Goal: Task Accomplishment & Management: Complete application form

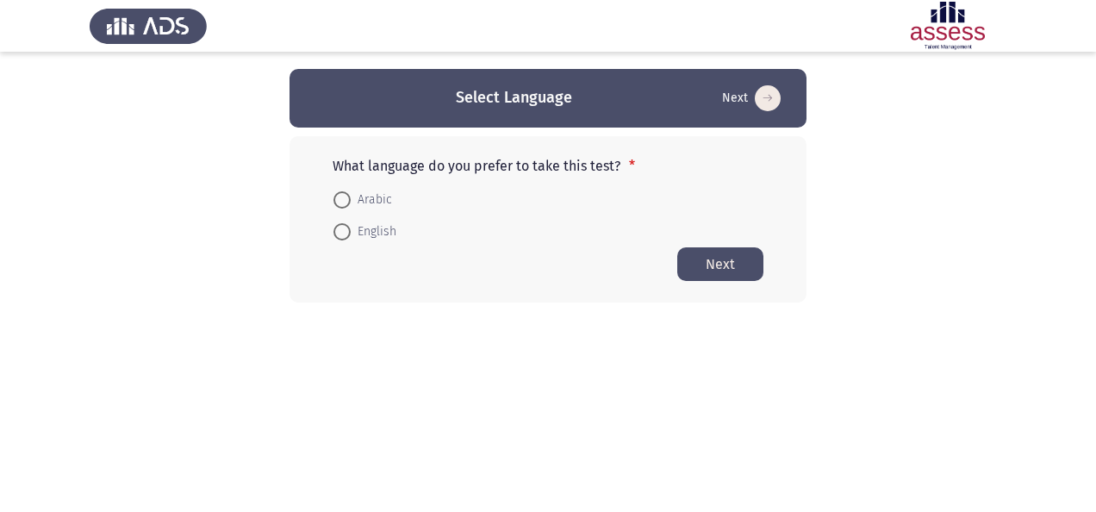
click at [341, 224] on span at bounding box center [342, 231] width 17 height 17
click at [341, 224] on input "English" at bounding box center [342, 231] width 17 height 17
radio input "true"
click at [727, 269] on button "Next" at bounding box center [720, 263] width 86 height 34
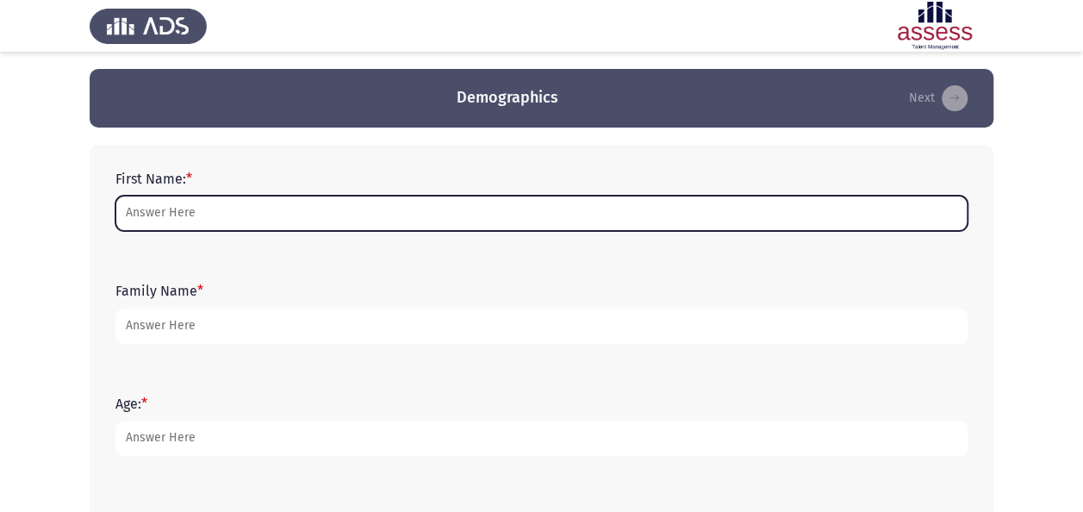
click at [360, 201] on input "First Name: *" at bounding box center [541, 213] width 852 height 35
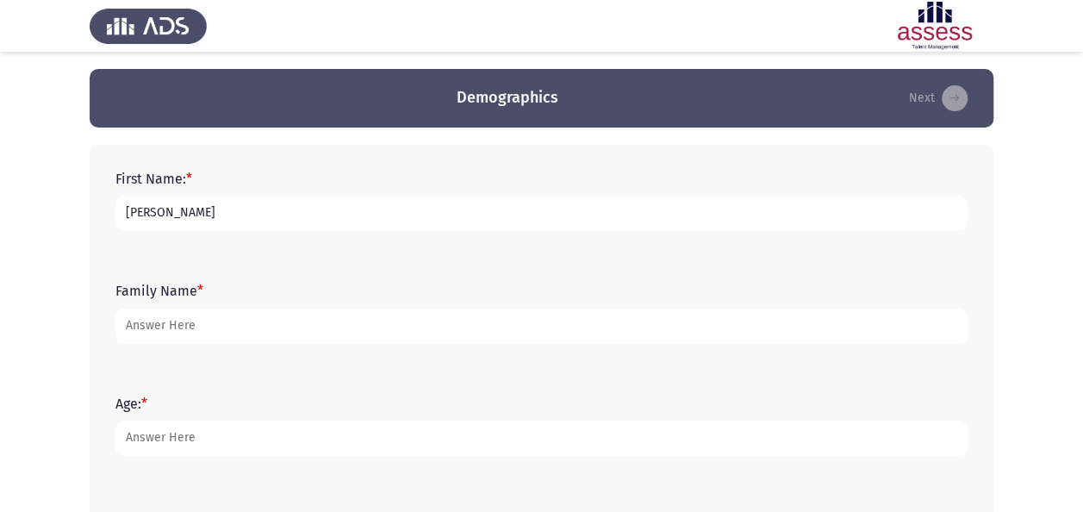
type input "[PERSON_NAME]"
type input "atwa"
type input "31"
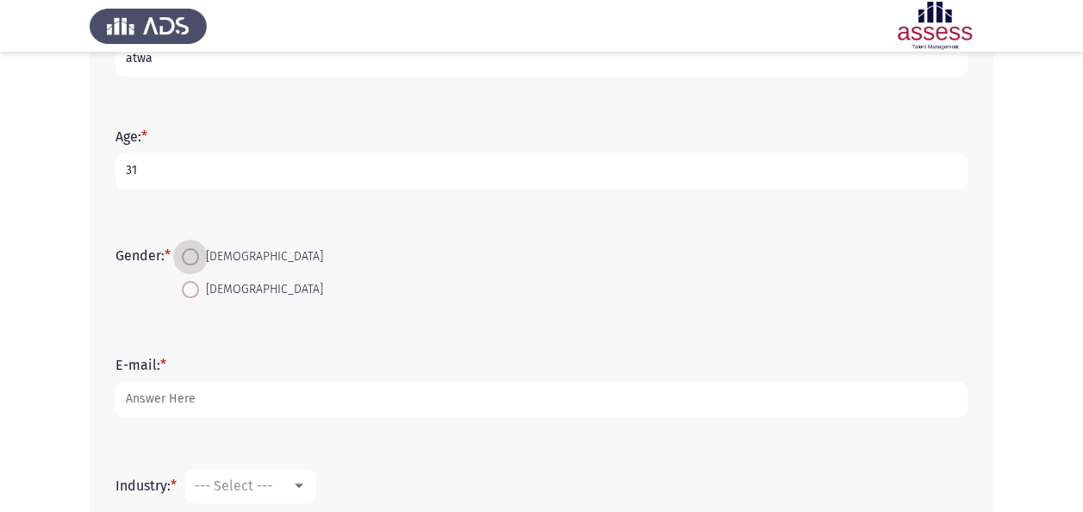
click at [182, 281] on input "[DEMOGRAPHIC_DATA]" at bounding box center [190, 289] width 17 height 17
radio input "true"
click at [182, 248] on input "[DEMOGRAPHIC_DATA]" at bounding box center [190, 256] width 17 height 17
radio input "true"
type input "[PERSON_NAME][EMAIL_ADDRESS][DOMAIN_NAME]"
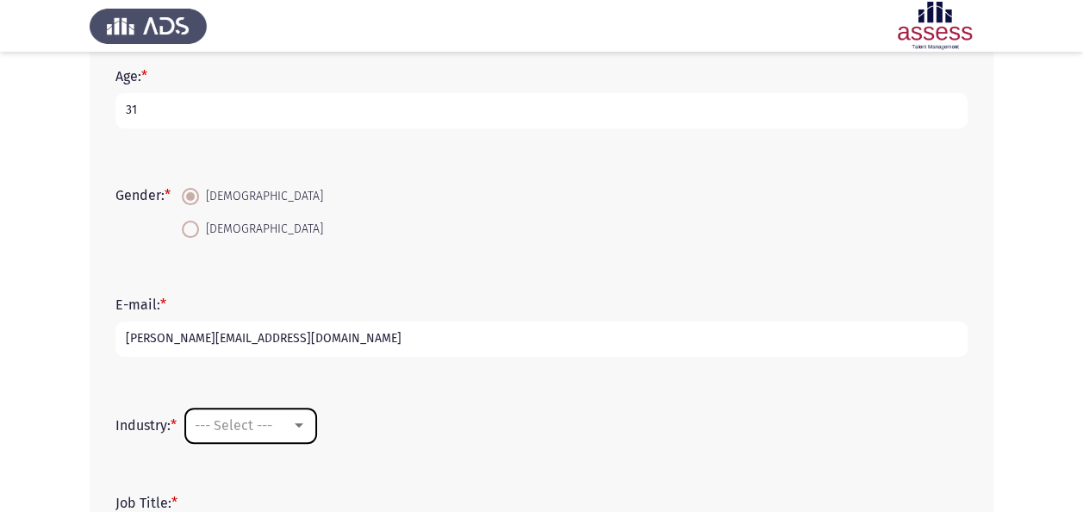
scroll to position [353, 0]
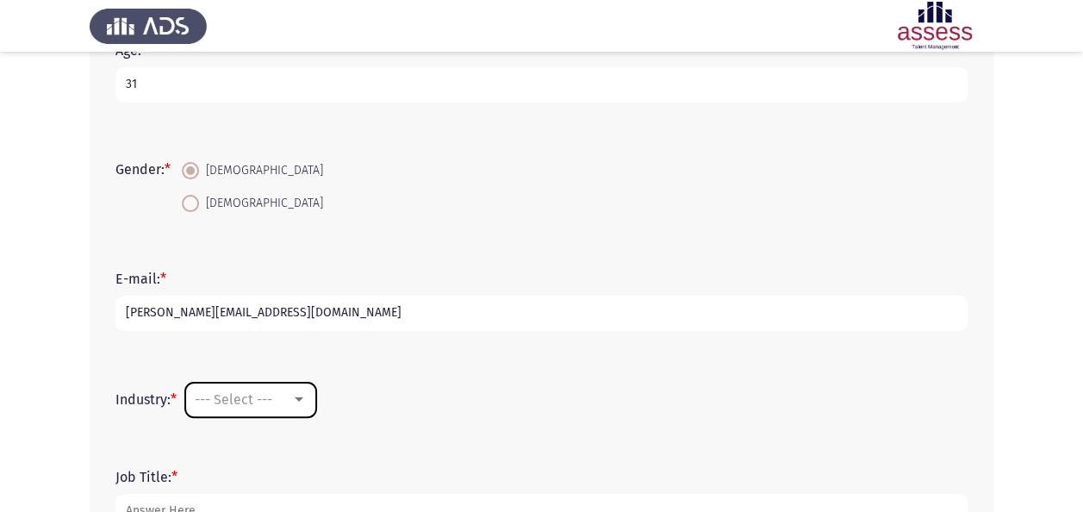
click at [278, 407] on mat-select "--- Select ---" at bounding box center [250, 400] width 131 height 34
click at [272, 400] on span "--- Select ---" at bounding box center [234, 399] width 78 height 16
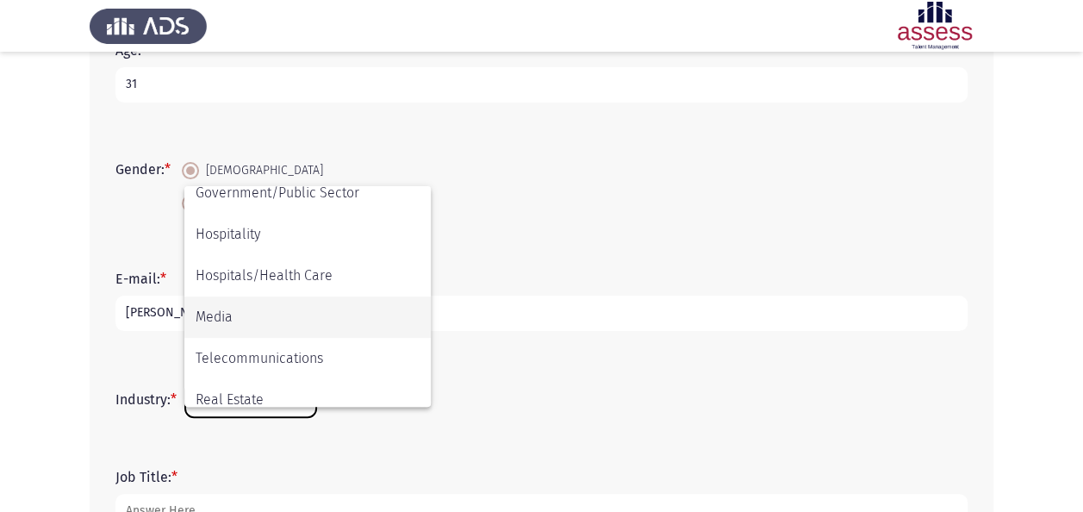
scroll to position [565, 0]
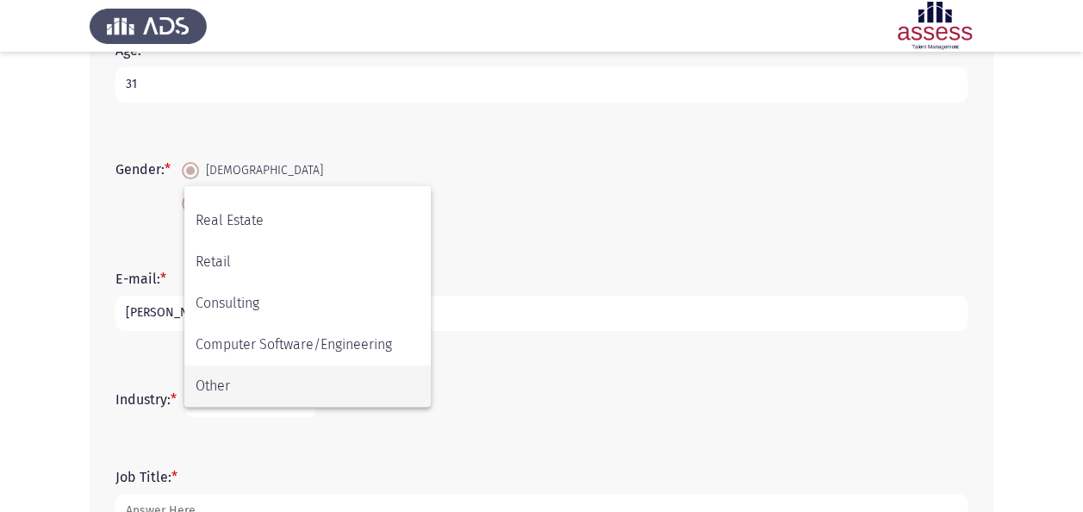
click at [274, 391] on span "Other" at bounding box center [308, 385] width 224 height 41
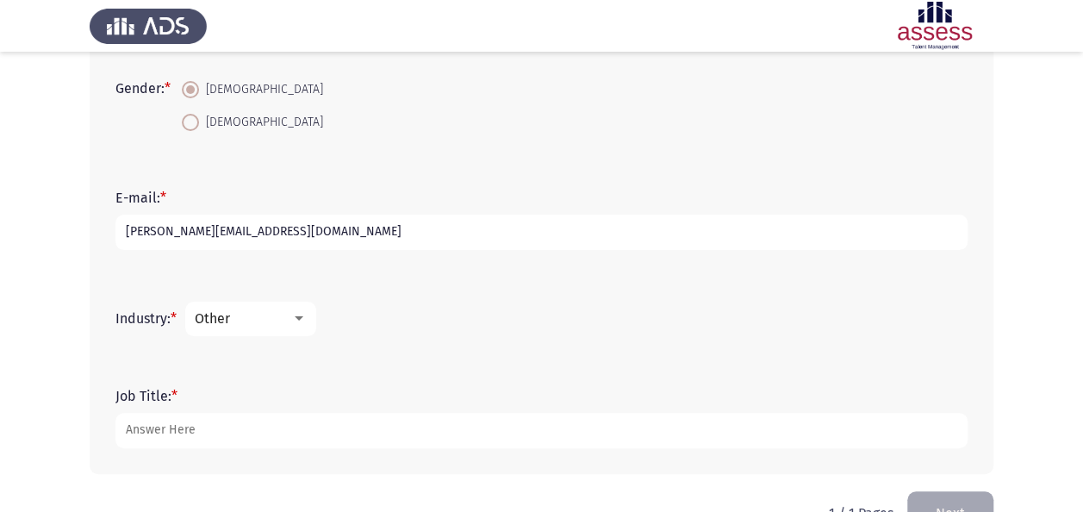
scroll to position [482, 0]
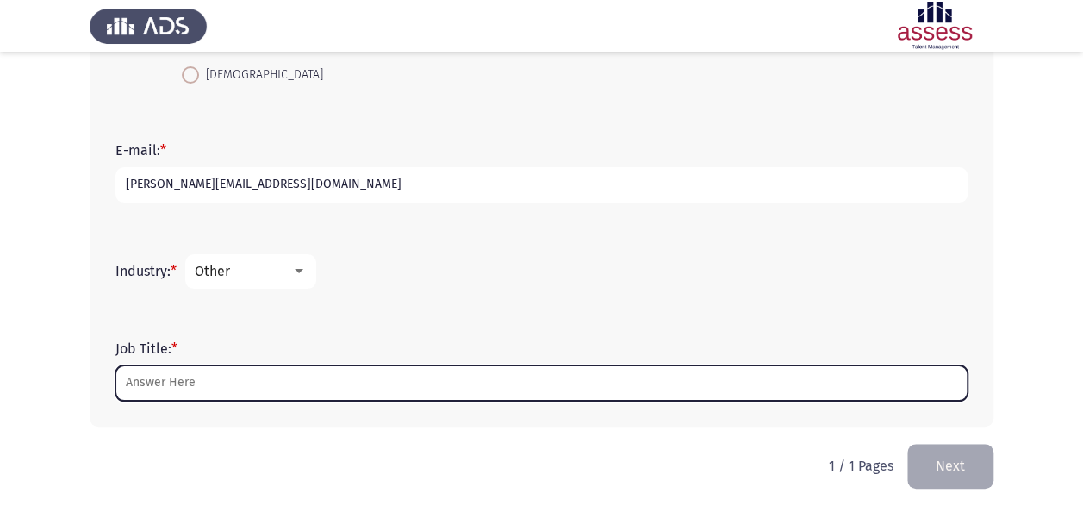
click at [268, 388] on input "Job Title: *" at bounding box center [541, 382] width 852 height 35
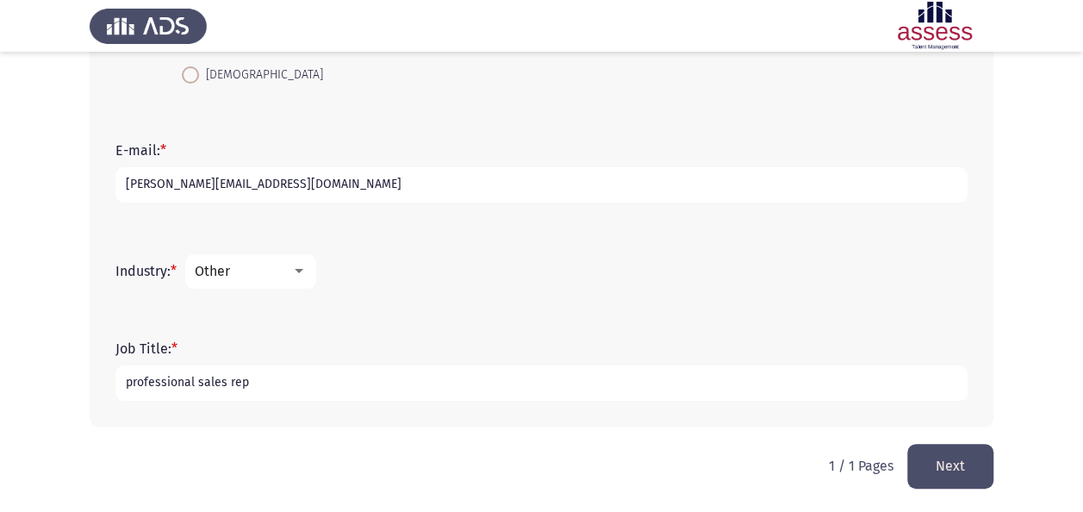
type input "professional sales rep"
click at [948, 453] on button "Next" at bounding box center [950, 466] width 86 height 44
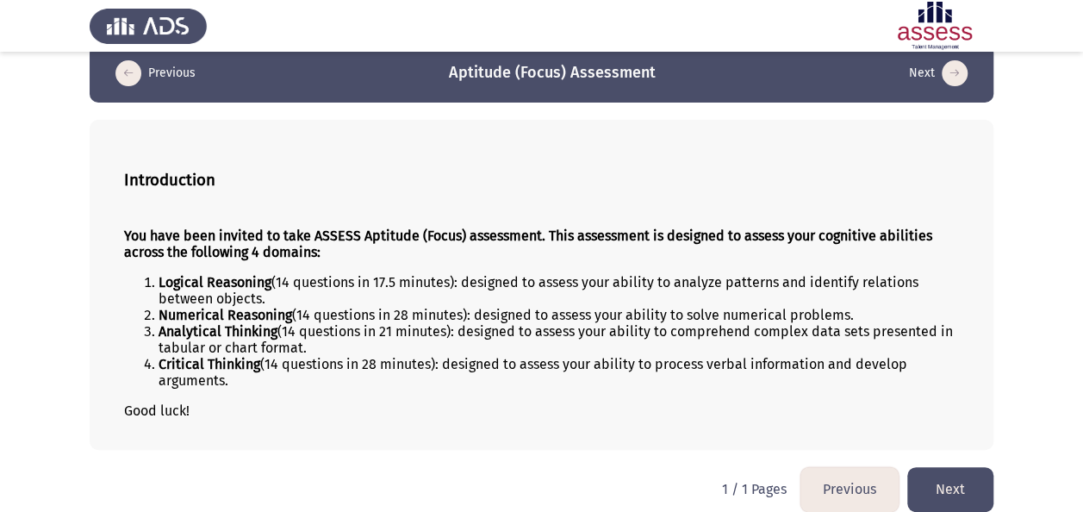
scroll to position [39, 0]
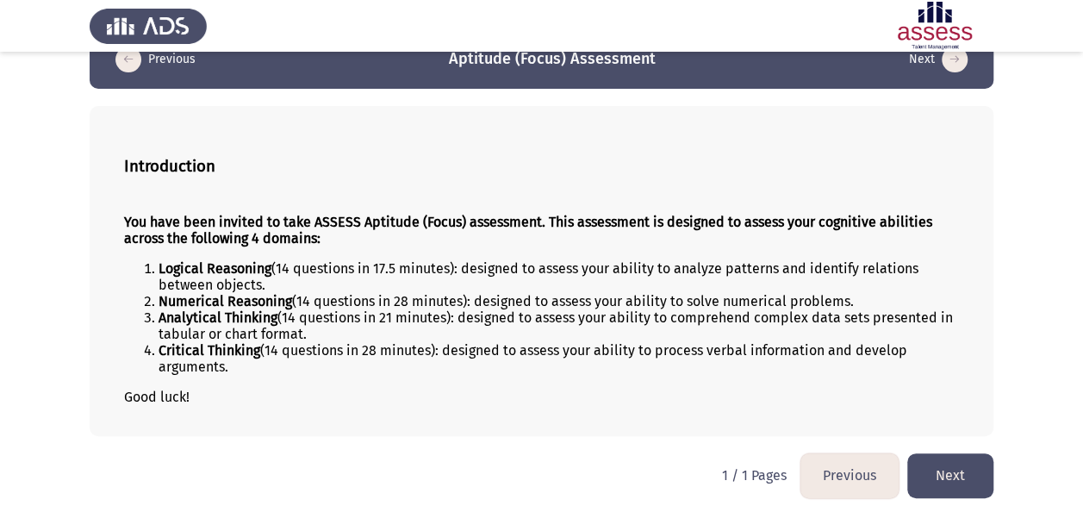
click at [947, 471] on button "Next" at bounding box center [950, 475] width 86 height 44
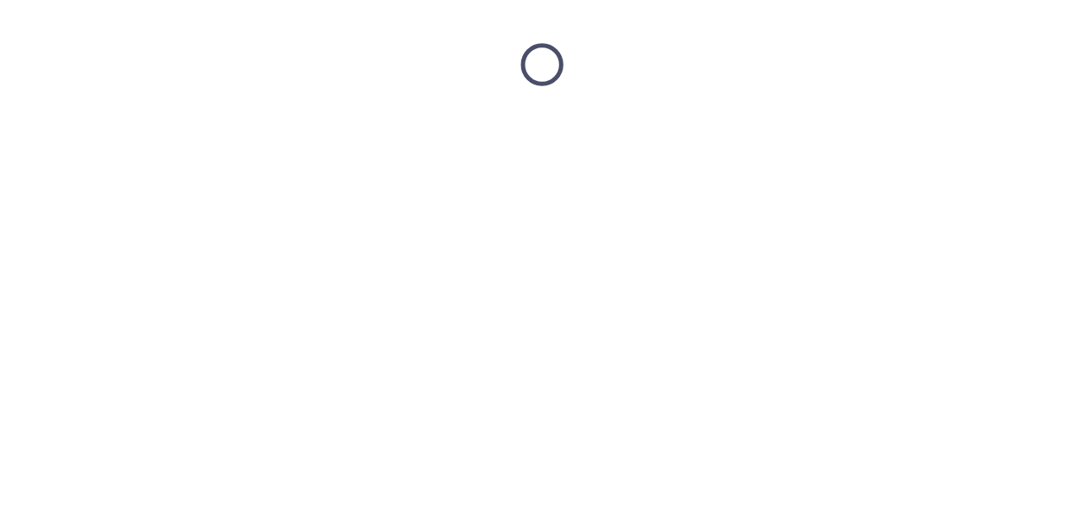
scroll to position [0, 0]
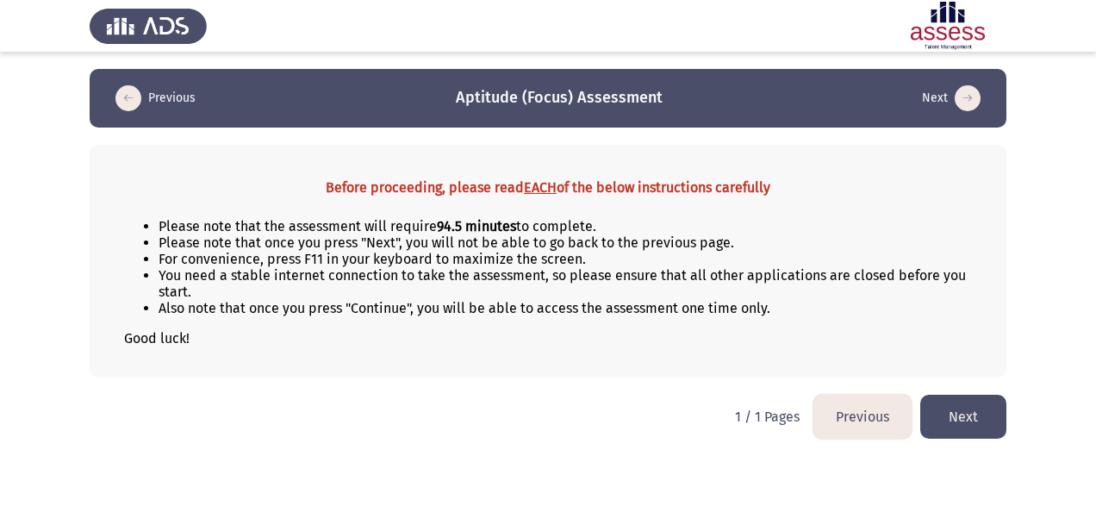
drag, startPoint x: 213, startPoint y: 224, endPoint x: 294, endPoint y: 227, distance: 81.1
click at [294, 227] on li "Please note that the assessment will require 94.5 minutes to complete." at bounding box center [566, 226] width 814 height 16
click at [994, 396] on button "Next" at bounding box center [963, 417] width 86 height 44
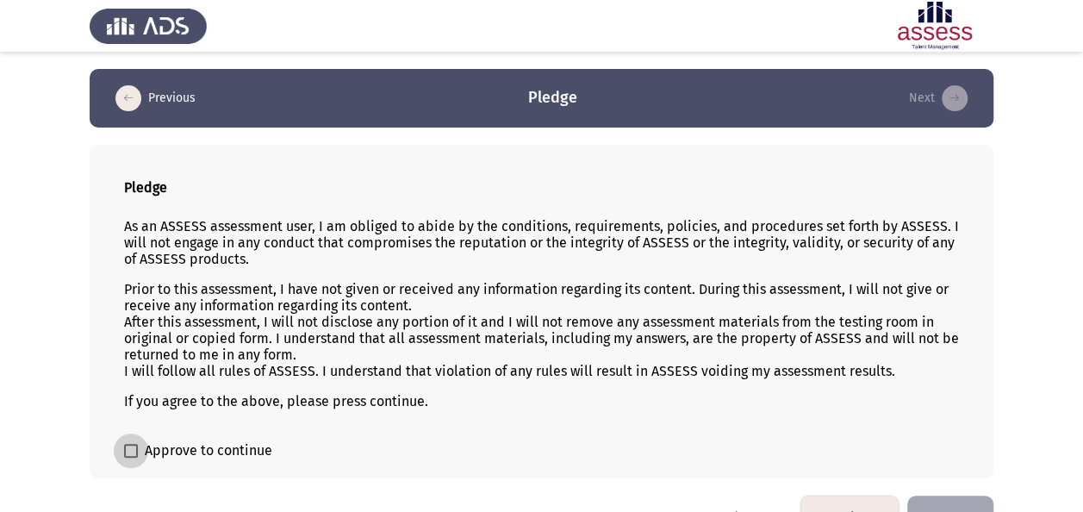
click at [186, 453] on span "Approve to continue" at bounding box center [209, 450] width 128 height 21
click at [131, 458] on input "Approve to continue" at bounding box center [130, 458] width 1 height 1
checkbox input "true"
click at [936, 497] on button "Next" at bounding box center [950, 518] width 86 height 44
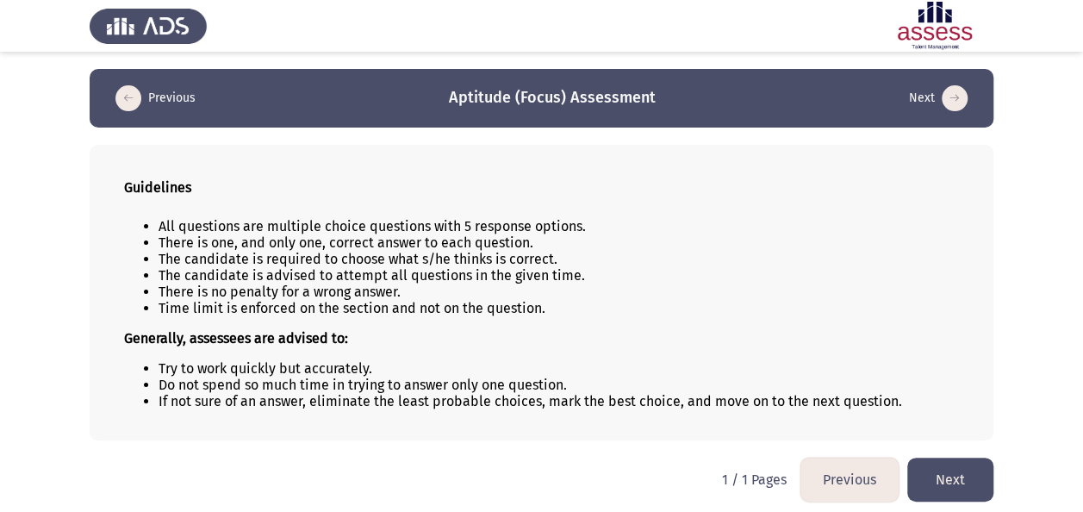
click at [945, 471] on button "Next" at bounding box center [950, 480] width 86 height 44
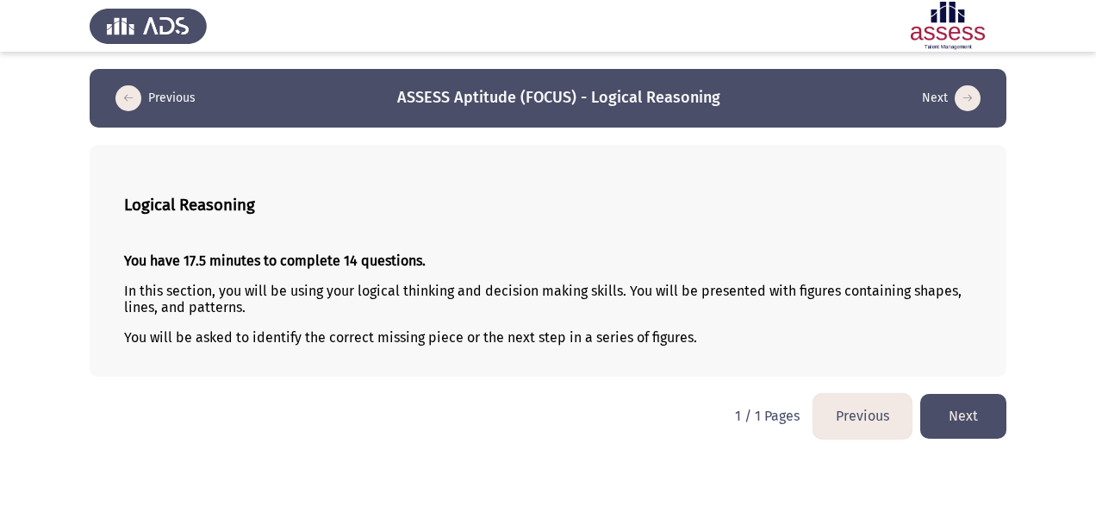
click at [966, 413] on button "Next" at bounding box center [963, 416] width 86 height 44
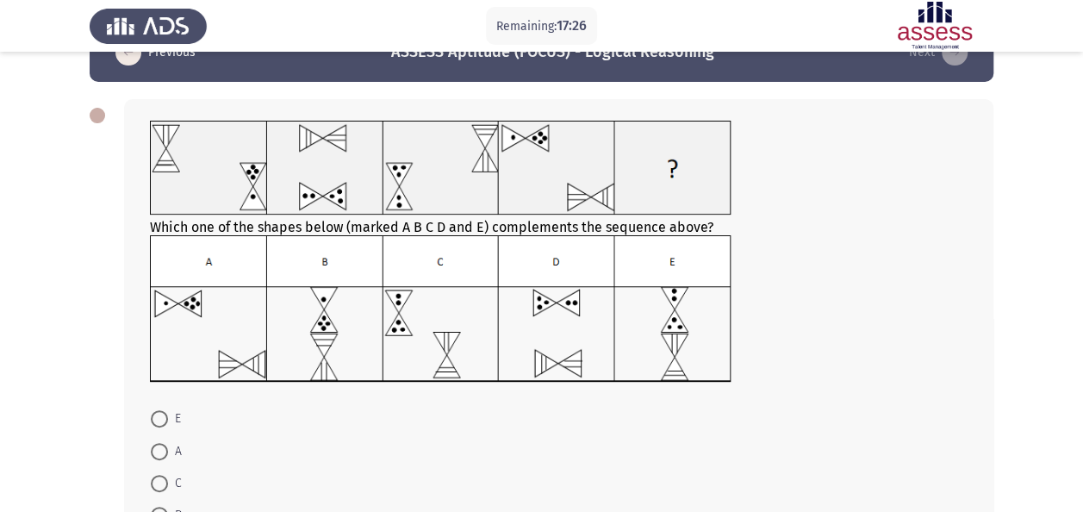
scroll to position [30, 0]
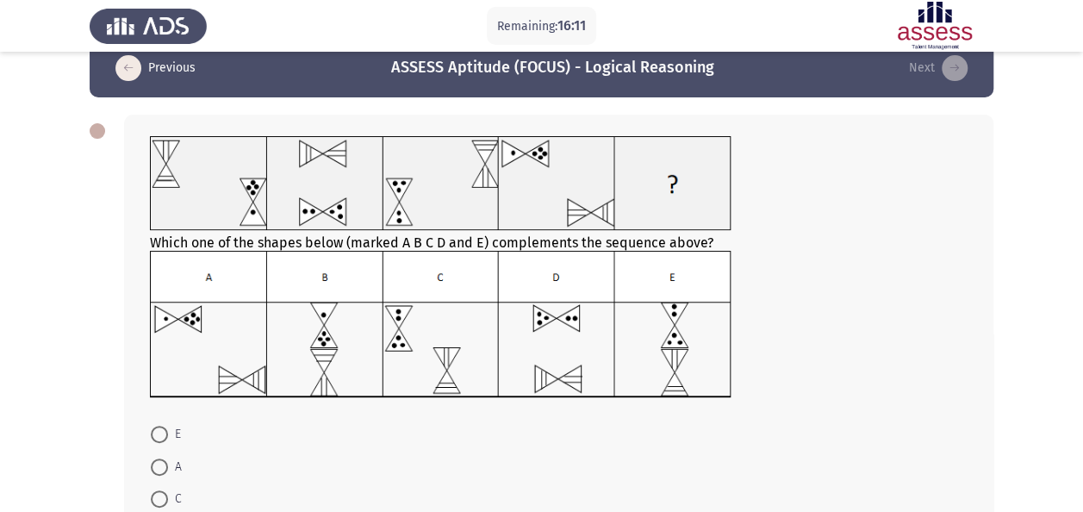
click at [706, 374] on img at bounding box center [441, 324] width 582 height 147
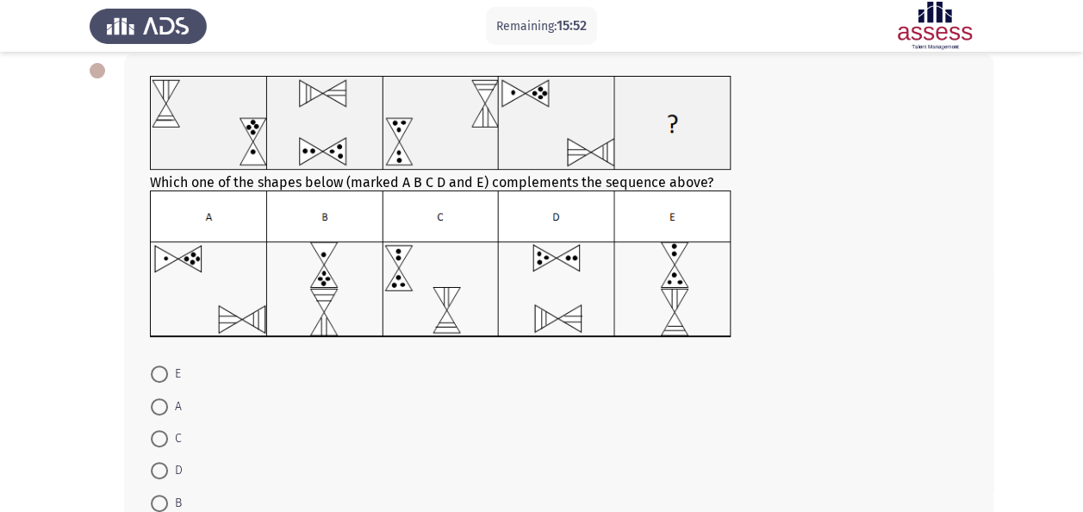
scroll to position [116, 0]
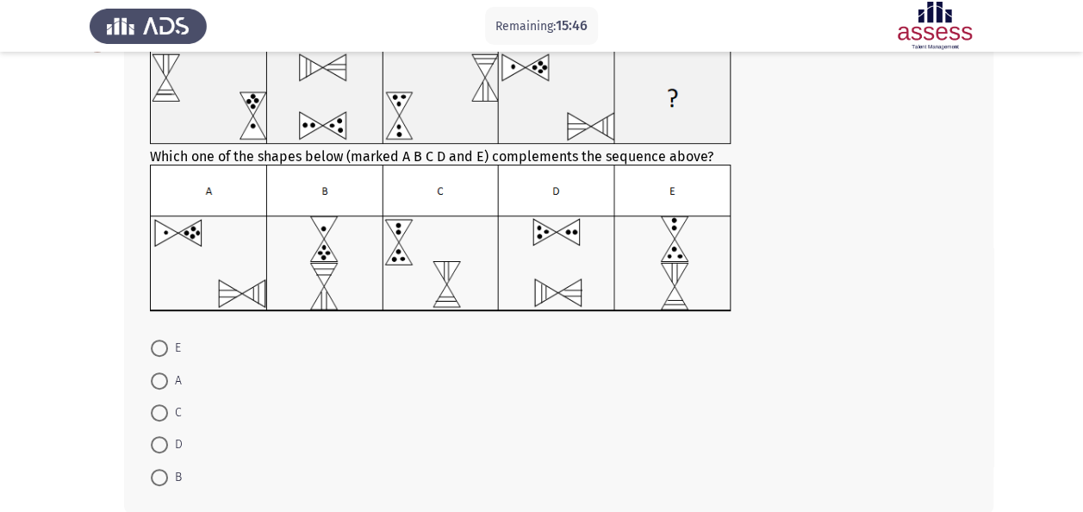
click at [161, 418] on span at bounding box center [159, 412] width 17 height 17
click at [161, 418] on input "C" at bounding box center [159, 412] width 17 height 17
radio input "true"
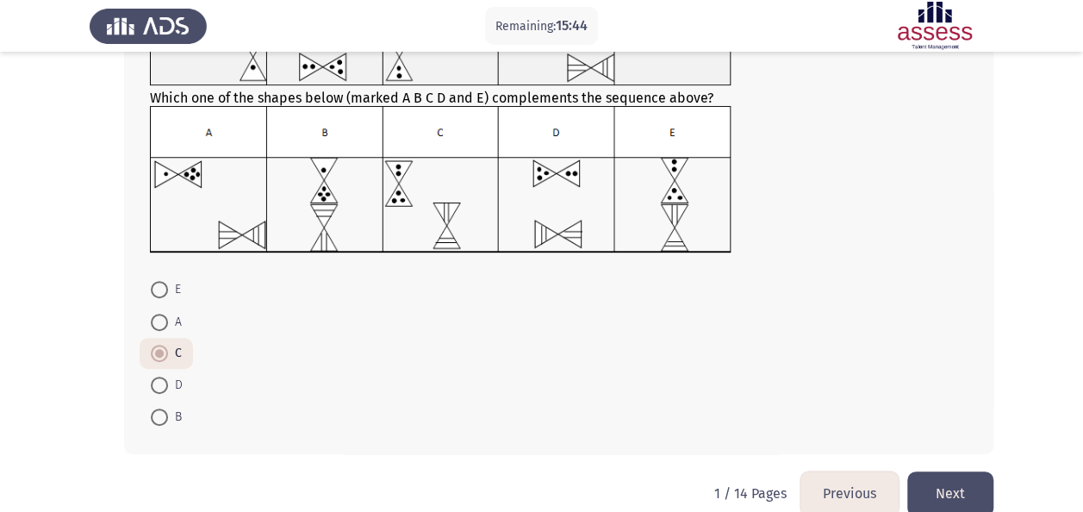
scroll to position [202, 0]
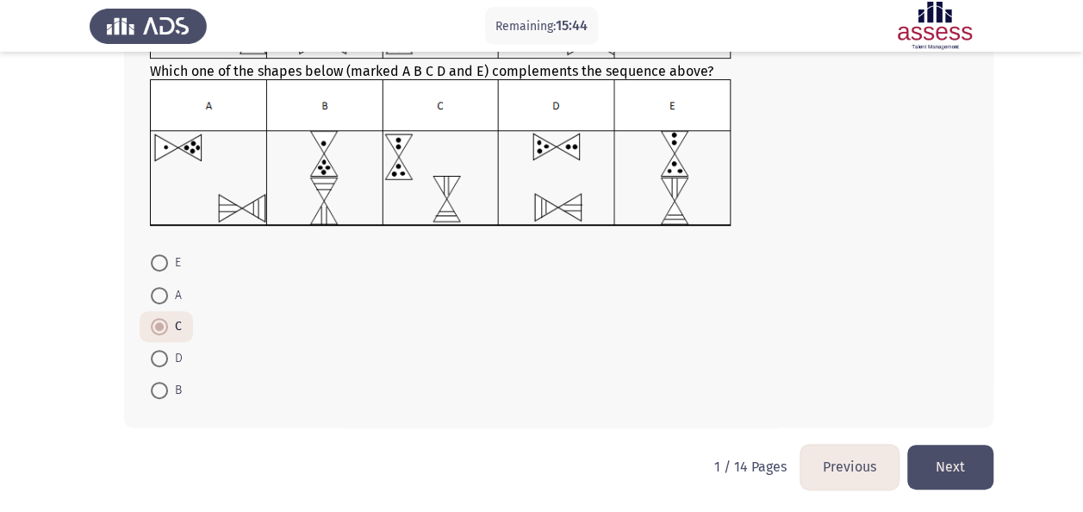
click at [936, 464] on button "Next" at bounding box center [950, 467] width 86 height 44
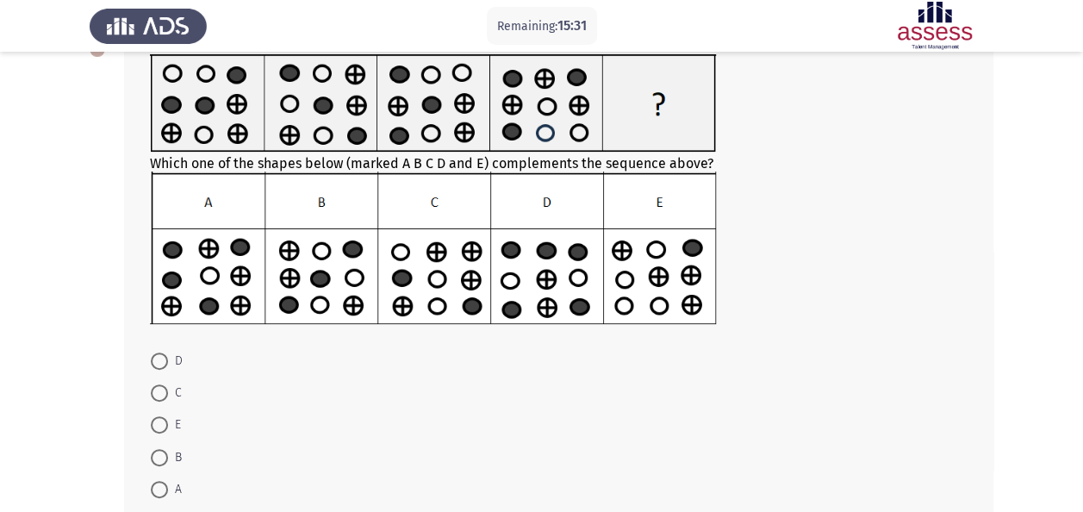
scroll to position [86, 0]
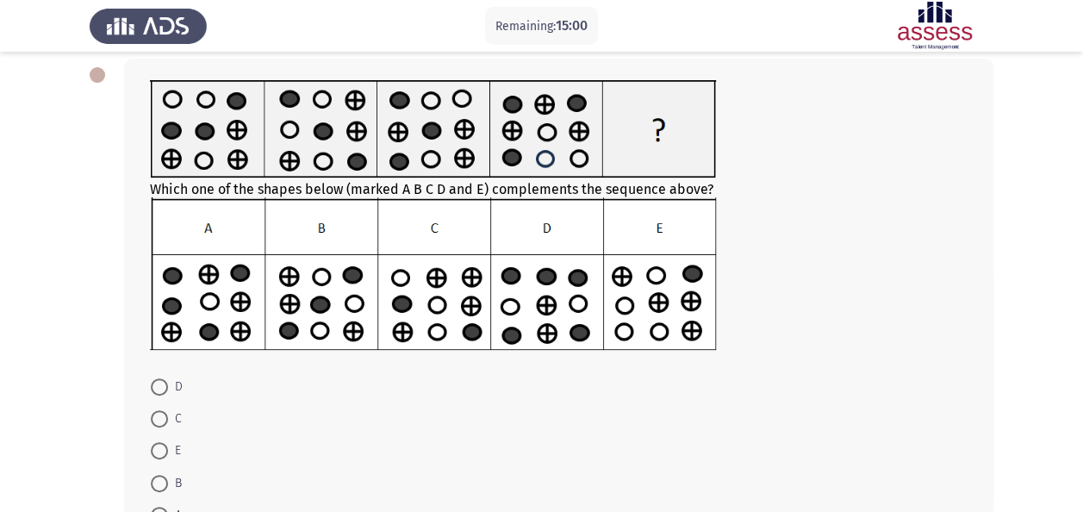
click at [155, 416] on span at bounding box center [159, 418] width 17 height 17
click at [155, 416] on input "C" at bounding box center [159, 418] width 17 height 17
radio input "true"
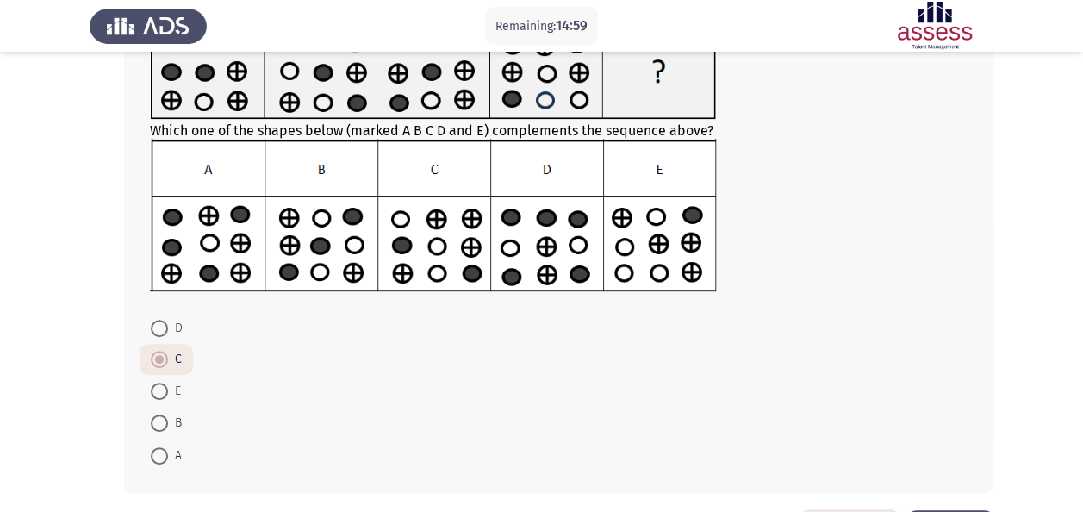
scroll to position [172, 0]
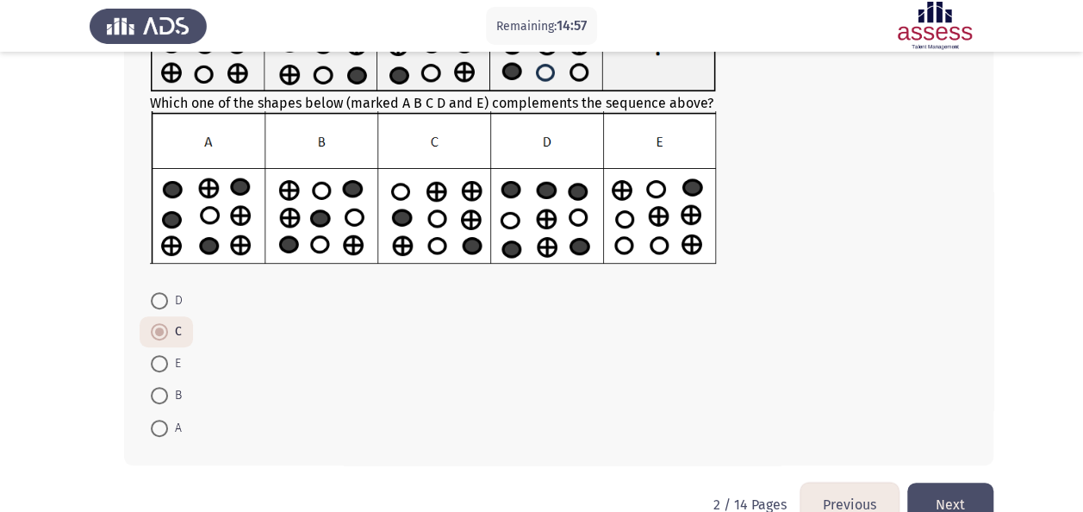
click at [970, 501] on button "Next" at bounding box center [950, 505] width 86 height 44
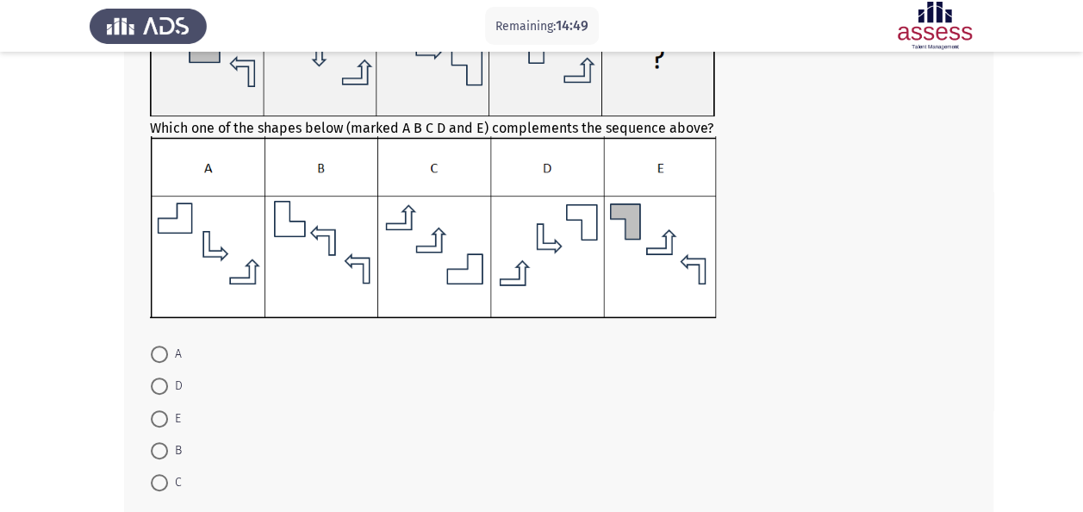
scroll to position [86, 0]
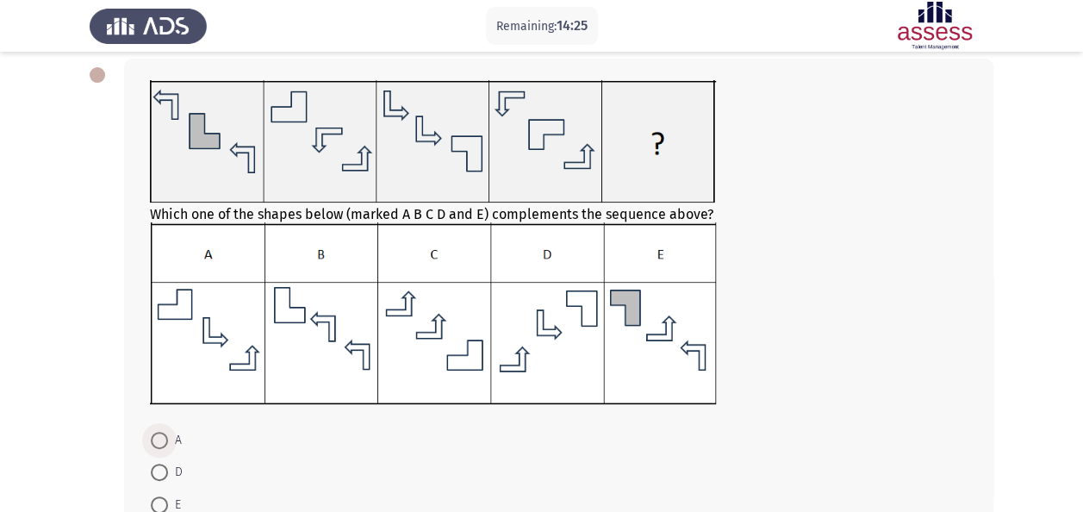
click at [164, 444] on span at bounding box center [159, 440] width 17 height 17
click at [164, 444] on input "A" at bounding box center [159, 440] width 17 height 17
radio input "true"
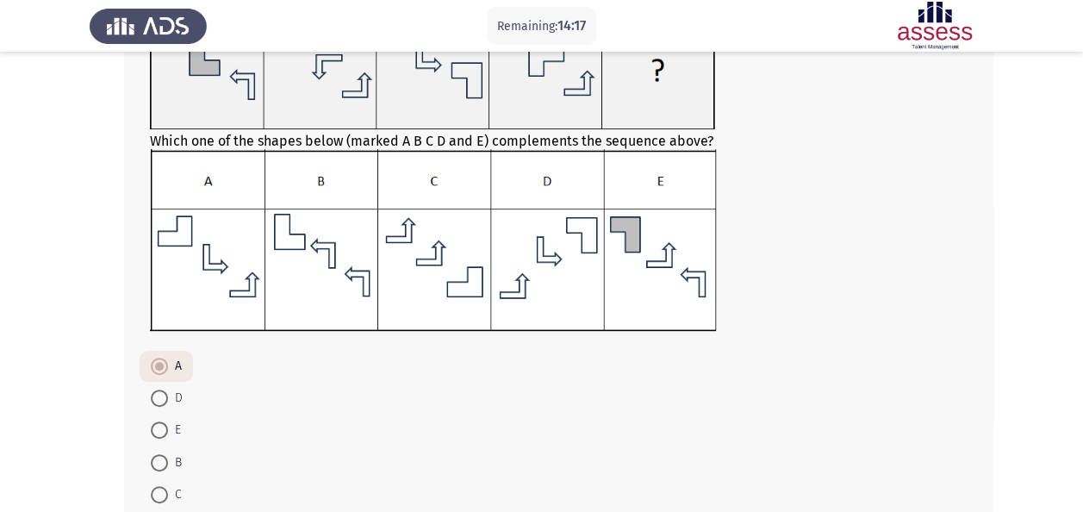
scroll to position [264, 0]
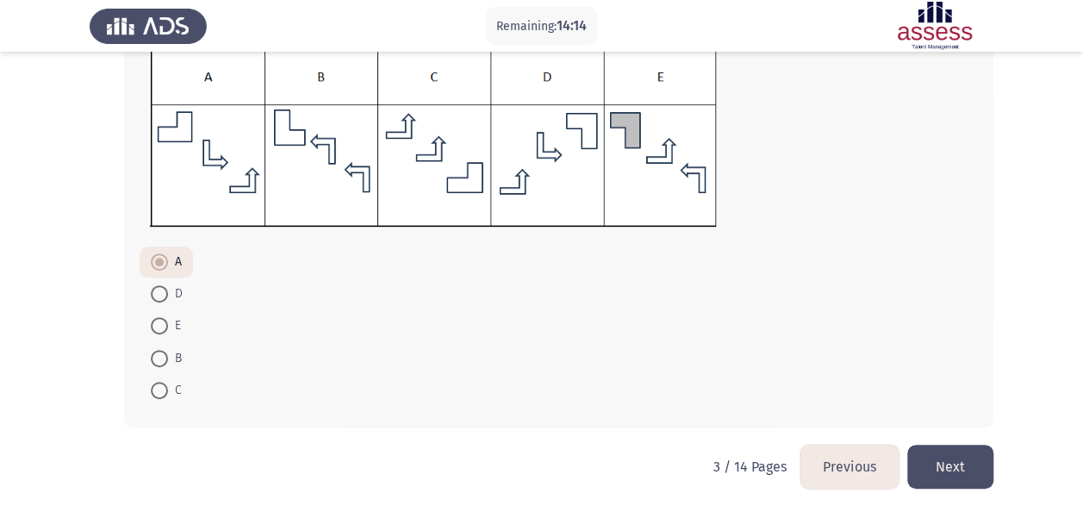
click at [969, 485] on button "Next" at bounding box center [950, 467] width 86 height 44
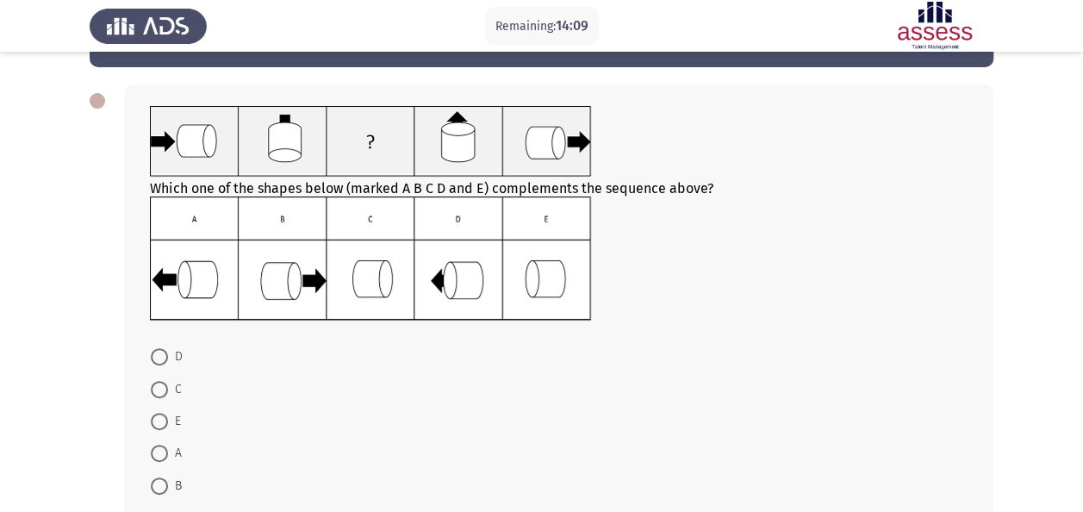
scroll to position [86, 0]
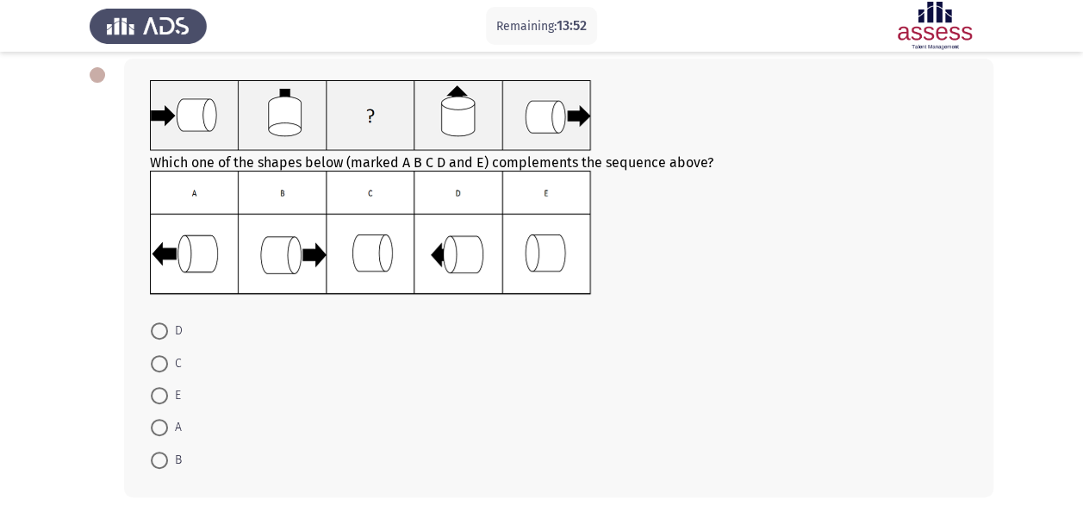
click at [157, 373] on mat-radio-button "C" at bounding box center [166, 362] width 53 height 32
click at [161, 359] on span at bounding box center [159, 363] width 17 height 17
click at [161, 359] on input "C" at bounding box center [159, 363] width 17 height 17
radio input "true"
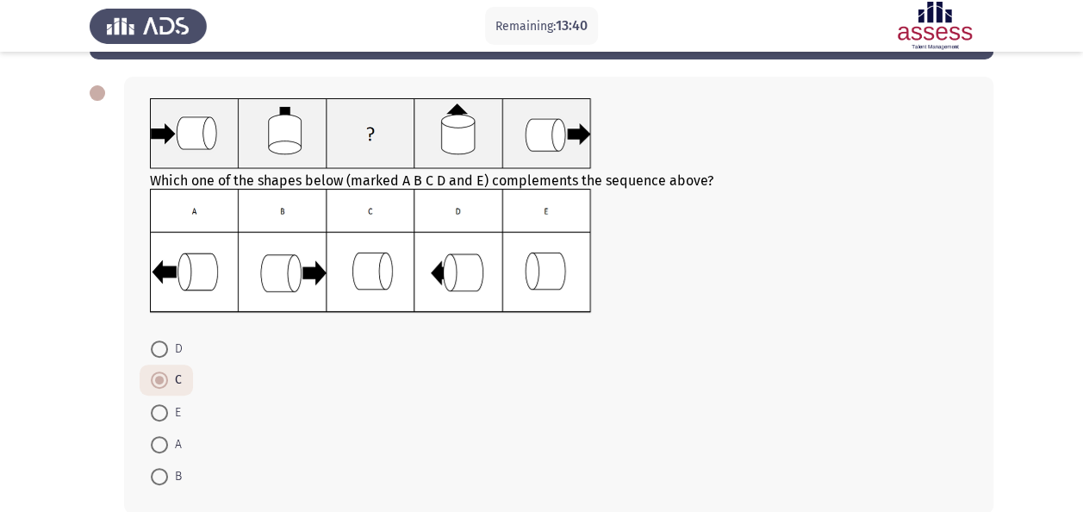
scroll to position [154, 0]
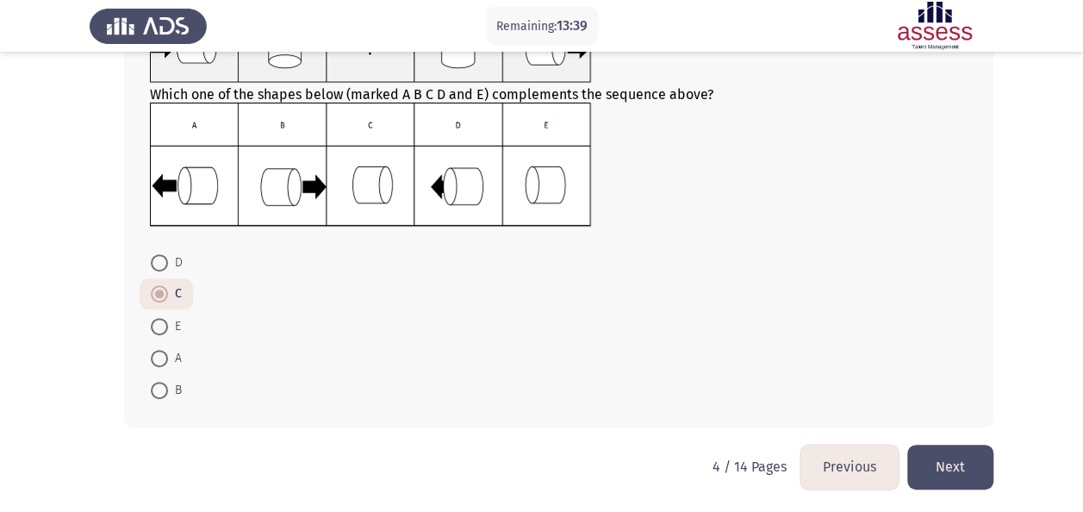
click at [938, 456] on button "Next" at bounding box center [950, 467] width 86 height 44
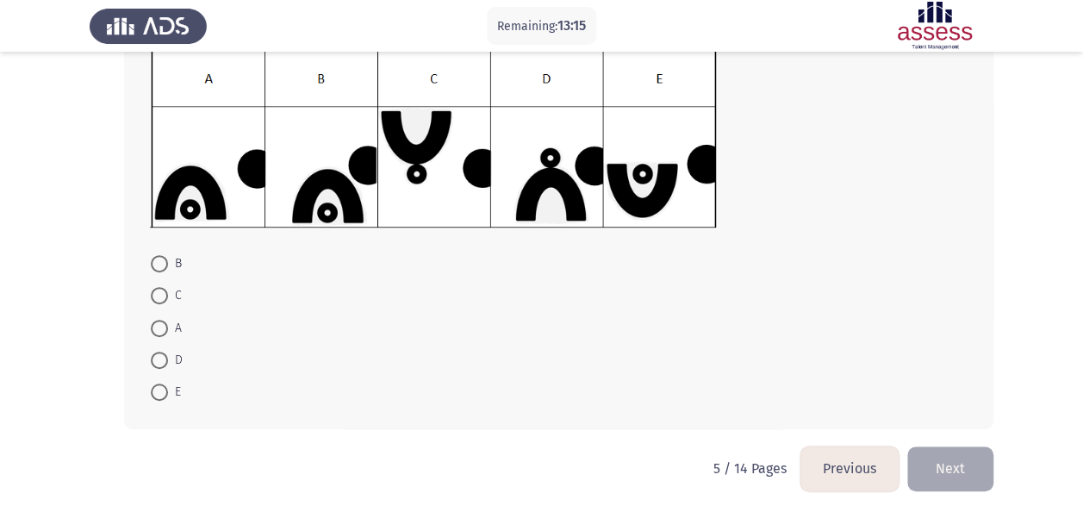
scroll to position [264, 0]
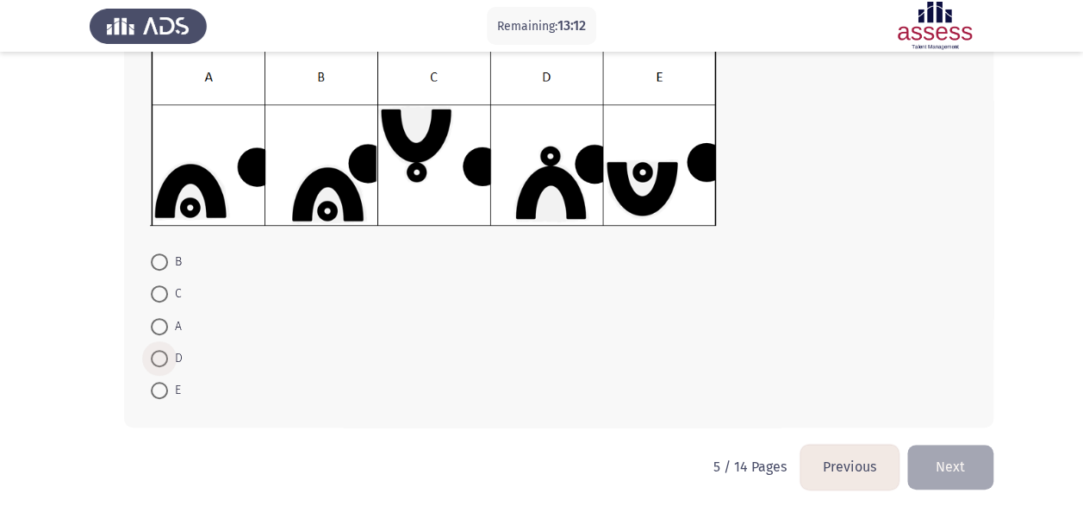
click at [157, 360] on span at bounding box center [159, 358] width 17 height 17
click at [157, 360] on input "D" at bounding box center [159, 358] width 17 height 17
radio input "true"
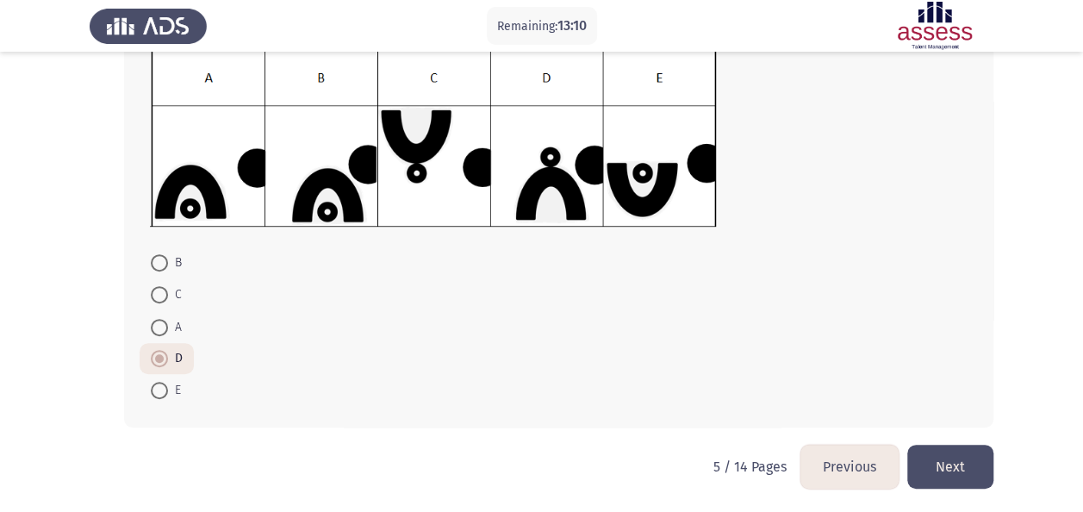
click at [971, 477] on button "Next" at bounding box center [950, 467] width 86 height 44
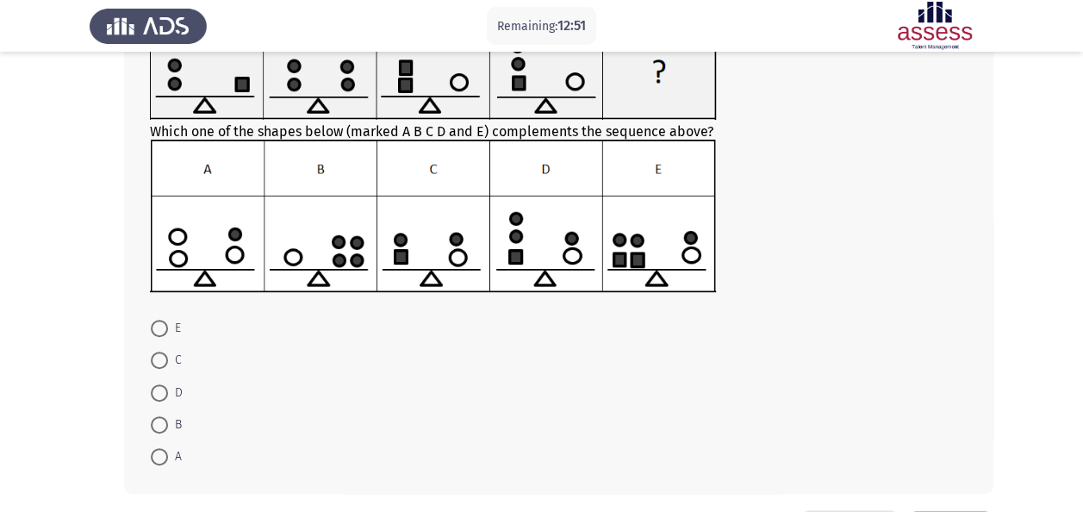
scroll to position [172, 0]
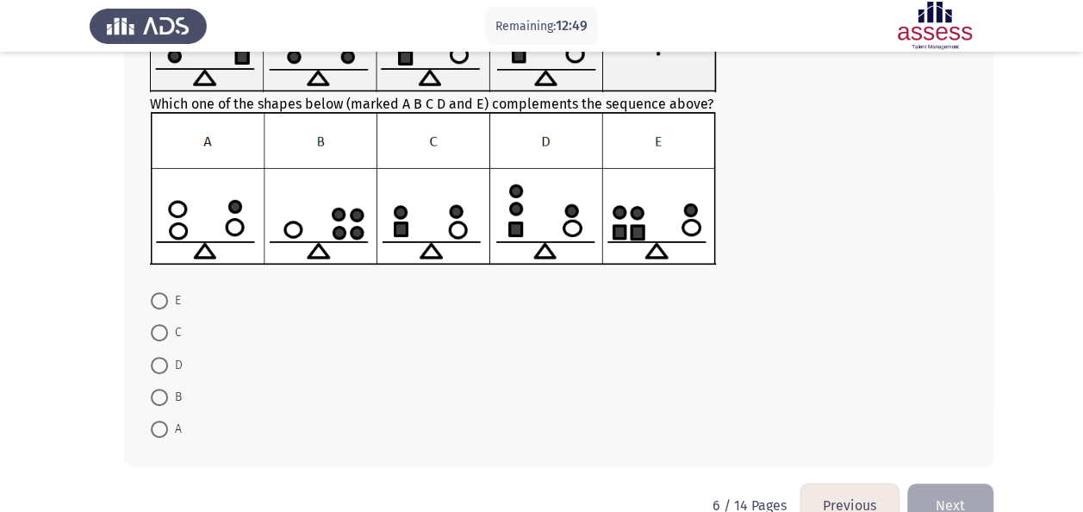
click at [153, 364] on span at bounding box center [159, 365] width 17 height 17
click at [153, 364] on input "D" at bounding box center [159, 365] width 17 height 17
radio input "true"
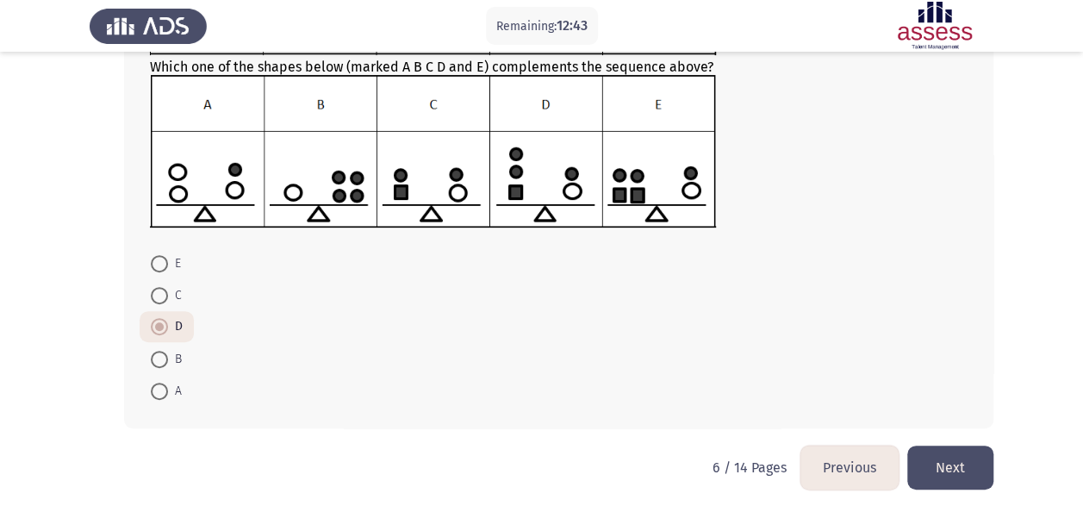
scroll to position [210, 0]
click at [927, 453] on button "Next" at bounding box center [950, 467] width 86 height 44
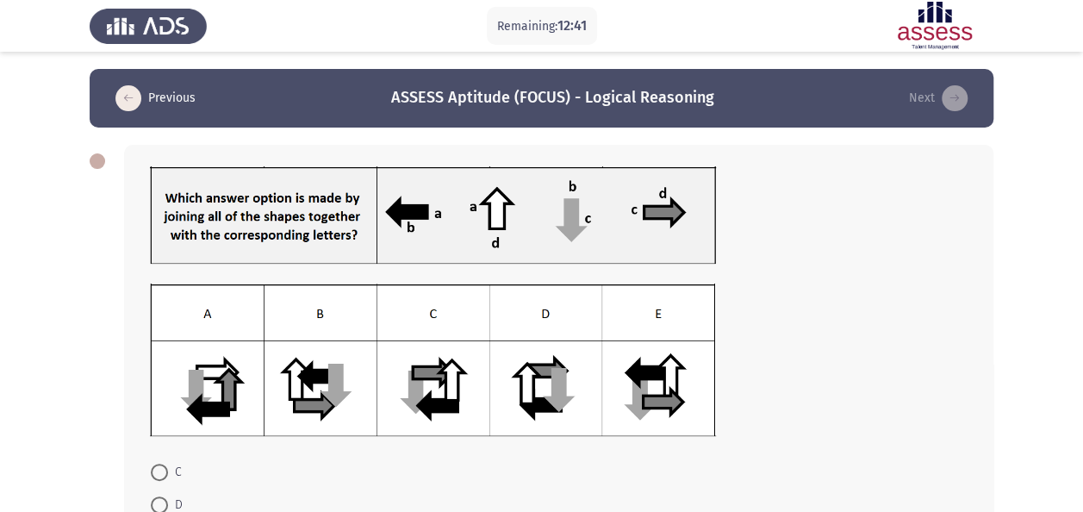
scroll to position [86, 0]
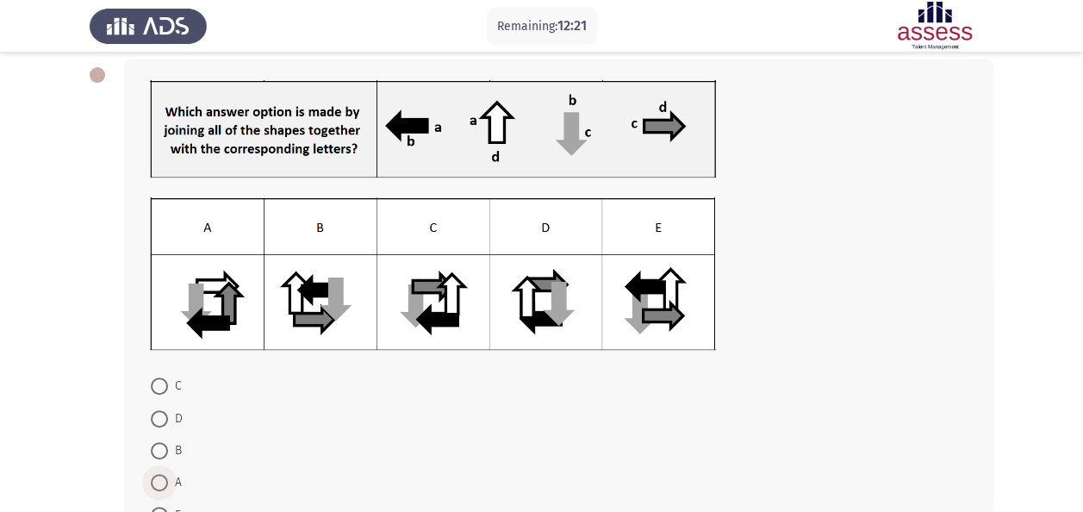
click at [164, 488] on span at bounding box center [159, 482] width 17 height 17
click at [164, 488] on input "A" at bounding box center [159, 482] width 17 height 17
radio input "true"
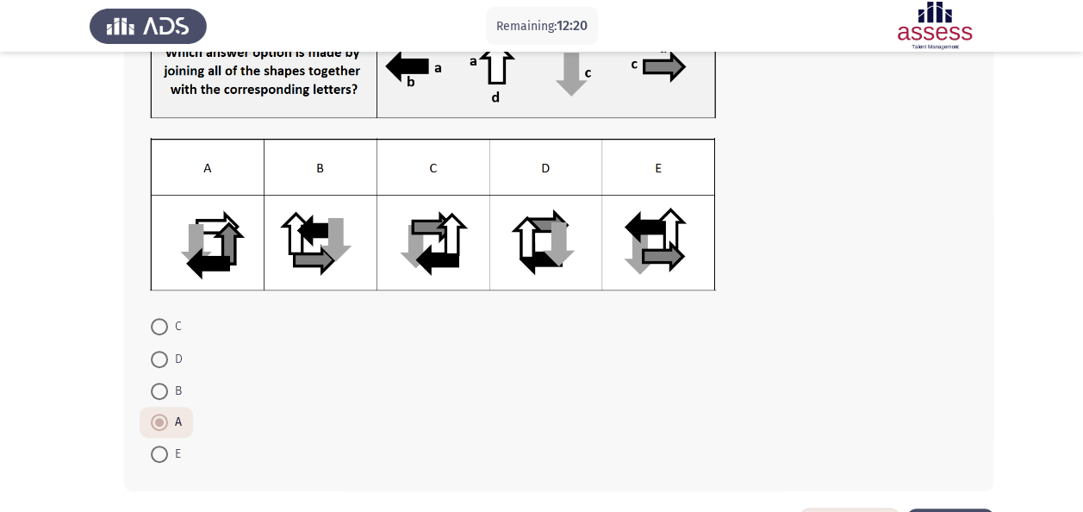
scroll to position [172, 0]
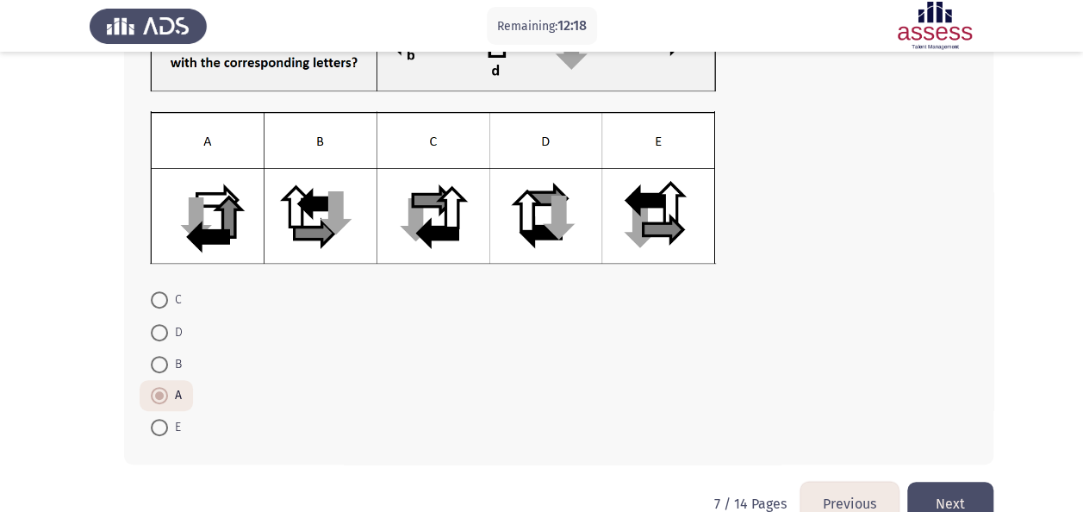
click at [969, 490] on button "Next" at bounding box center [950, 504] width 86 height 44
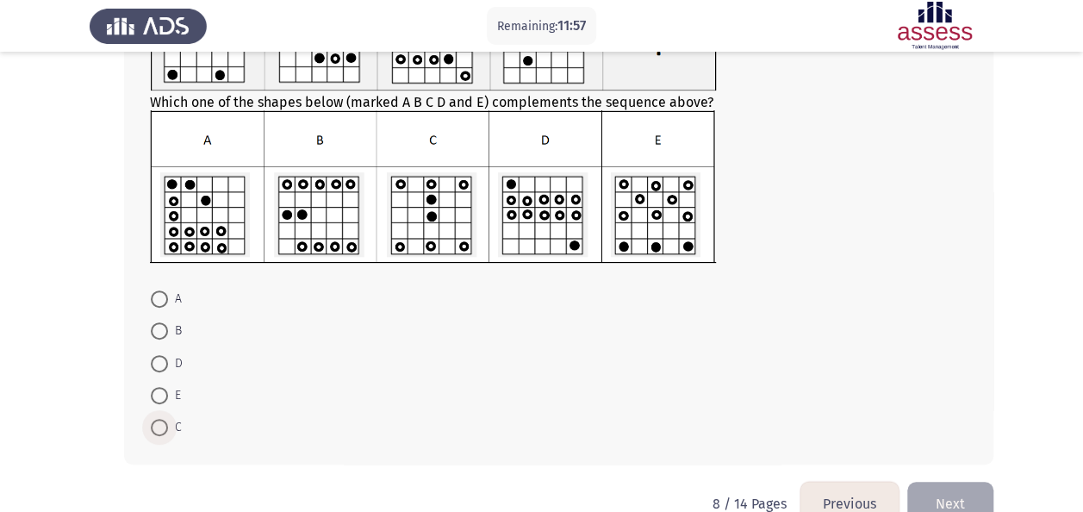
click at [169, 429] on span "C" at bounding box center [175, 427] width 14 height 21
click at [168, 429] on input "C" at bounding box center [159, 427] width 17 height 17
radio input "true"
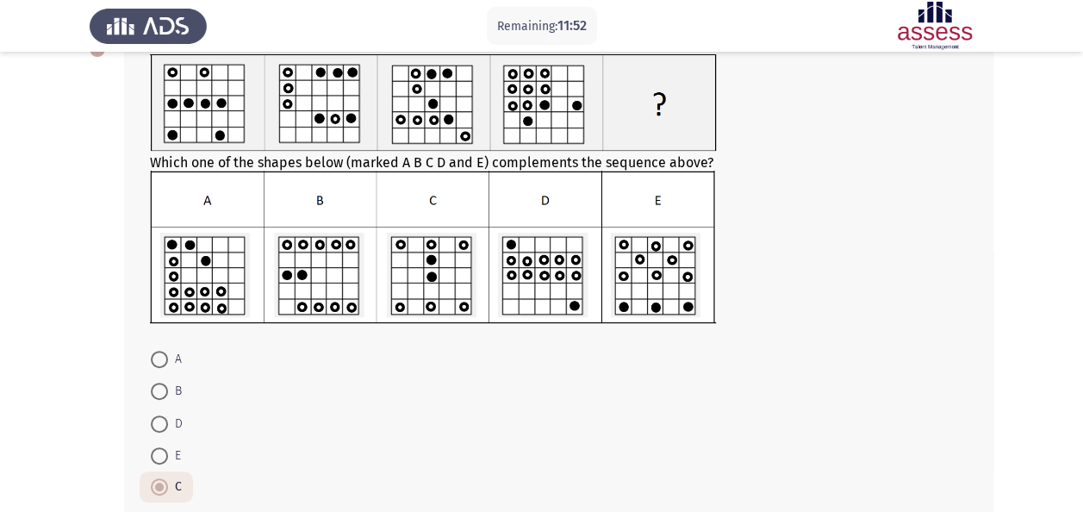
scroll to position [86, 0]
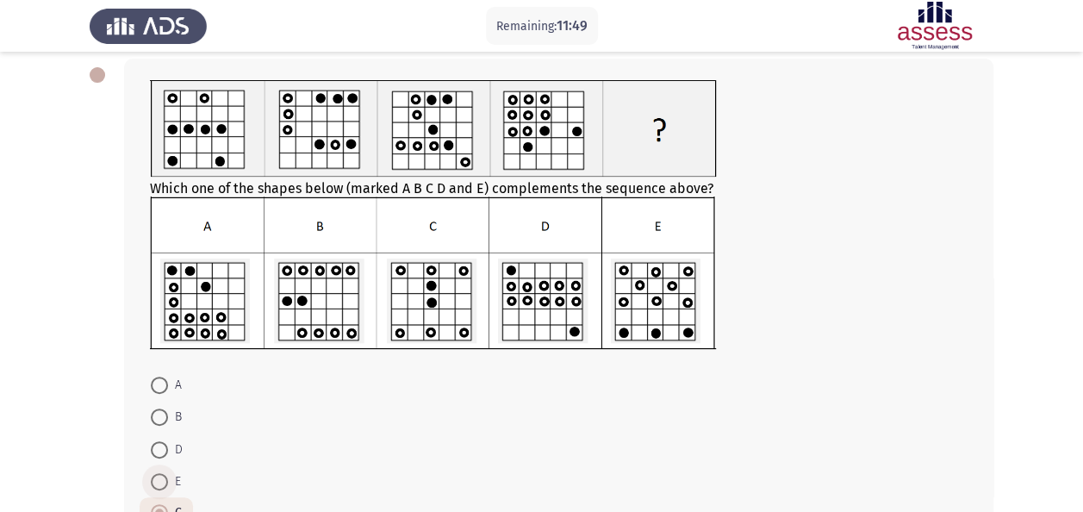
click at [171, 477] on span "E" at bounding box center [174, 481] width 13 height 21
click at [168, 477] on input "E" at bounding box center [159, 481] width 17 height 17
radio input "true"
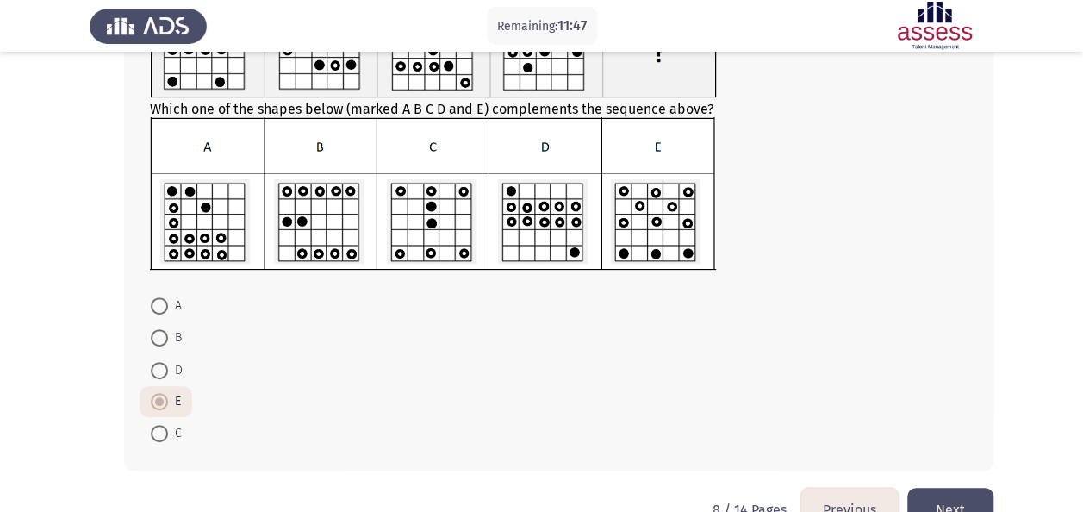
scroll to position [172, 0]
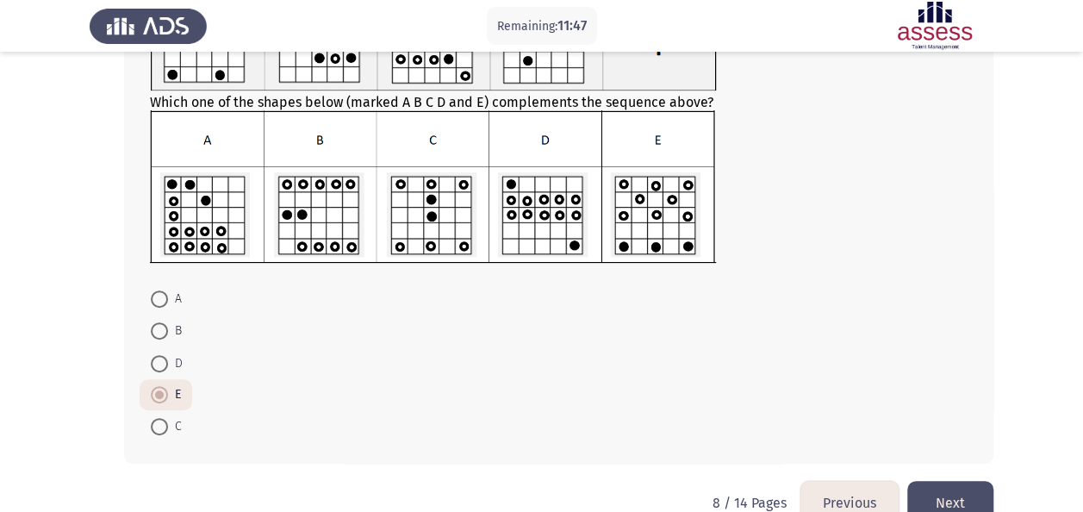
click at [164, 431] on span at bounding box center [159, 426] width 17 height 17
click at [164, 431] on input "C" at bounding box center [159, 426] width 17 height 17
radio input "true"
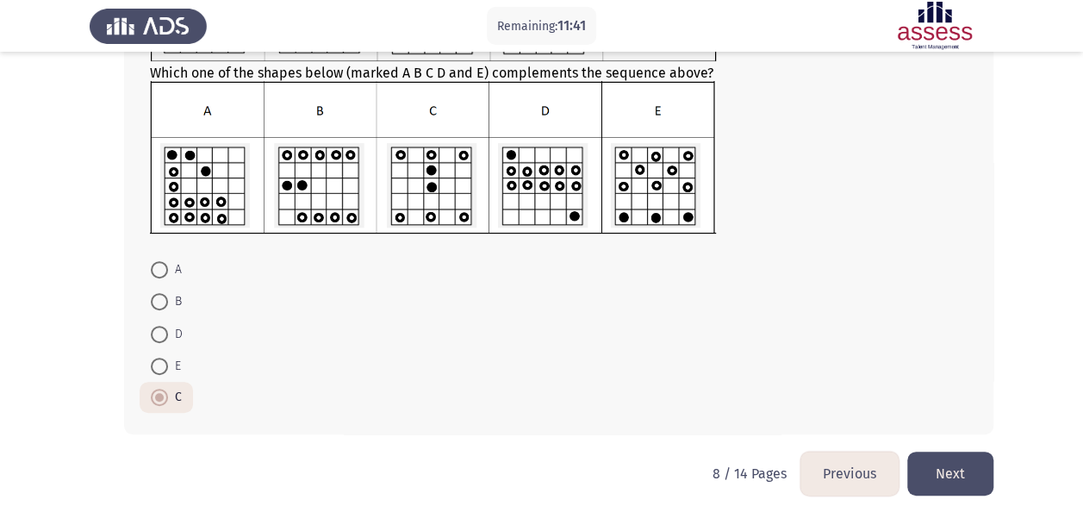
scroll to position [209, 0]
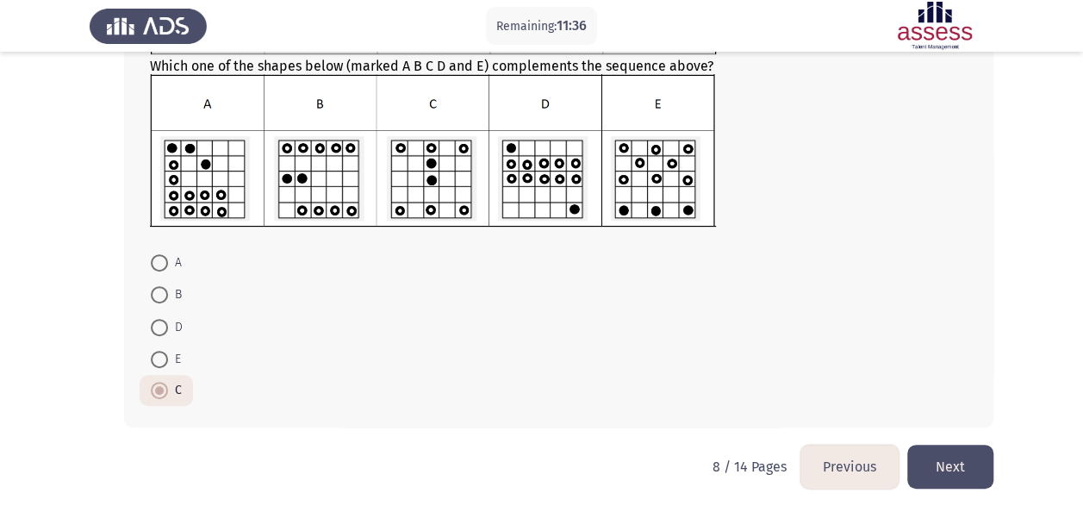
click at [959, 469] on button "Next" at bounding box center [950, 467] width 86 height 44
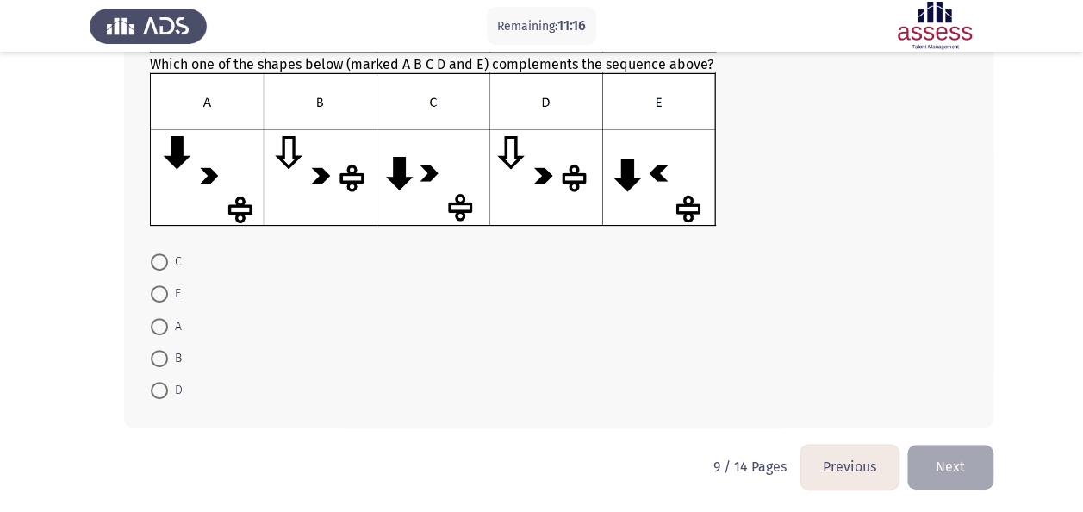
scroll to position [210, 0]
click at [160, 390] on span at bounding box center [159, 390] width 17 height 17
click at [160, 390] on input "D" at bounding box center [159, 390] width 17 height 17
radio input "true"
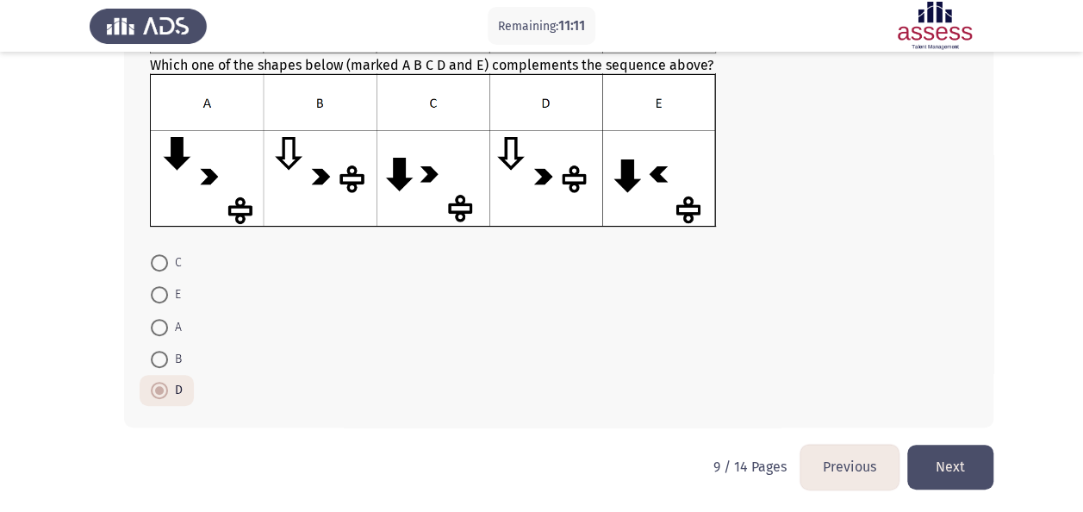
click at [954, 466] on button "Next" at bounding box center [950, 467] width 86 height 44
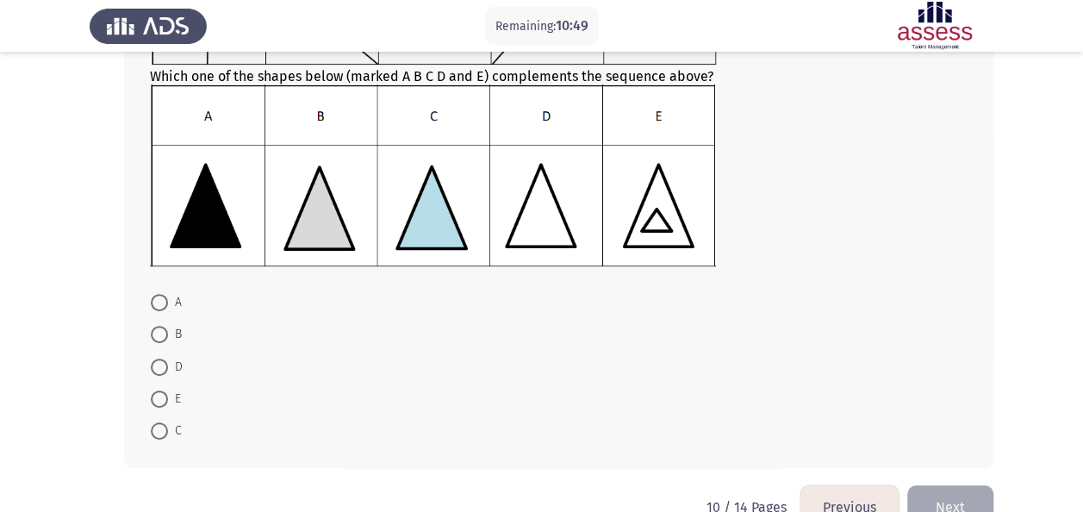
scroll to position [259, 0]
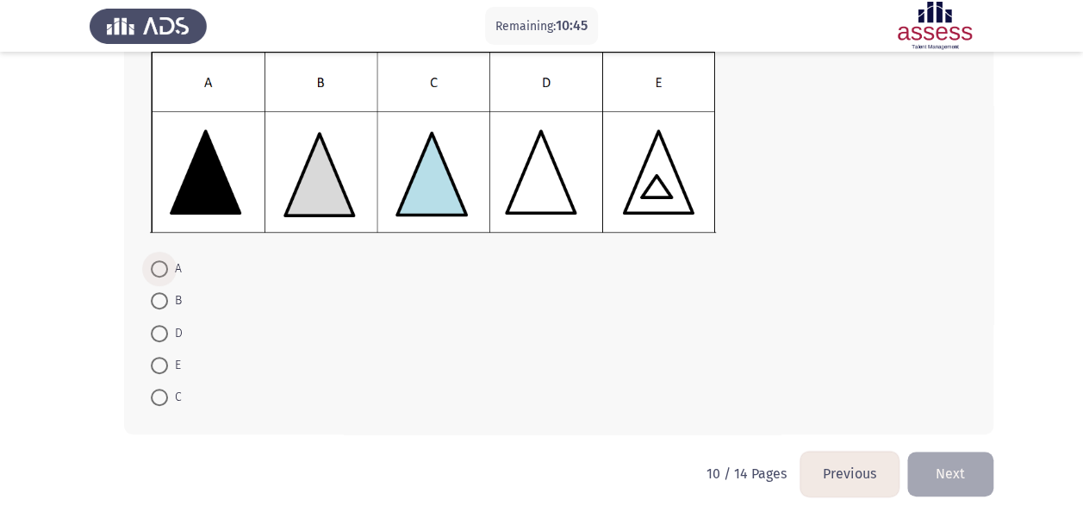
click at [158, 260] on span at bounding box center [159, 268] width 17 height 17
click at [158, 260] on input "A" at bounding box center [159, 268] width 17 height 17
radio input "true"
click at [955, 488] on button "Next" at bounding box center [950, 473] width 86 height 44
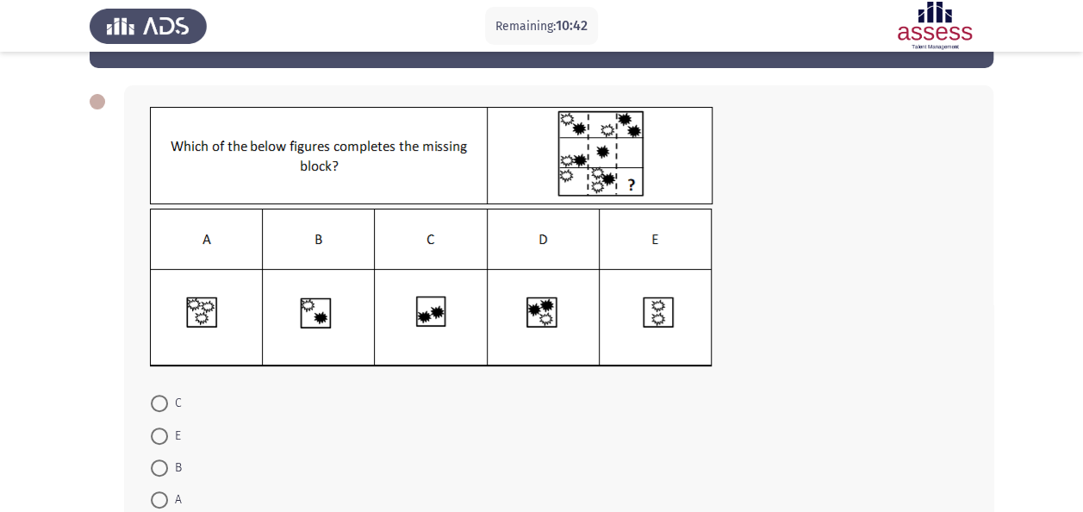
scroll to position [86, 0]
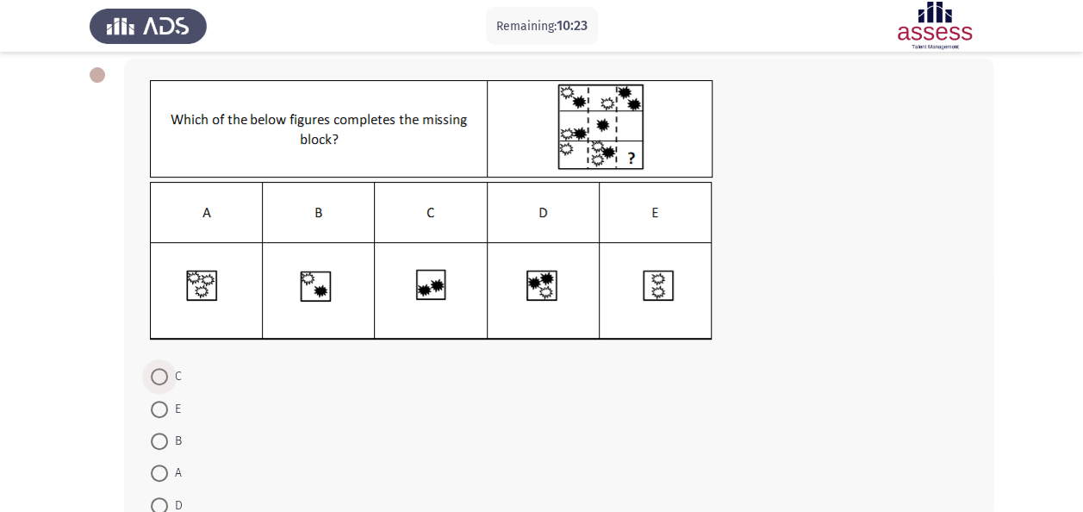
click at [152, 369] on span at bounding box center [159, 376] width 17 height 17
click at [152, 369] on input "C" at bounding box center [159, 376] width 17 height 17
radio input "true"
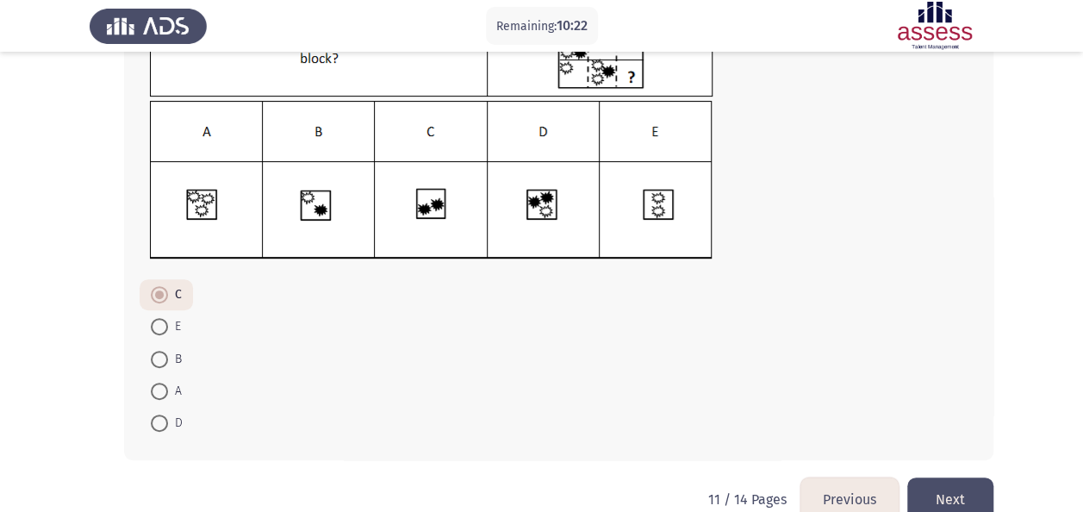
scroll to position [200, 0]
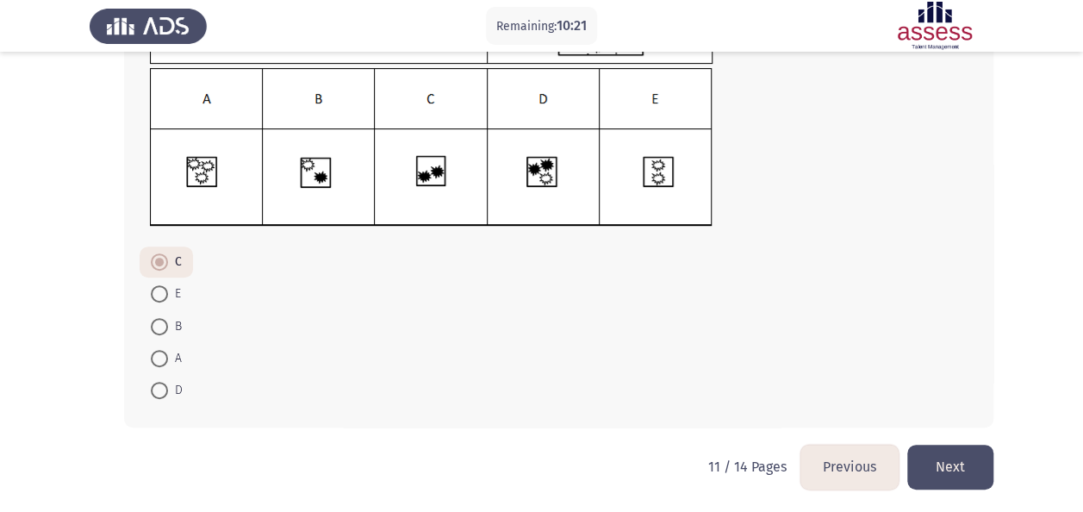
click at [954, 465] on button "Next" at bounding box center [950, 467] width 86 height 44
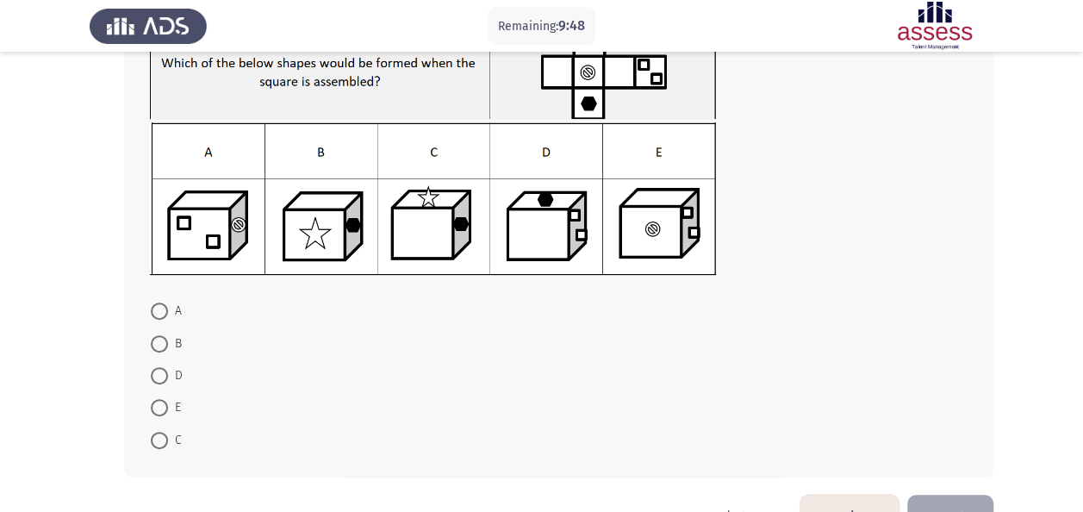
scroll to position [172, 0]
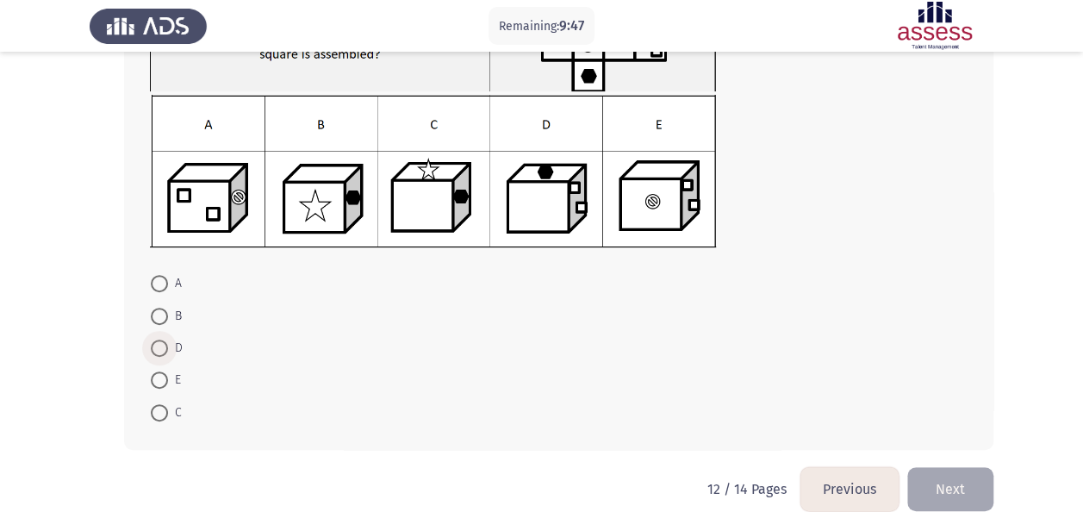
click at [169, 349] on span "D" at bounding box center [175, 348] width 15 height 21
click at [168, 349] on input "D" at bounding box center [159, 348] width 17 height 17
radio input "true"
click at [969, 488] on button "Next" at bounding box center [950, 487] width 86 height 44
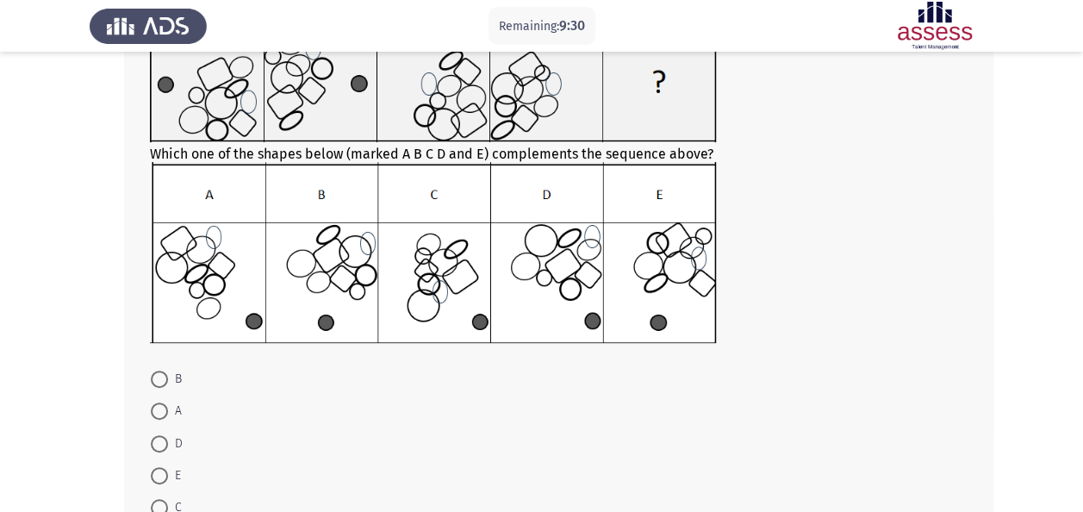
scroll to position [259, 0]
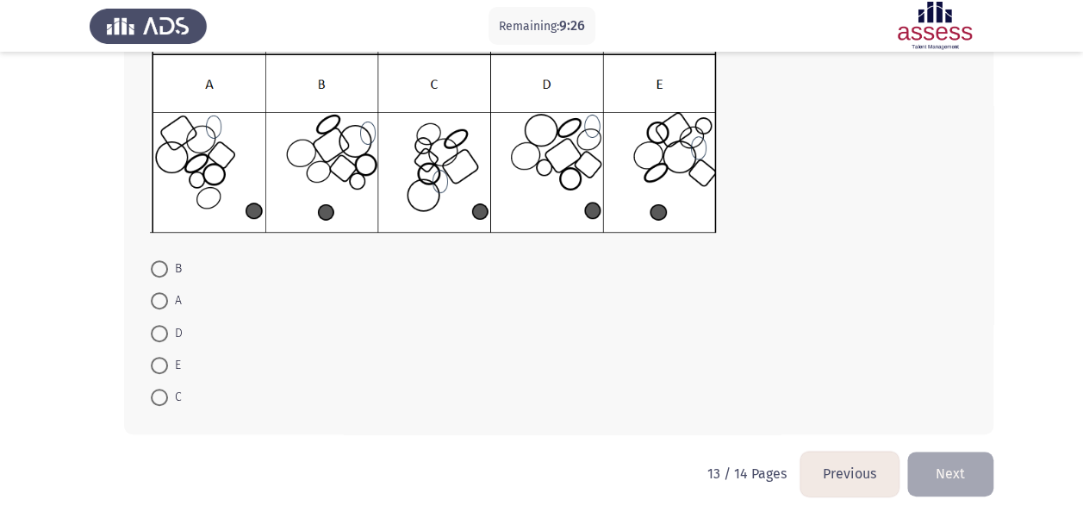
click at [160, 331] on span at bounding box center [159, 333] width 17 height 17
click at [160, 331] on input "D" at bounding box center [159, 333] width 17 height 17
radio input "true"
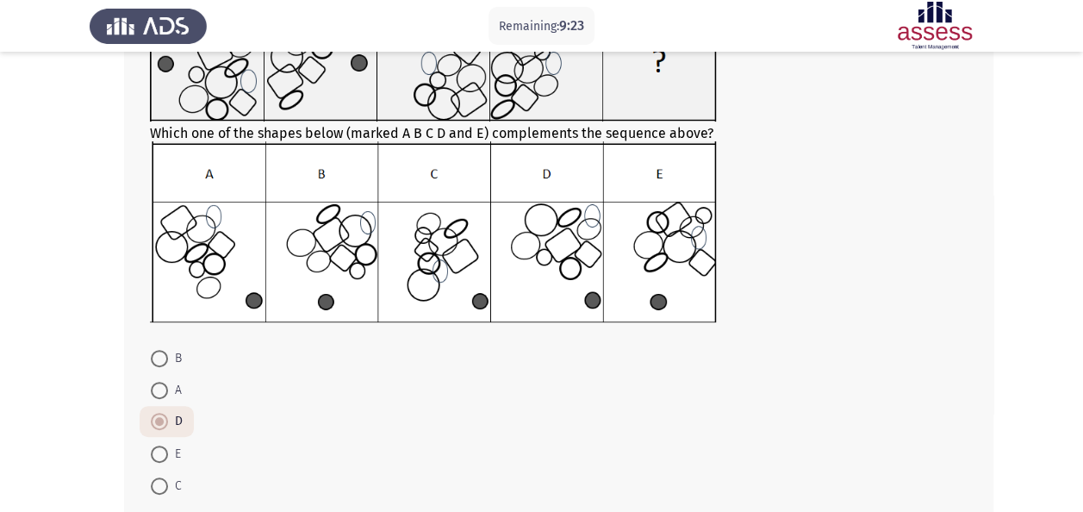
scroll to position [265, 0]
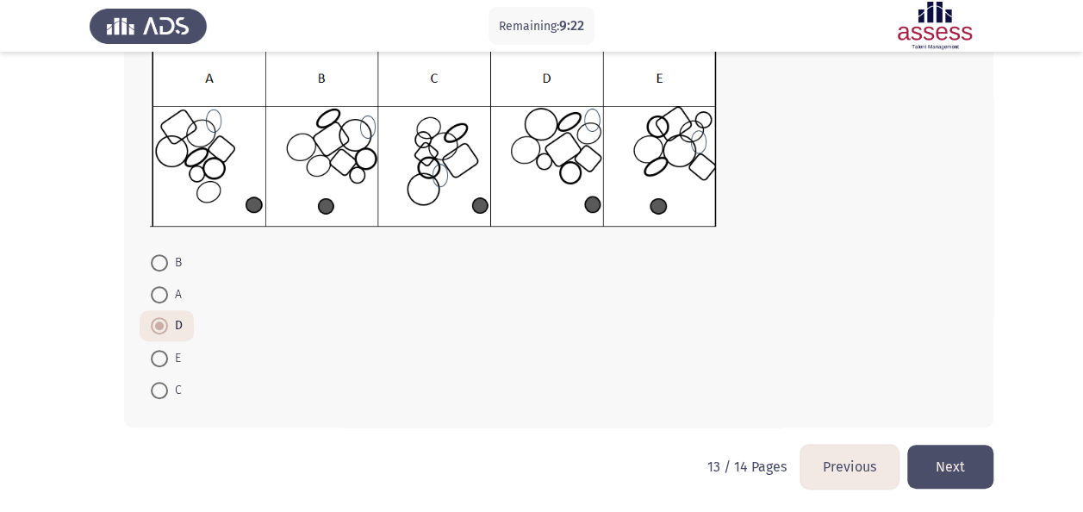
click at [964, 471] on button "Next" at bounding box center [950, 467] width 86 height 44
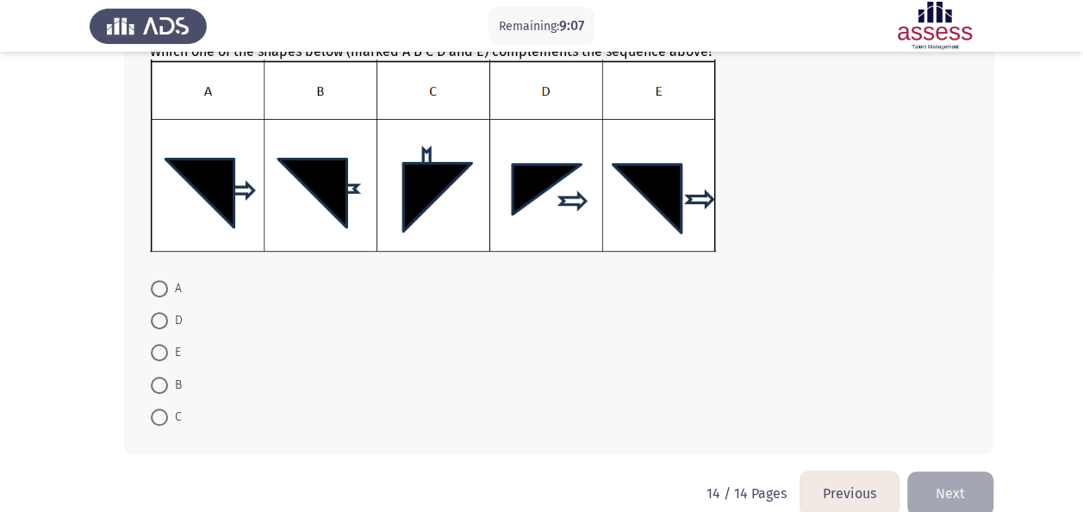
scroll to position [340, 0]
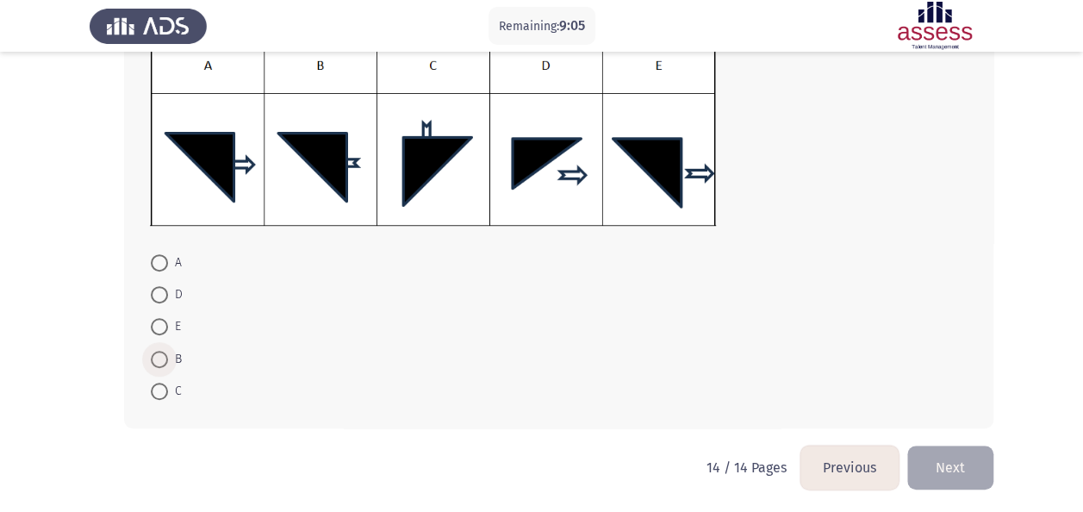
click at [174, 364] on span "B" at bounding box center [175, 359] width 14 height 21
click at [168, 364] on input "B" at bounding box center [159, 359] width 17 height 17
radio input "true"
click at [947, 465] on button "Next" at bounding box center [950, 467] width 86 height 44
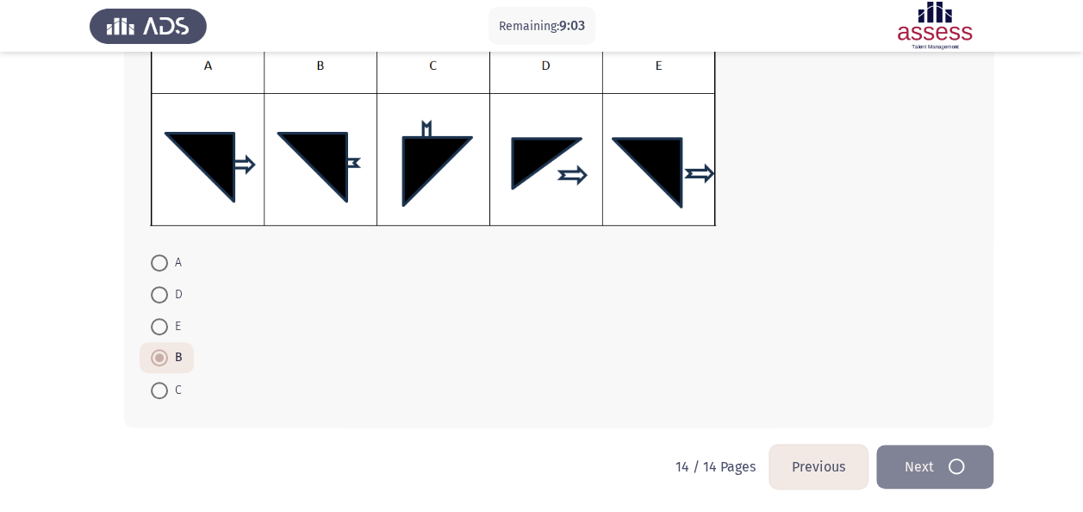
scroll to position [0, 0]
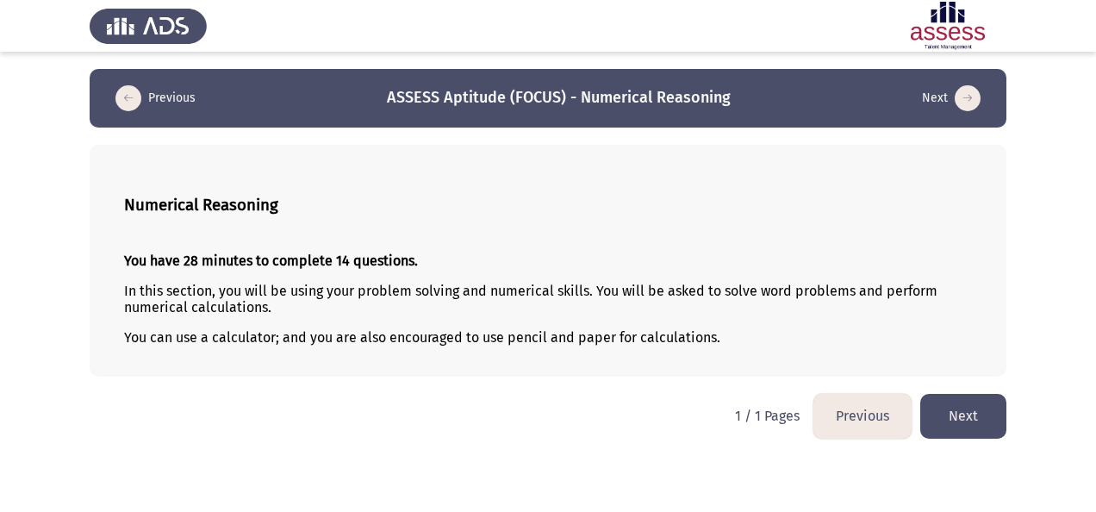
click at [881, 422] on button "Previous" at bounding box center [863, 416] width 98 height 44
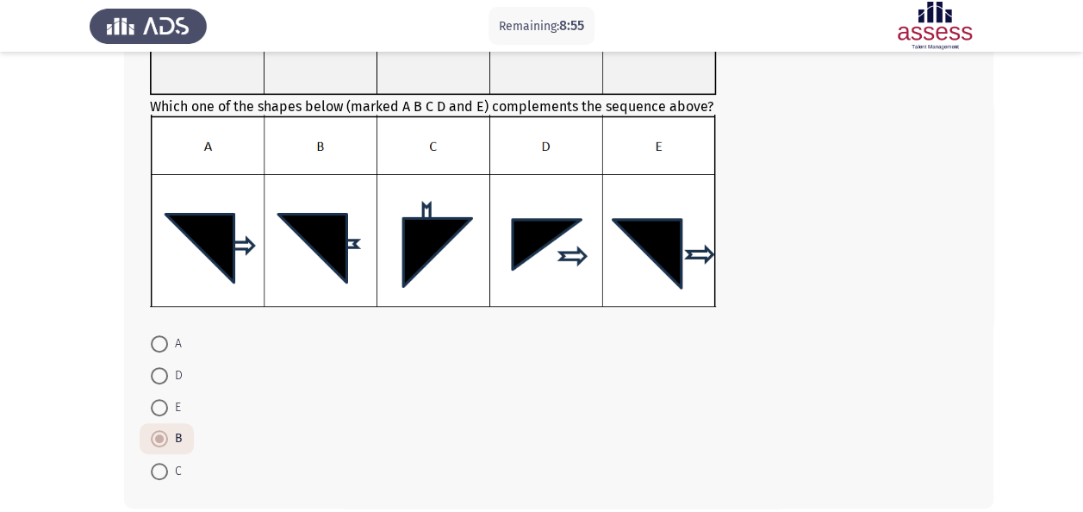
scroll to position [340, 0]
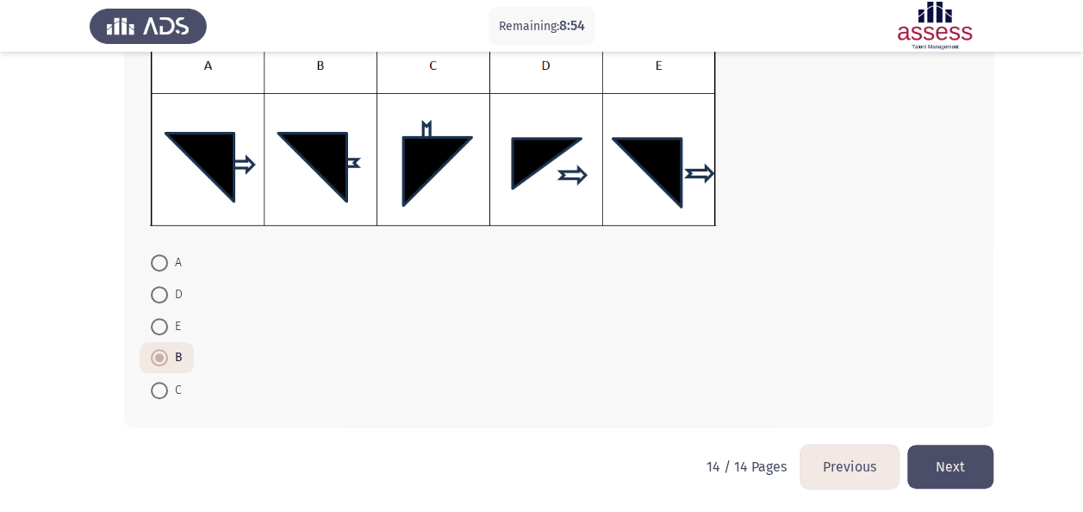
click at [879, 469] on button "Previous" at bounding box center [850, 467] width 98 height 44
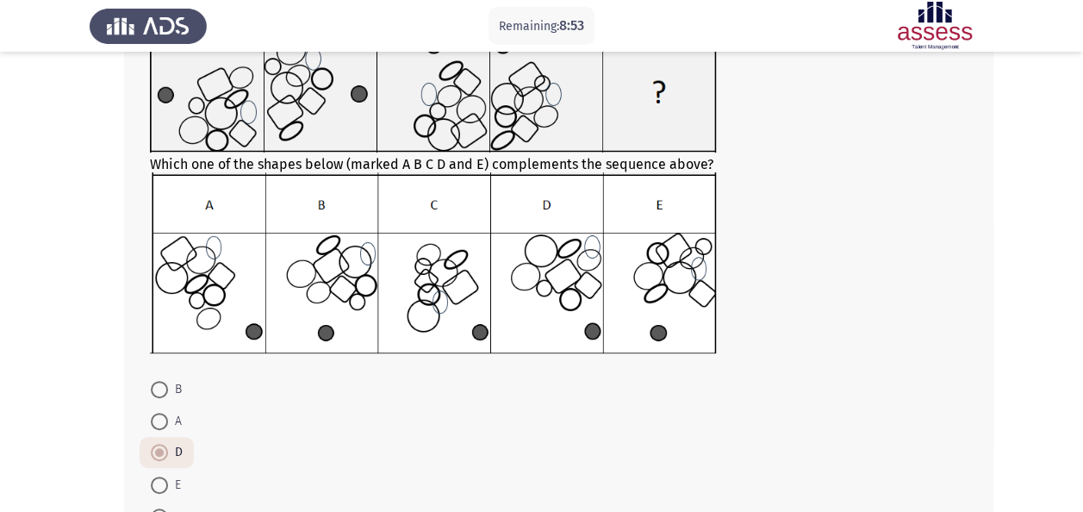
scroll to position [265, 0]
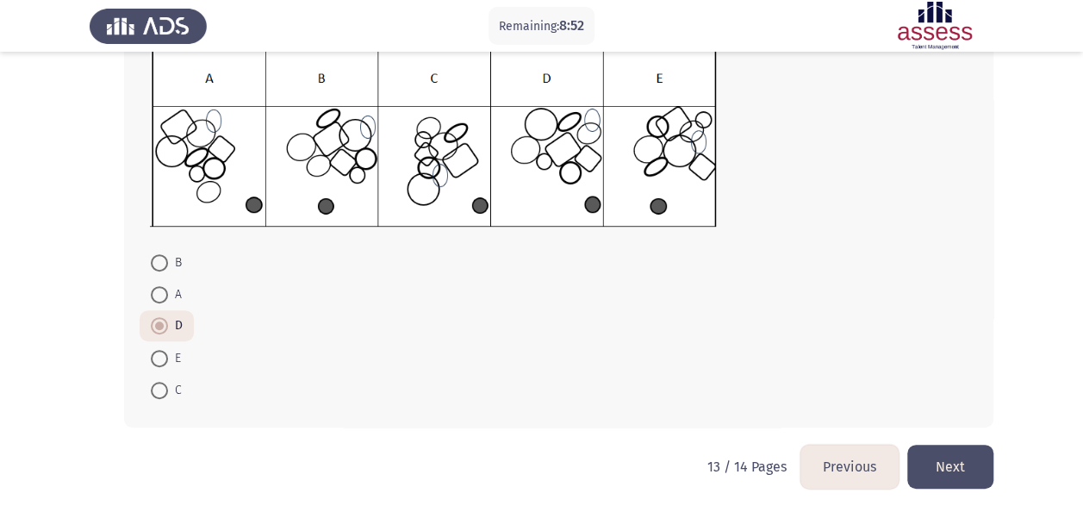
click at [854, 456] on button "Previous" at bounding box center [850, 467] width 98 height 44
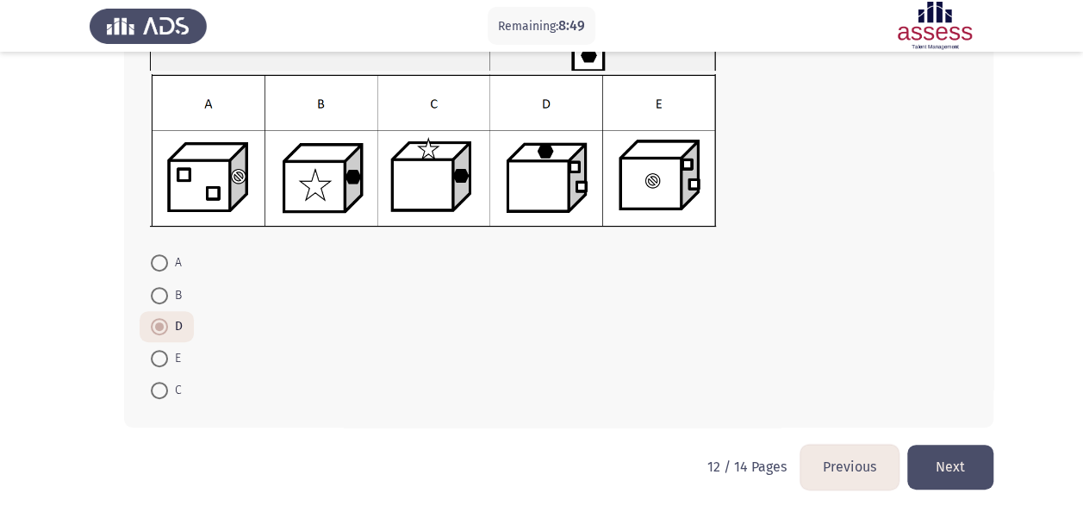
scroll to position [0, 0]
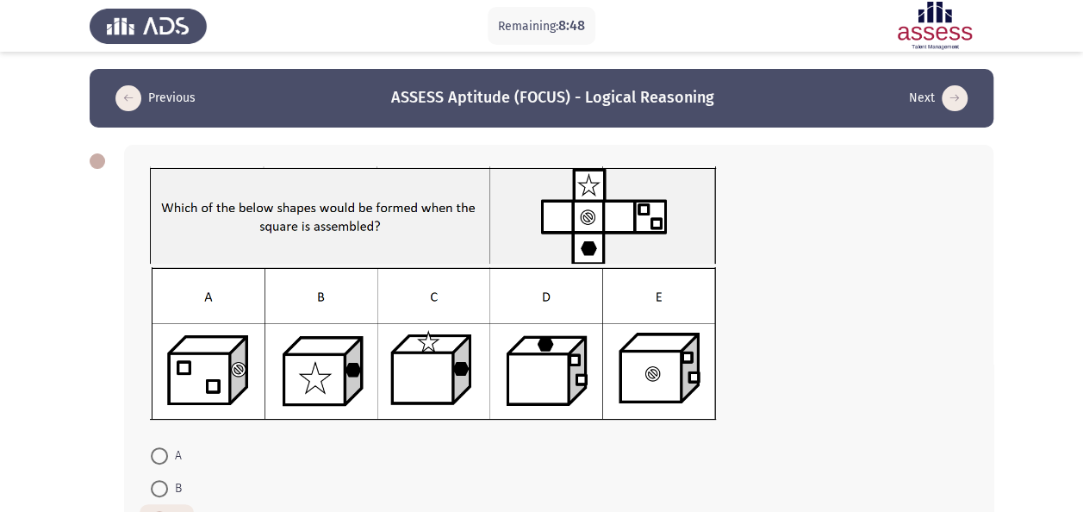
click at [138, 78] on header "Previous ASSESS Aptitude (FOCUS) - Logical Reasoning Next" at bounding box center [542, 98] width 904 height 59
click at [138, 83] on header "Previous ASSESS Aptitude (FOCUS) - Logical Reasoning Next" at bounding box center [542, 98] width 904 height 59
click at [132, 91] on icon "load previous page" at bounding box center [128, 98] width 26 height 26
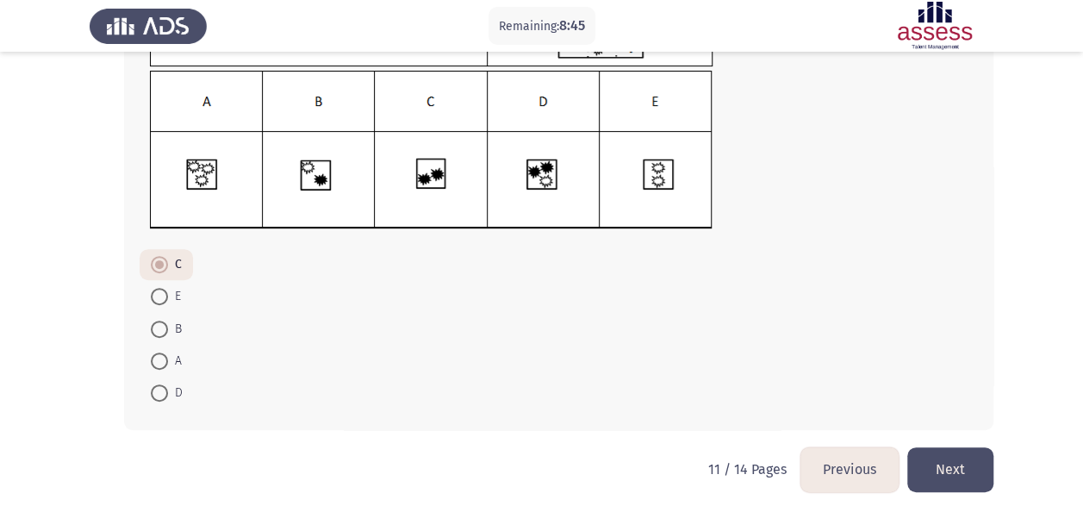
scroll to position [200, 0]
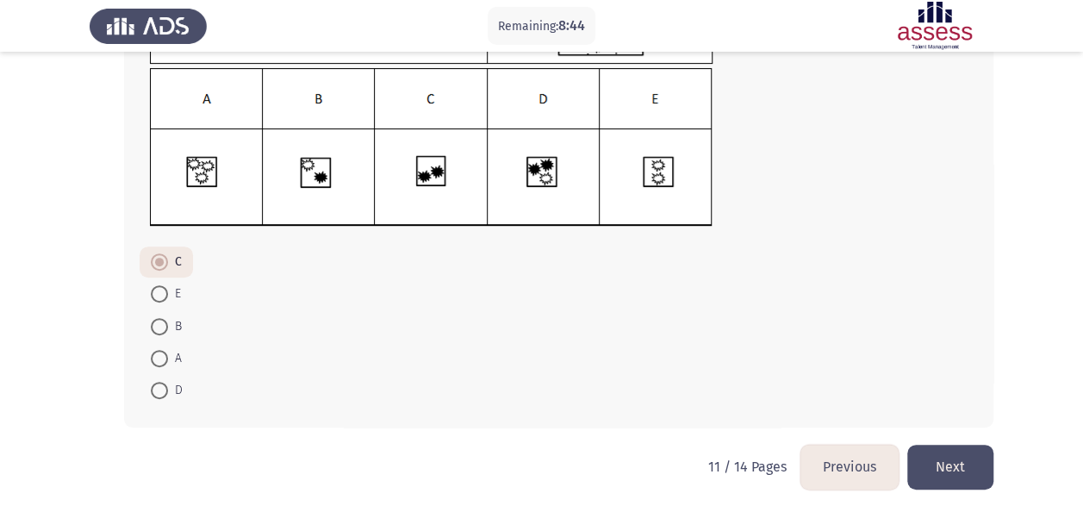
click at [979, 459] on button "Next" at bounding box center [950, 467] width 86 height 44
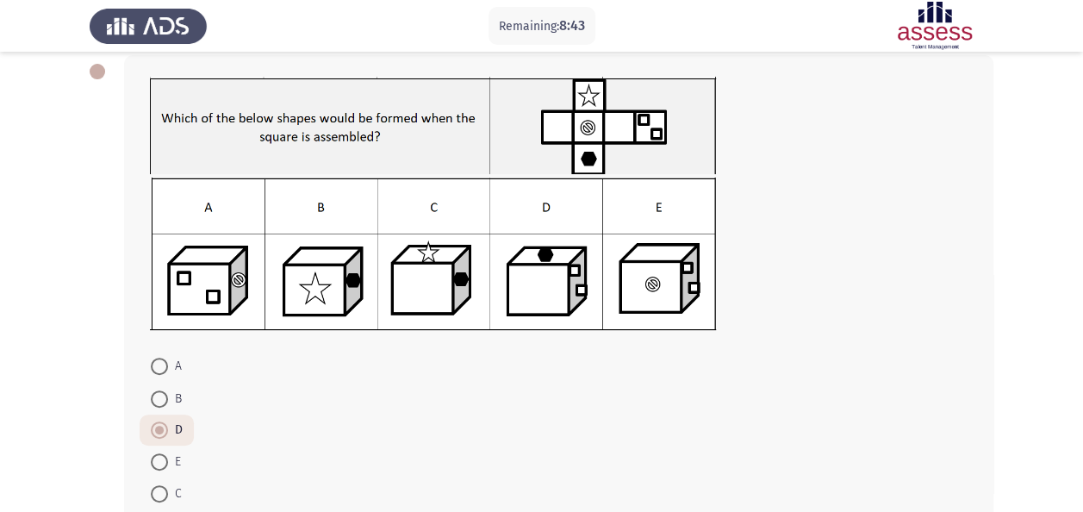
scroll to position [193, 0]
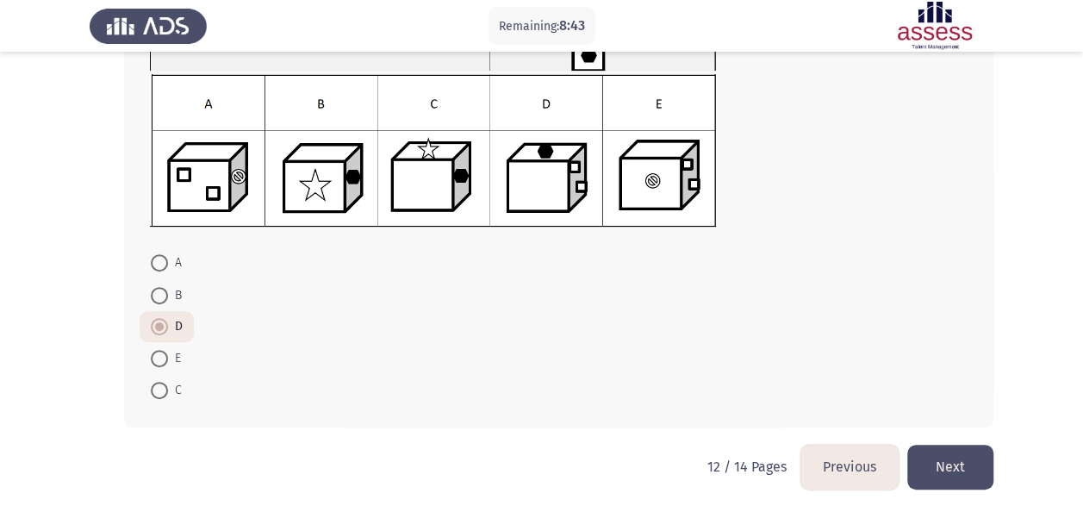
click at [961, 446] on button "Next" at bounding box center [950, 467] width 86 height 44
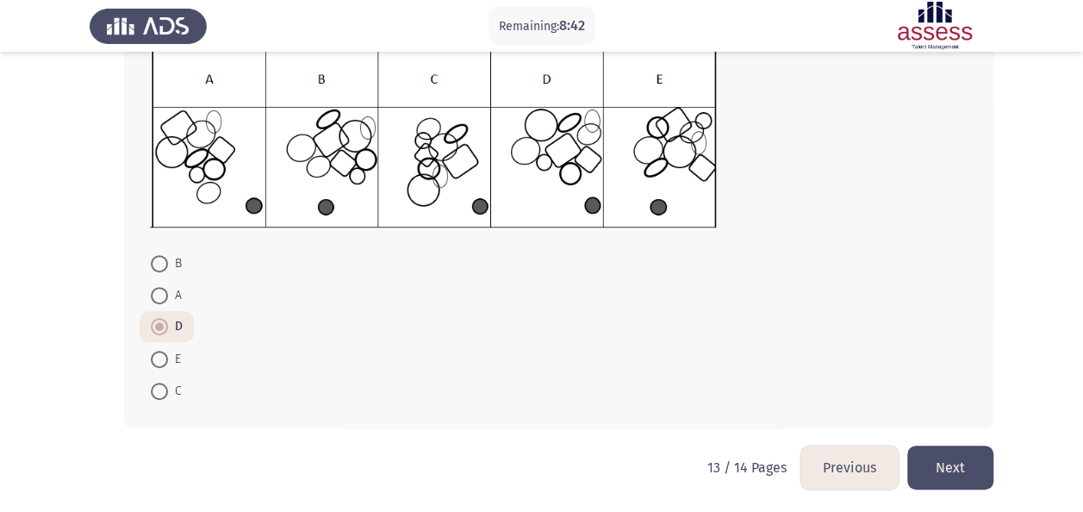
scroll to position [265, 0]
click at [945, 464] on button "Next" at bounding box center [950, 467] width 86 height 44
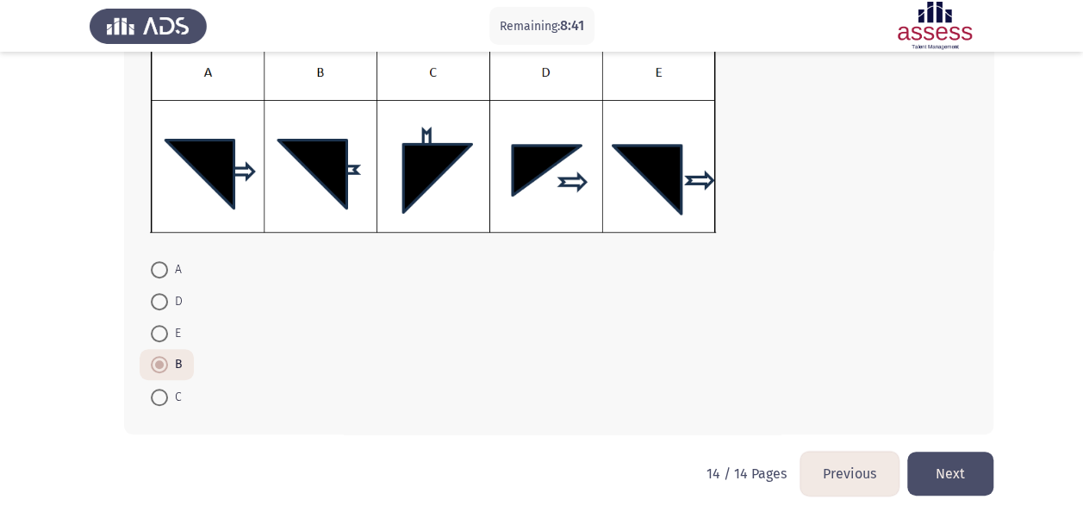
scroll to position [340, 0]
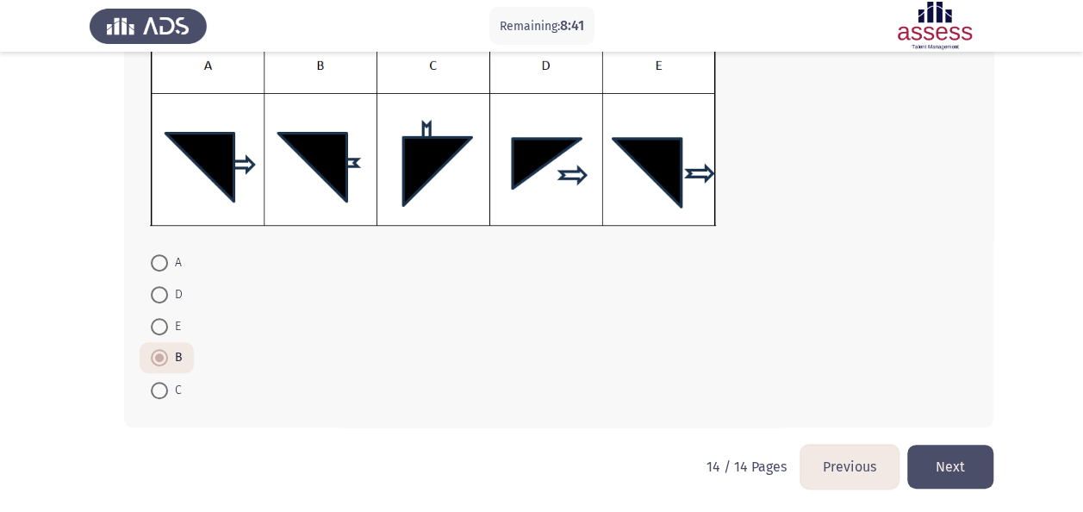
click at [935, 448] on button "Next" at bounding box center [950, 467] width 86 height 44
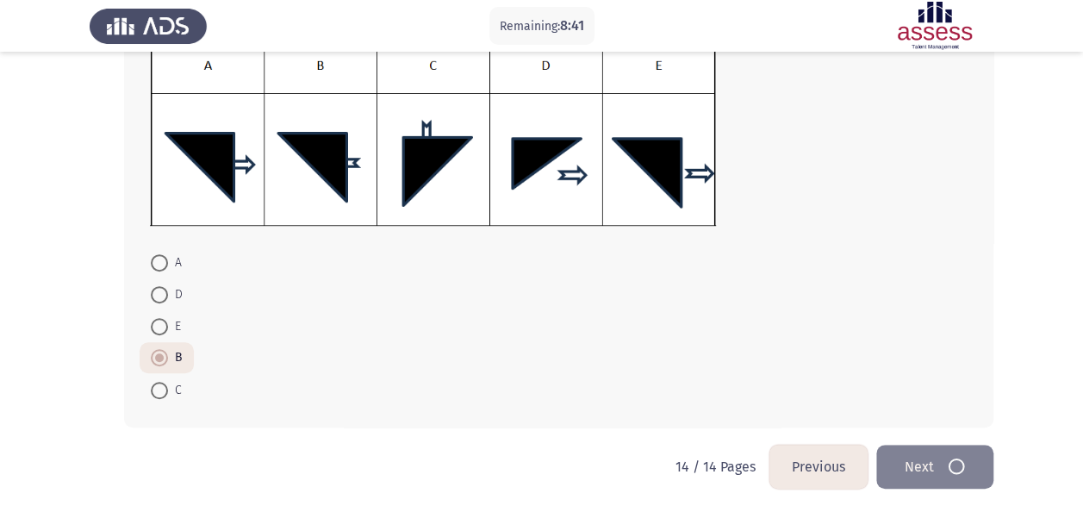
scroll to position [0, 0]
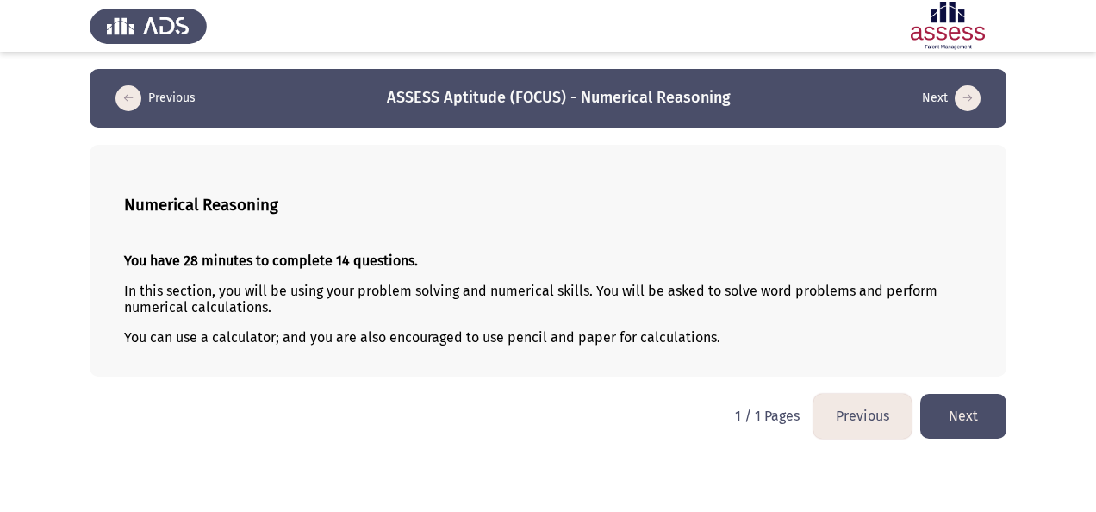
click at [977, 424] on button "Next" at bounding box center [963, 416] width 86 height 44
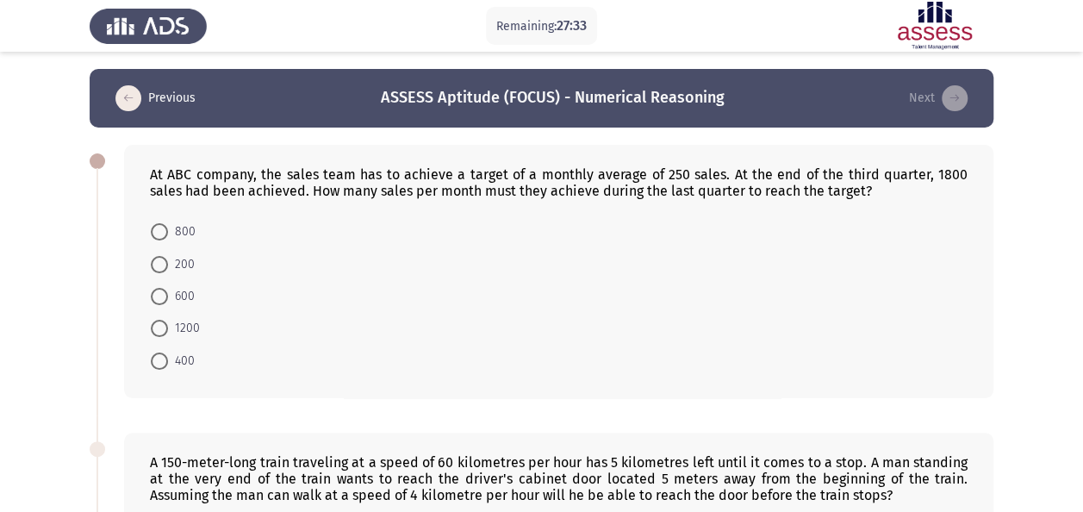
drag, startPoint x: 422, startPoint y: 195, endPoint x: 683, endPoint y: 203, distance: 260.4
click at [683, 203] on div "At ABC company, the sales team has to achieve a target of a monthly average of …" at bounding box center [559, 271] width 870 height 253
click at [164, 329] on span at bounding box center [159, 328] width 17 height 17
click at [164, 329] on input "1200" at bounding box center [159, 328] width 17 height 17
radio input "true"
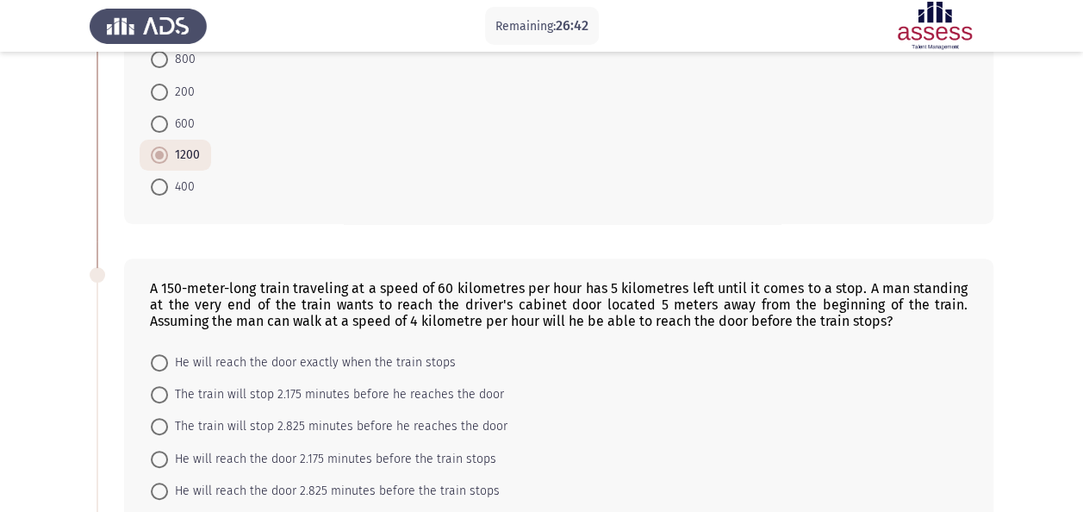
scroll to position [259, 0]
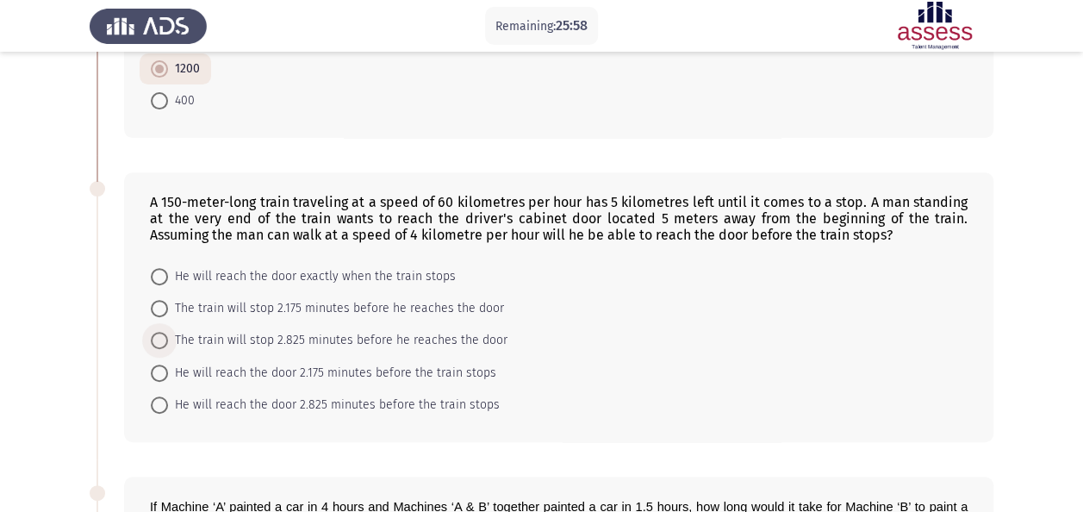
click at [175, 340] on span "The train will stop 2.825 minutes before he reaches the door" at bounding box center [338, 340] width 340 height 21
click at [168, 340] on input "The train will stop 2.825 minutes before he reaches the door" at bounding box center [159, 340] width 17 height 17
radio input "true"
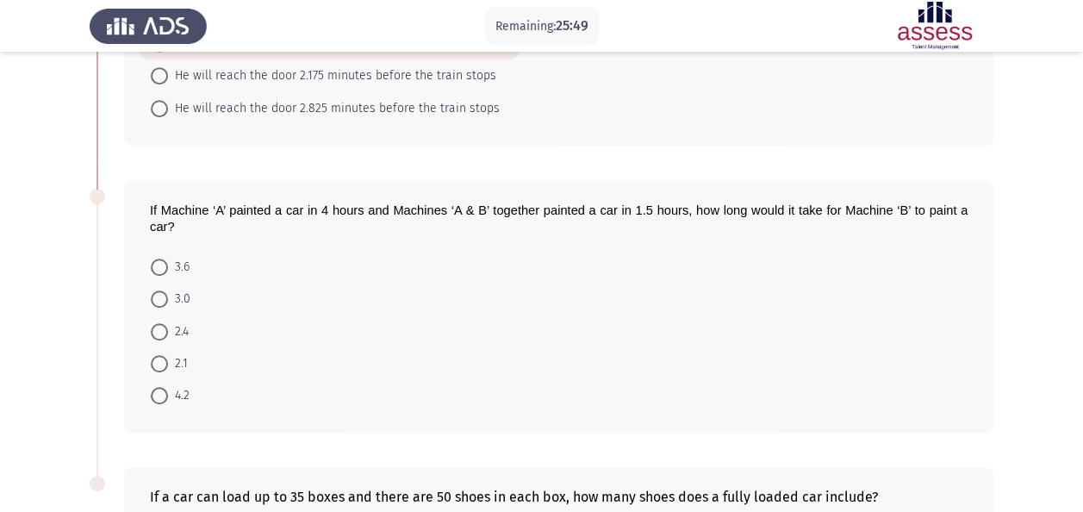
scroll to position [603, 0]
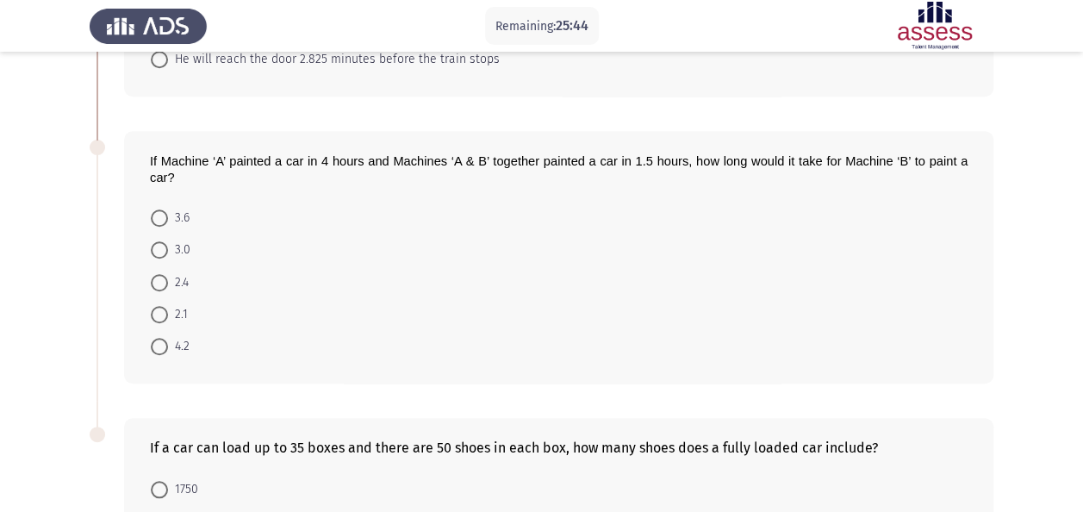
drag, startPoint x: 307, startPoint y: 157, endPoint x: 367, endPoint y: 159, distance: 60.4
click at [367, 159] on span "If Machine ‘A’ painted a car in 4 hours and Machines ‘A & B’ together painted a…" at bounding box center [559, 169] width 818 height 30
click at [163, 274] on span at bounding box center [159, 282] width 17 height 17
click at [163, 274] on input "2.4" at bounding box center [159, 282] width 17 height 17
radio input "true"
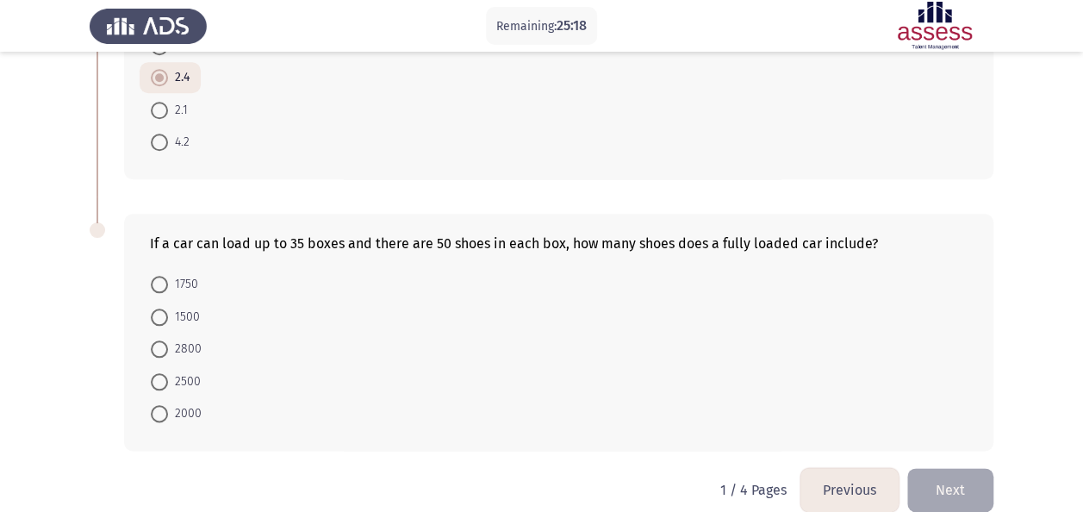
scroll to position [824, 0]
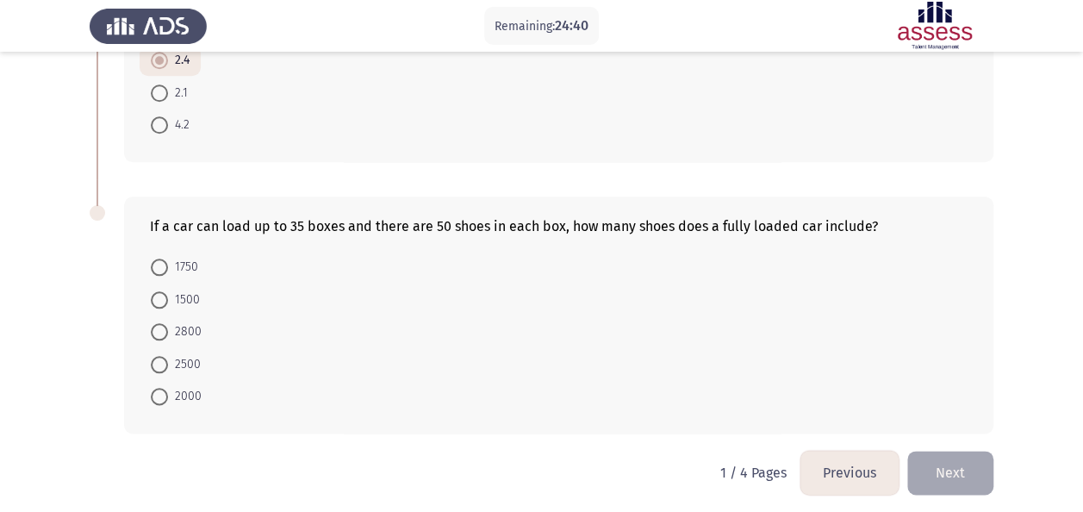
click at [180, 272] on mat-radio-button "1750" at bounding box center [175, 267] width 70 height 32
click at [175, 265] on span "1750" at bounding box center [183, 267] width 30 height 21
click at [168, 265] on input "1750" at bounding box center [159, 267] width 17 height 17
radio input "true"
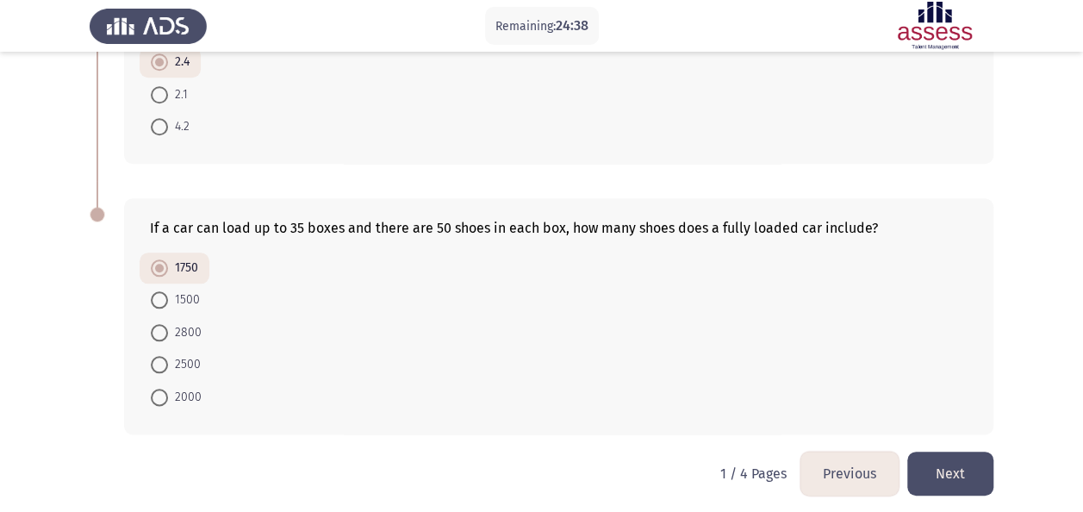
click at [948, 460] on button "Next" at bounding box center [950, 474] width 86 height 44
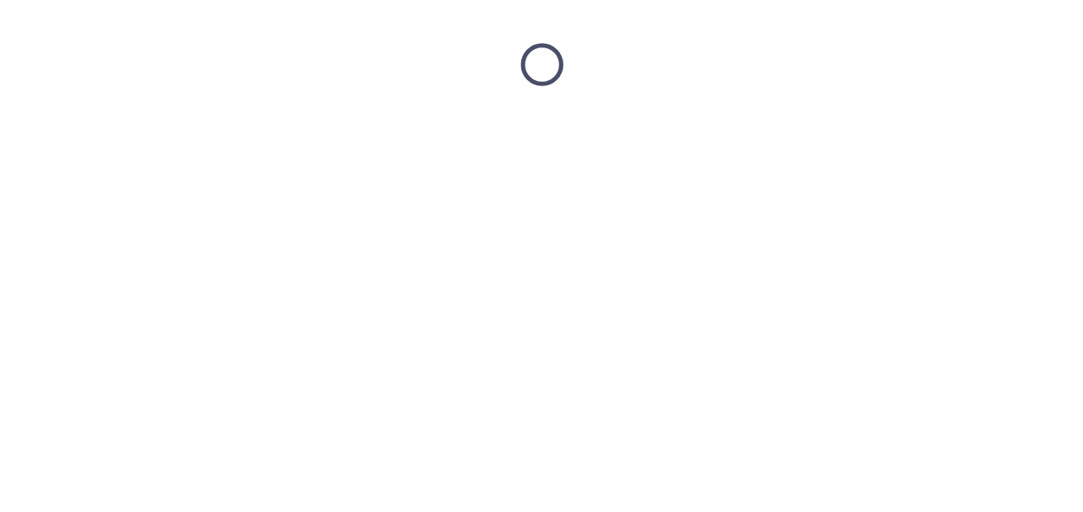
scroll to position [0, 0]
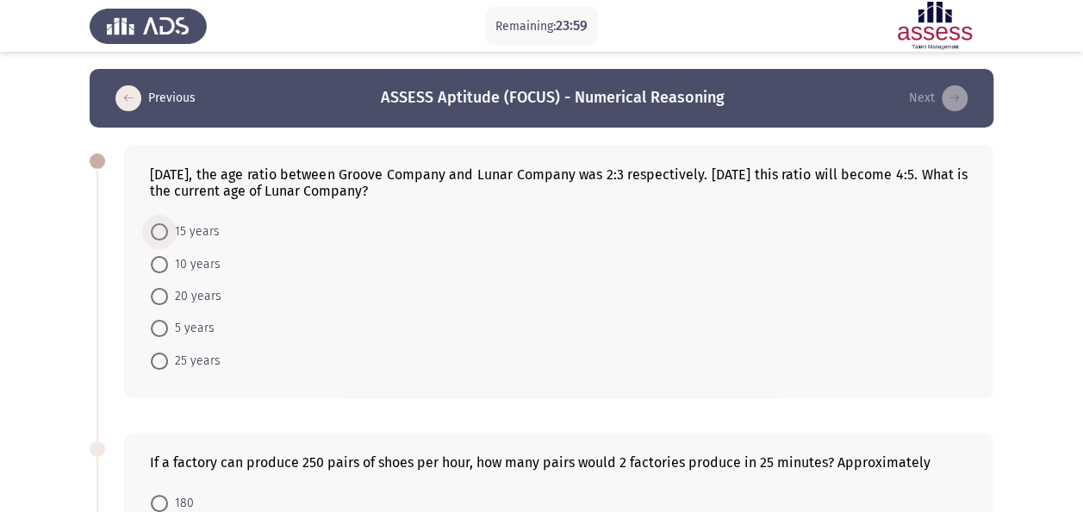
click at [165, 238] on span at bounding box center [159, 231] width 17 height 17
click at [165, 238] on input "15 years" at bounding box center [159, 231] width 17 height 17
radio input "true"
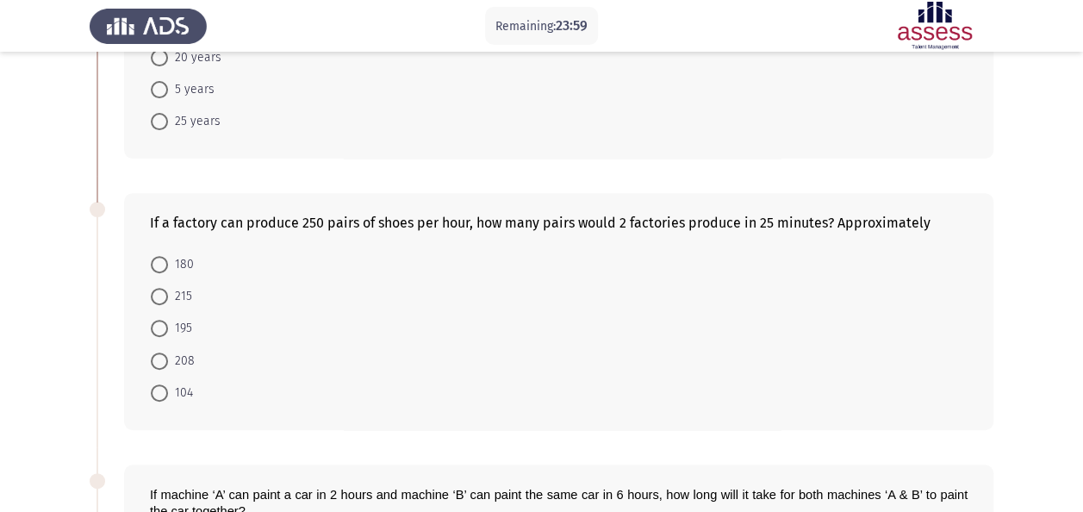
scroll to position [259, 0]
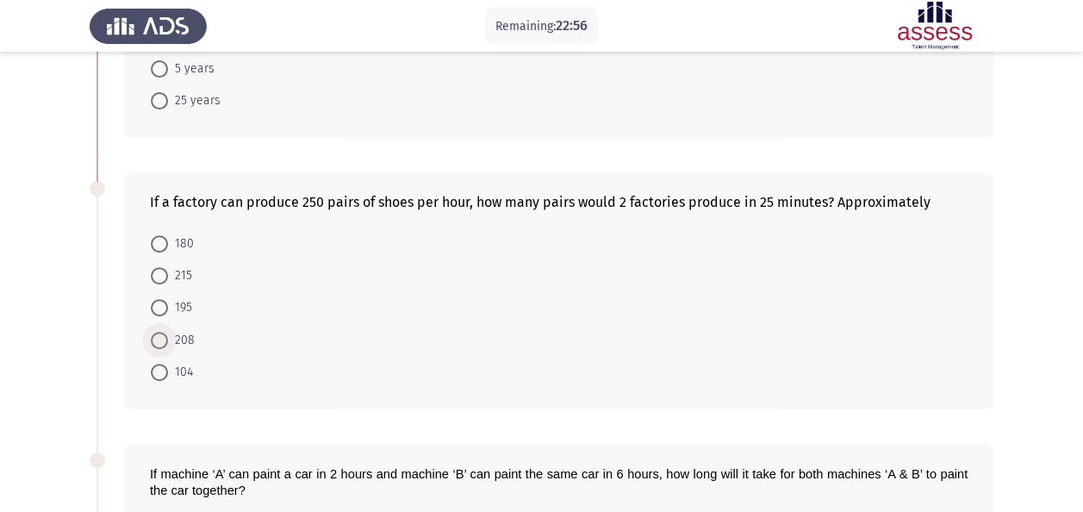
click at [192, 343] on span "208" at bounding box center [181, 340] width 27 height 21
click at [168, 343] on input "208" at bounding box center [159, 340] width 17 height 17
radio input "true"
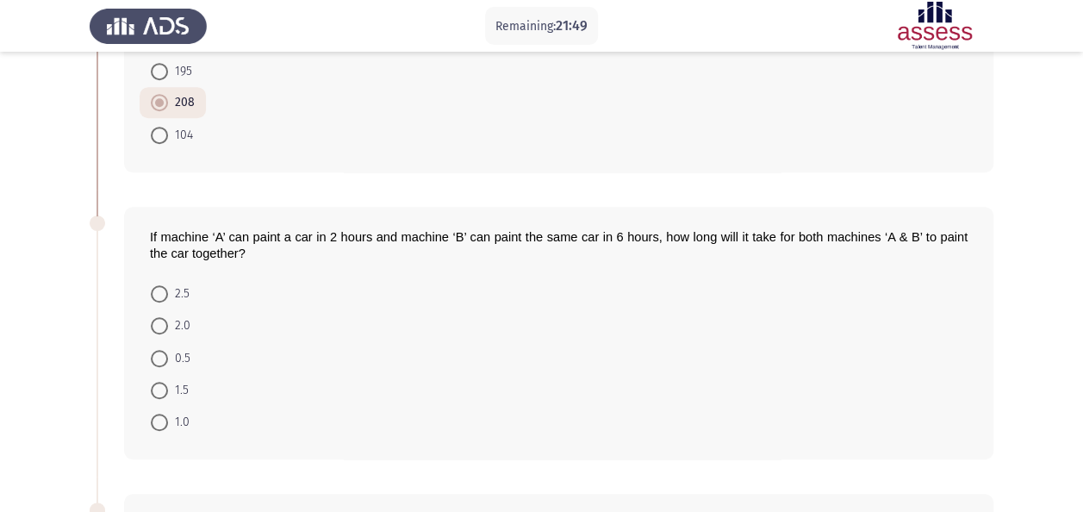
scroll to position [479, 0]
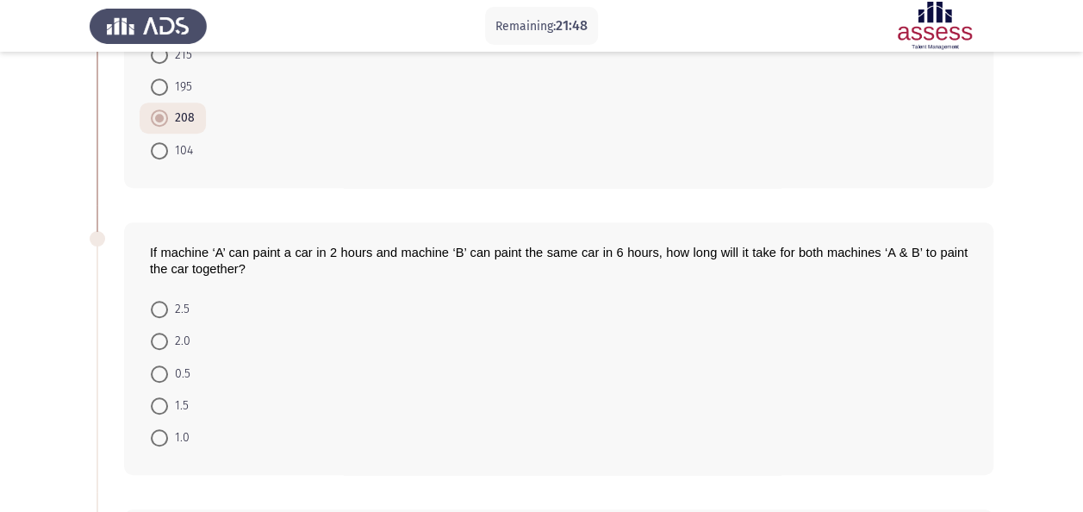
click at [169, 403] on span "1.5" at bounding box center [178, 406] width 21 height 21
click at [168, 403] on input "1.5" at bounding box center [159, 405] width 17 height 17
radio input "true"
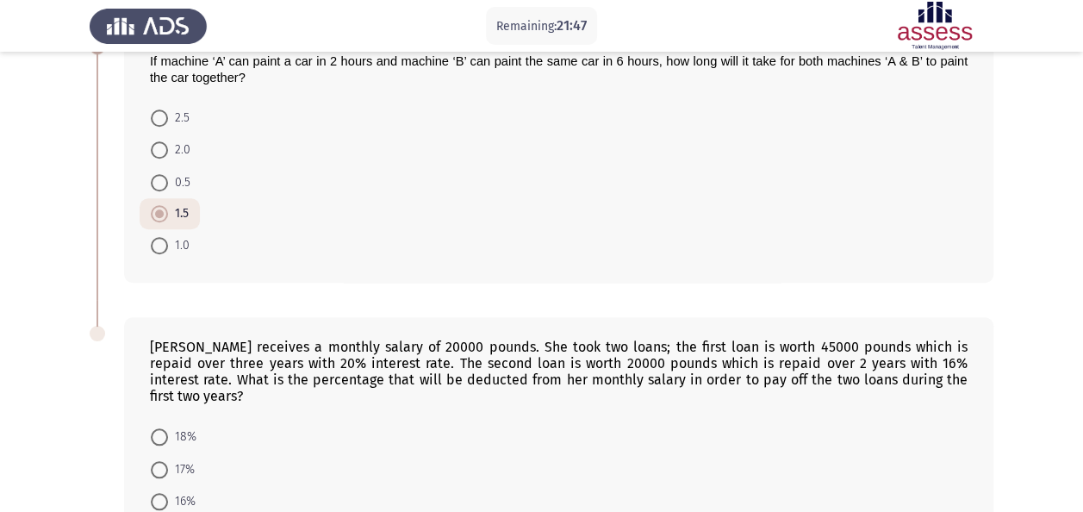
scroll to position [824, 0]
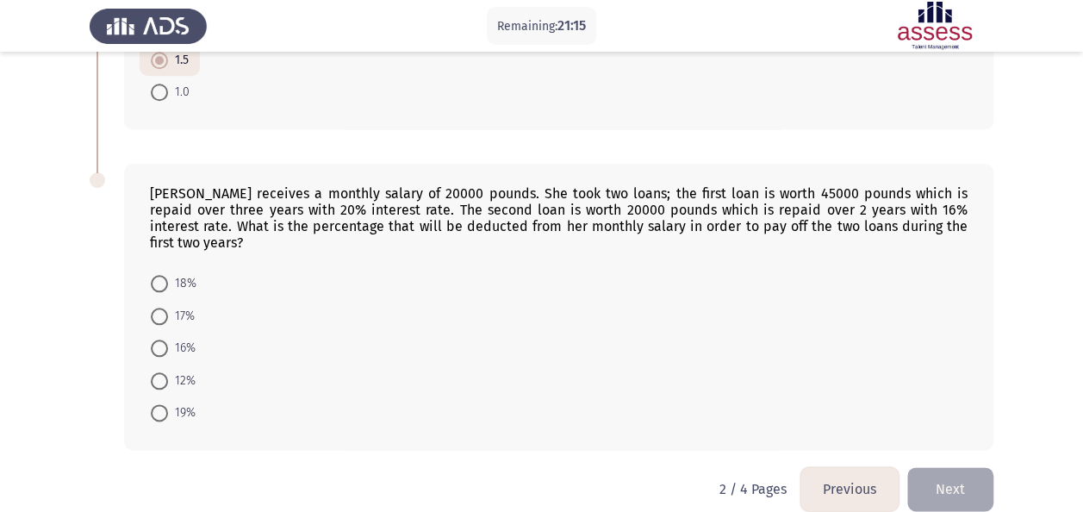
drag, startPoint x: 204, startPoint y: 191, endPoint x: 402, endPoint y: 198, distance: 197.5
click at [402, 198] on div "[PERSON_NAME] receives a monthly salary of 20000 pounds. She took two loans; th…" at bounding box center [559, 217] width 818 height 65
drag, startPoint x: 358, startPoint y: 204, endPoint x: 951, endPoint y: 218, distance: 593.9
click at [951, 218] on div "[PERSON_NAME] receives a monthly salary of 20000 pounds. She took two loans; th…" at bounding box center [559, 217] width 818 height 65
click at [179, 273] on span "18%" at bounding box center [182, 283] width 28 height 21
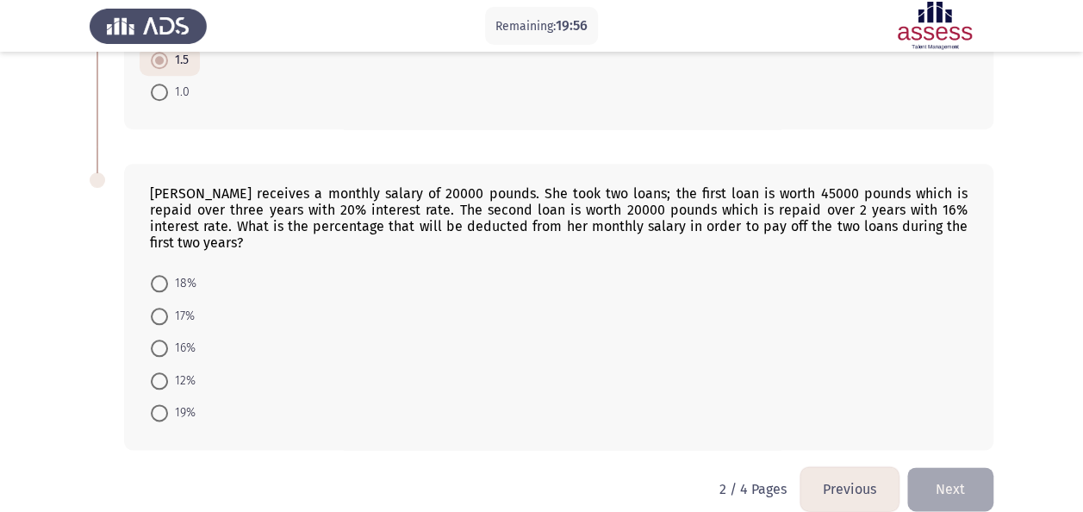
click at [168, 275] on input "18%" at bounding box center [159, 283] width 17 height 17
radio input "true"
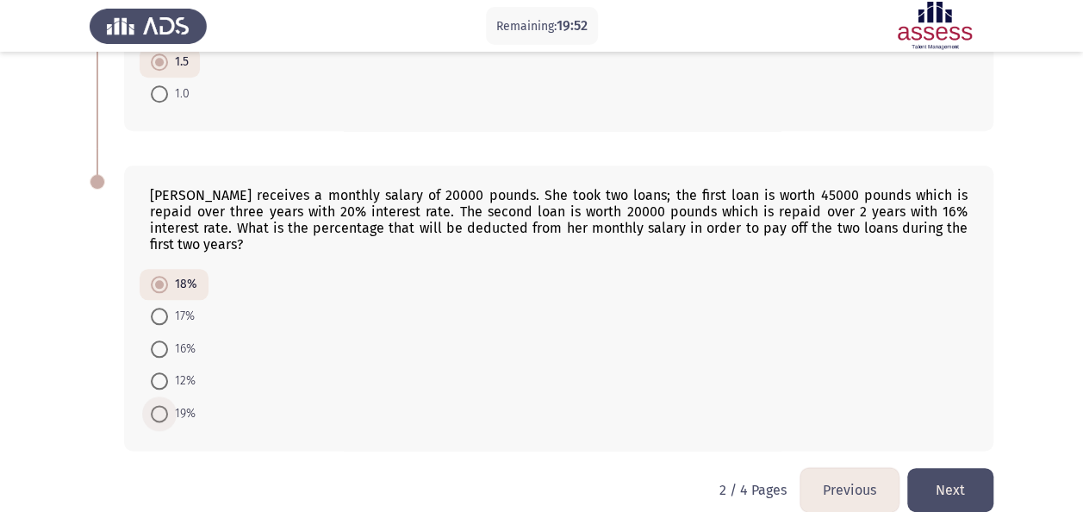
click at [152, 405] on span at bounding box center [159, 413] width 17 height 17
click at [152, 405] on input "19%" at bounding box center [159, 413] width 17 height 17
radio input "true"
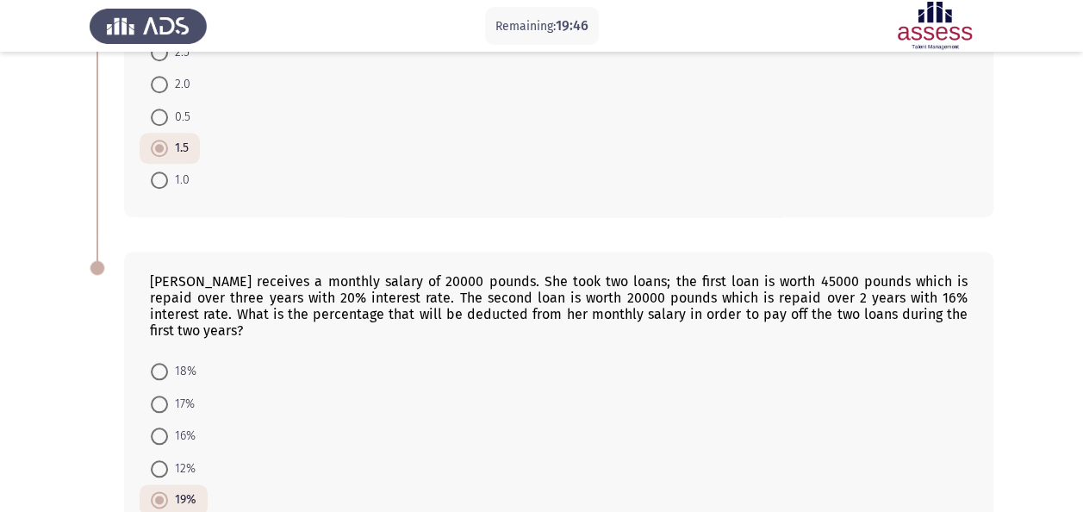
click at [175, 361] on span "18%" at bounding box center [182, 371] width 28 height 21
click at [168, 363] on input "18%" at bounding box center [159, 371] width 17 height 17
radio input "true"
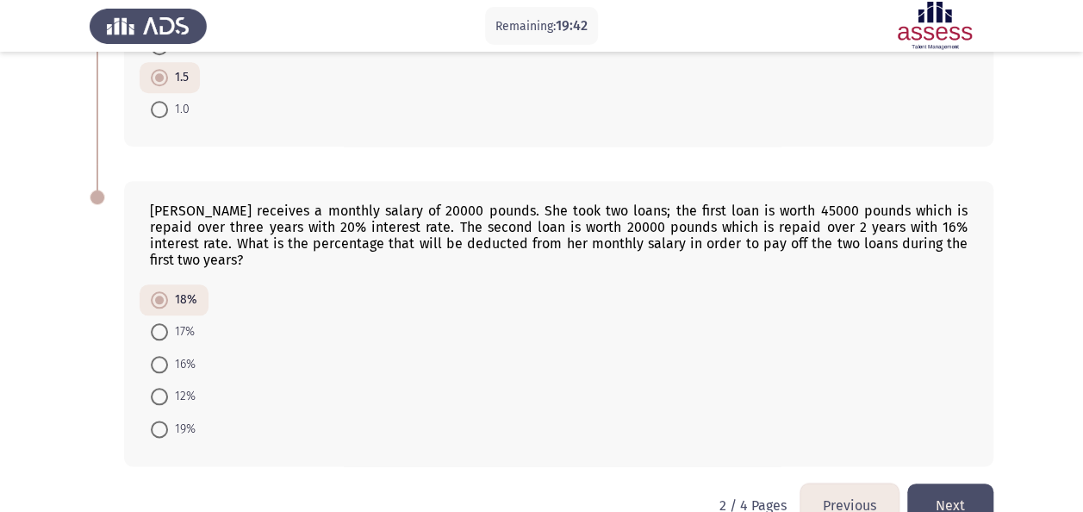
scroll to position [822, 0]
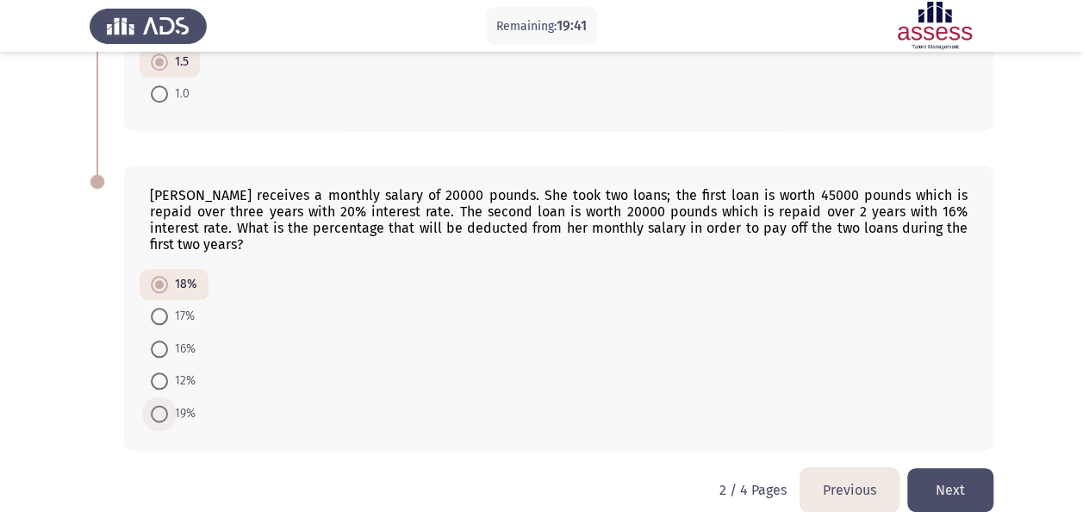
click at [188, 403] on span "19%" at bounding box center [182, 413] width 28 height 21
click at [168, 405] on input "19%" at bounding box center [159, 413] width 17 height 17
radio input "true"
click at [946, 484] on button "Next" at bounding box center [950, 490] width 86 height 44
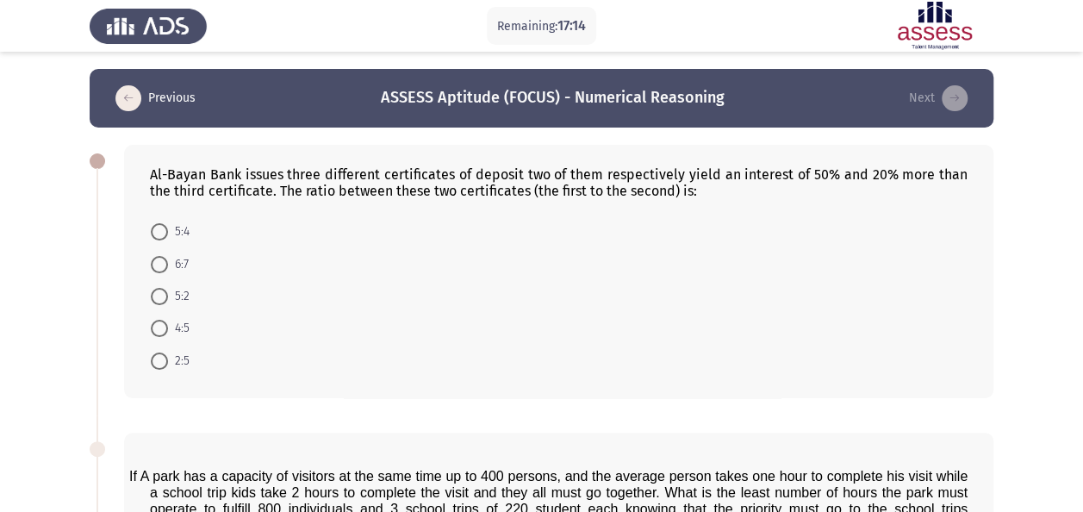
click at [168, 234] on label "5:4" at bounding box center [170, 231] width 39 height 21
click at [168, 234] on input "5:4" at bounding box center [159, 231] width 17 height 17
radio input "true"
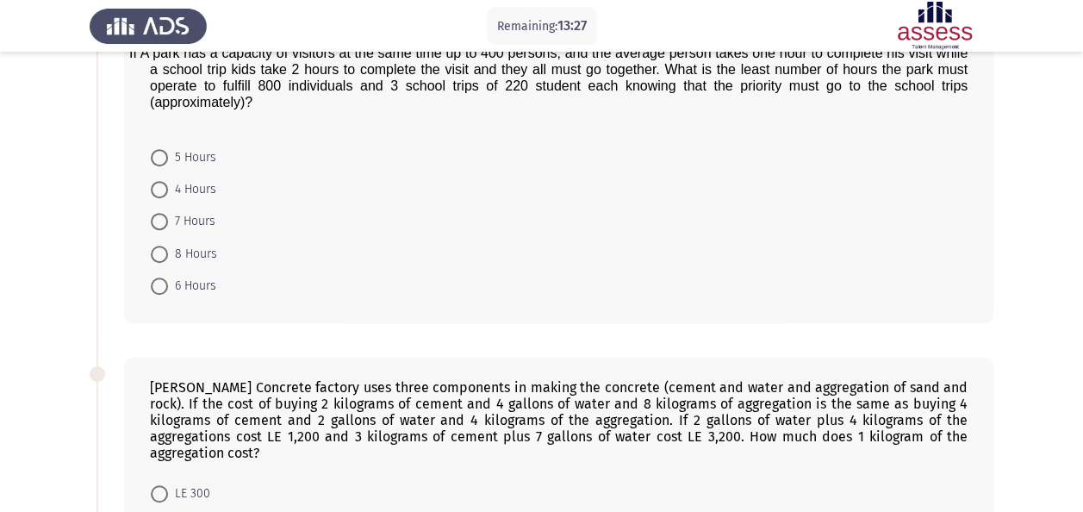
scroll to position [400, 0]
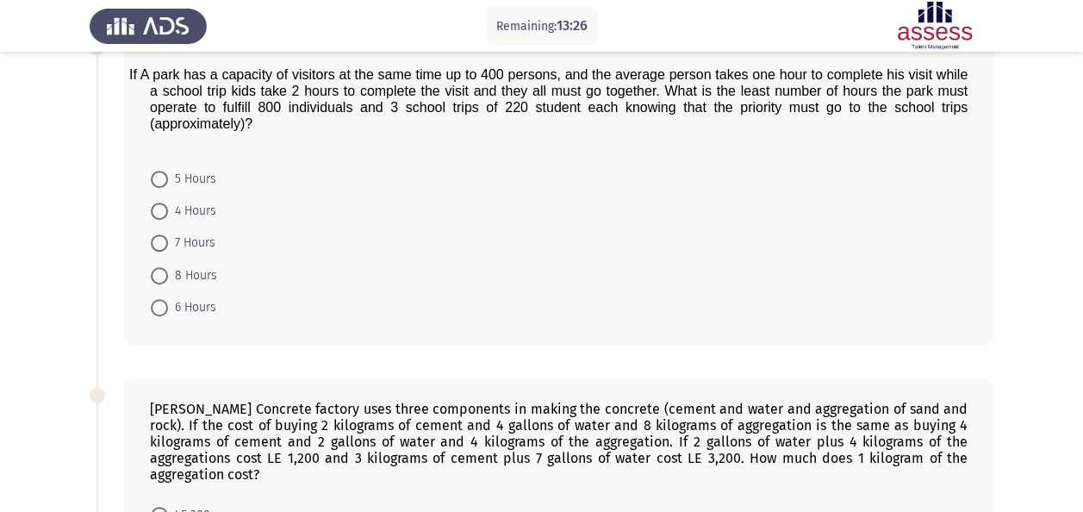
click at [178, 307] on span "6 Hours" at bounding box center [192, 307] width 48 height 21
click at [168, 307] on input "6 Hours" at bounding box center [159, 307] width 17 height 17
radio input "true"
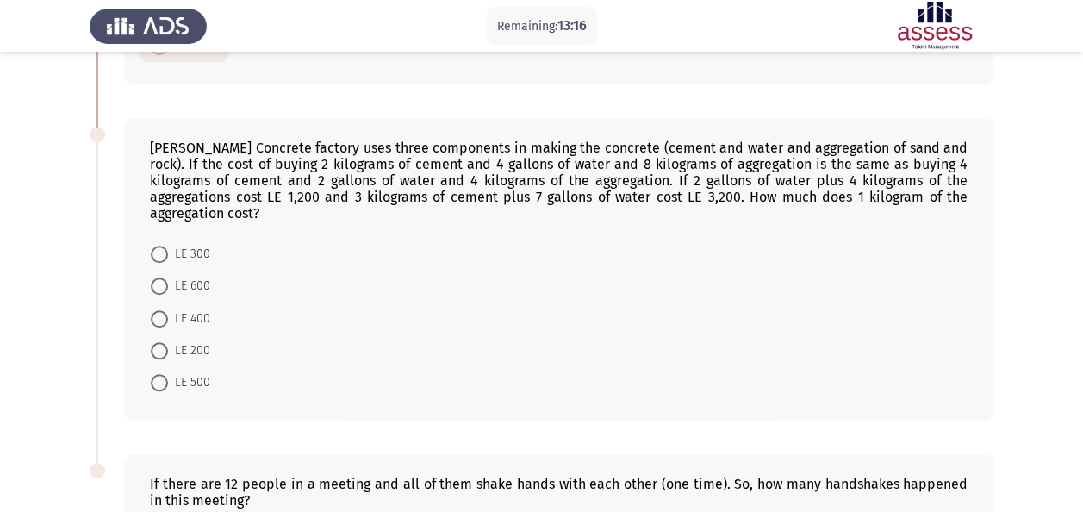
scroll to position [658, 0]
click at [160, 342] on label "LE 200" at bounding box center [180, 352] width 59 height 21
click at [160, 344] on input "LE 200" at bounding box center [159, 352] width 17 height 17
radio input "true"
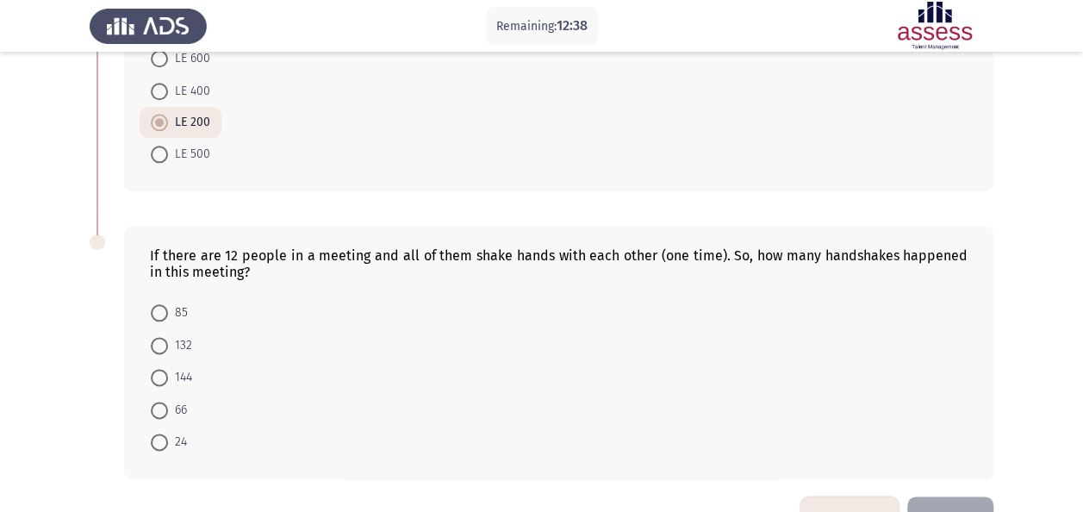
scroll to position [915, 0]
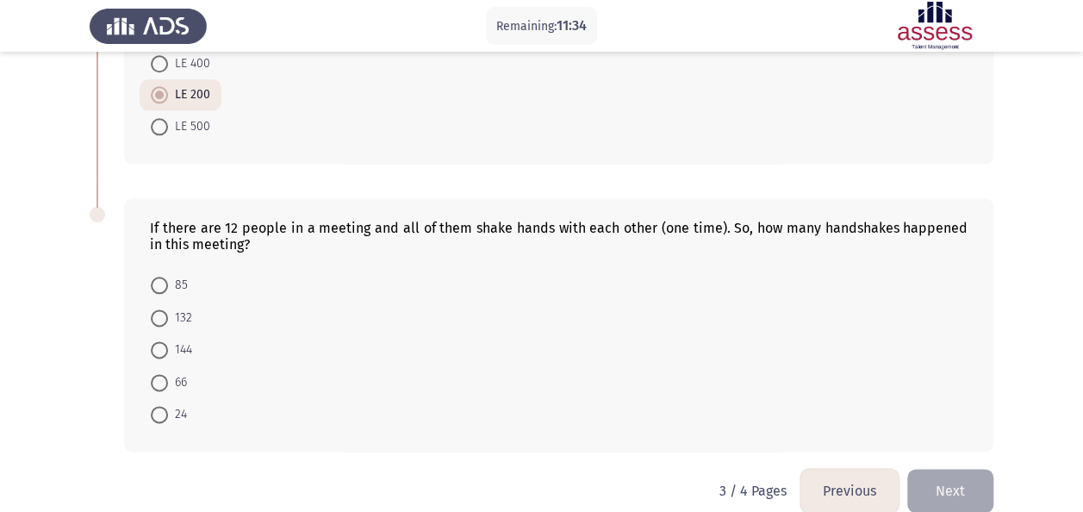
click at [171, 372] on span "66" at bounding box center [177, 382] width 19 height 21
click at [168, 374] on input "66" at bounding box center [159, 382] width 17 height 17
radio input "true"
click at [953, 475] on button "Next" at bounding box center [950, 491] width 86 height 44
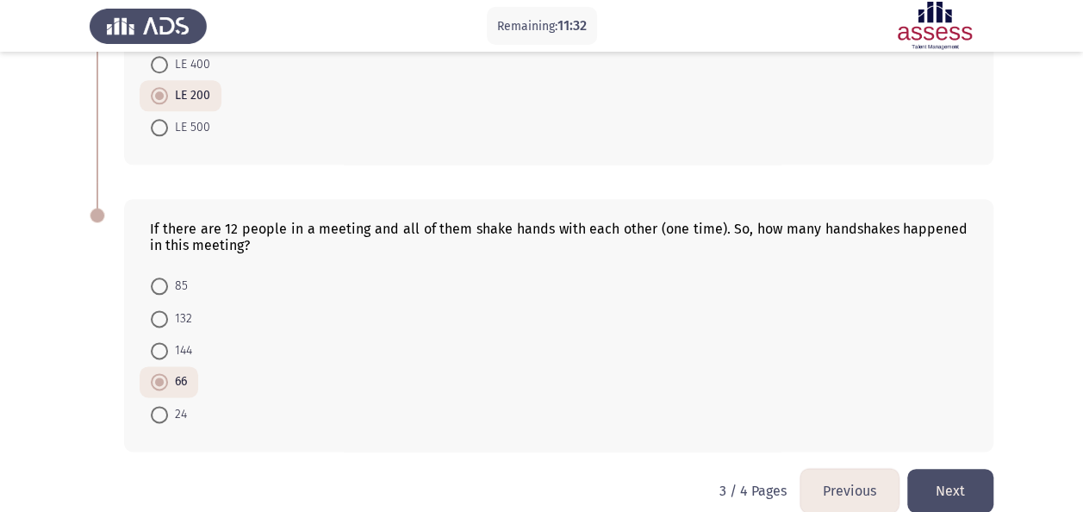
scroll to position [0, 0]
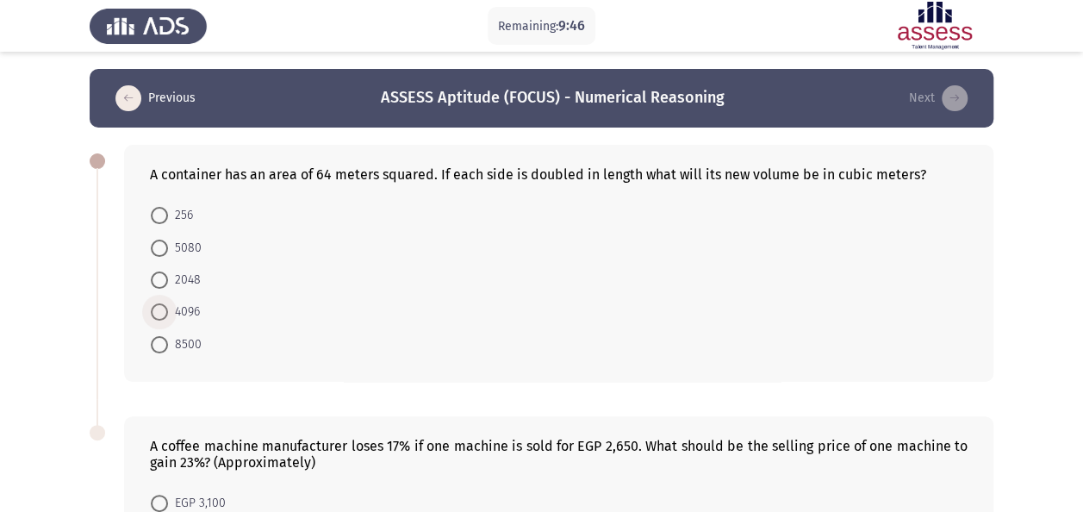
click at [193, 314] on span "4096" at bounding box center [184, 312] width 32 height 21
click at [168, 314] on input "4096" at bounding box center [159, 311] width 17 height 17
radio input "true"
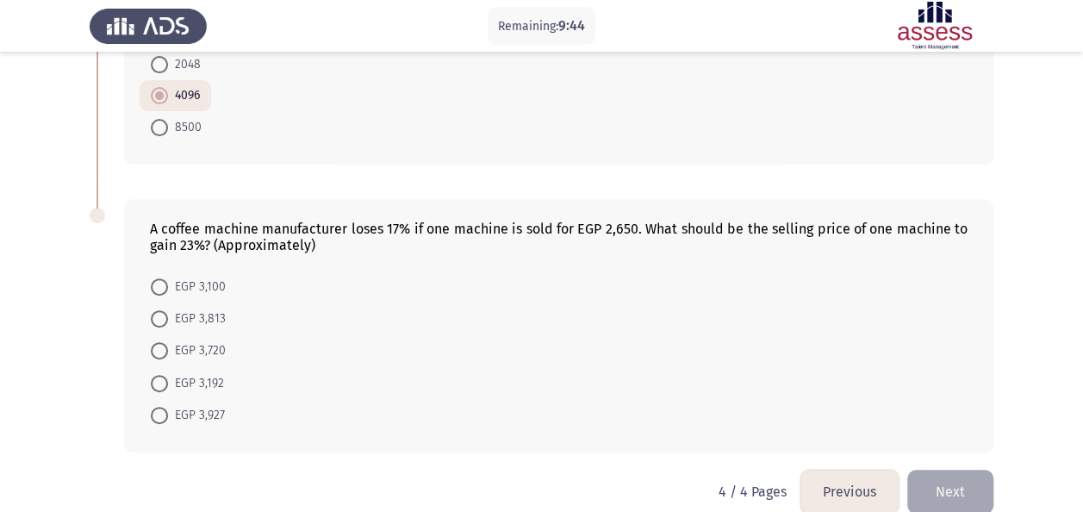
scroll to position [238, 0]
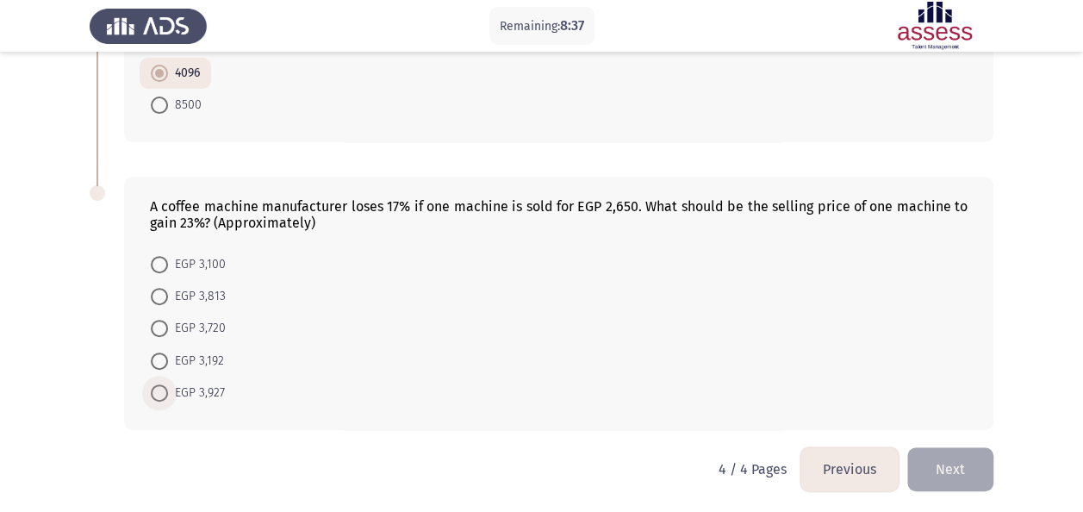
click at [173, 390] on span "EGP 3,927" at bounding box center [196, 393] width 57 height 21
click at [168, 390] on input "EGP 3,927" at bounding box center [159, 392] width 17 height 17
radio input "true"
click at [967, 471] on button "Next" at bounding box center [950, 468] width 86 height 44
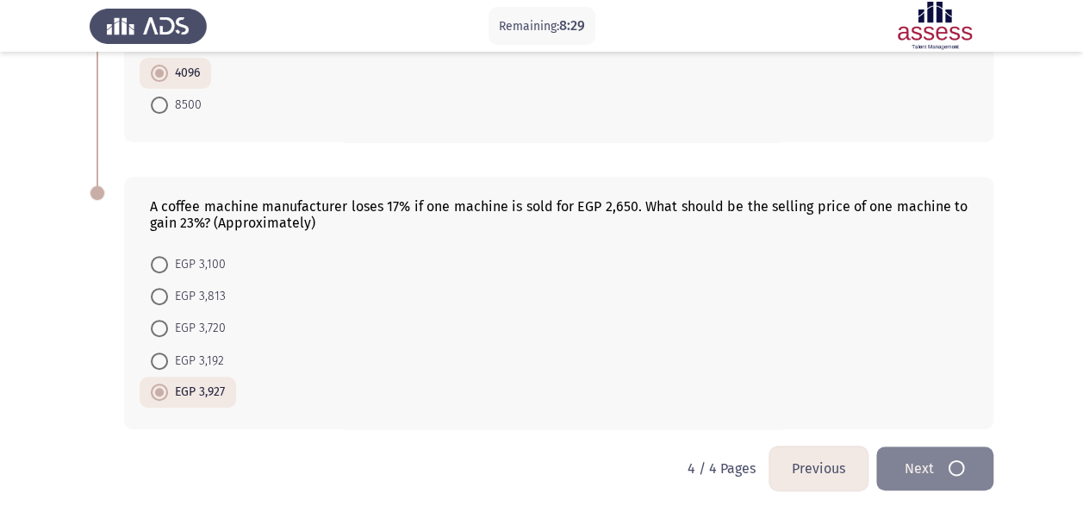
scroll to position [0, 0]
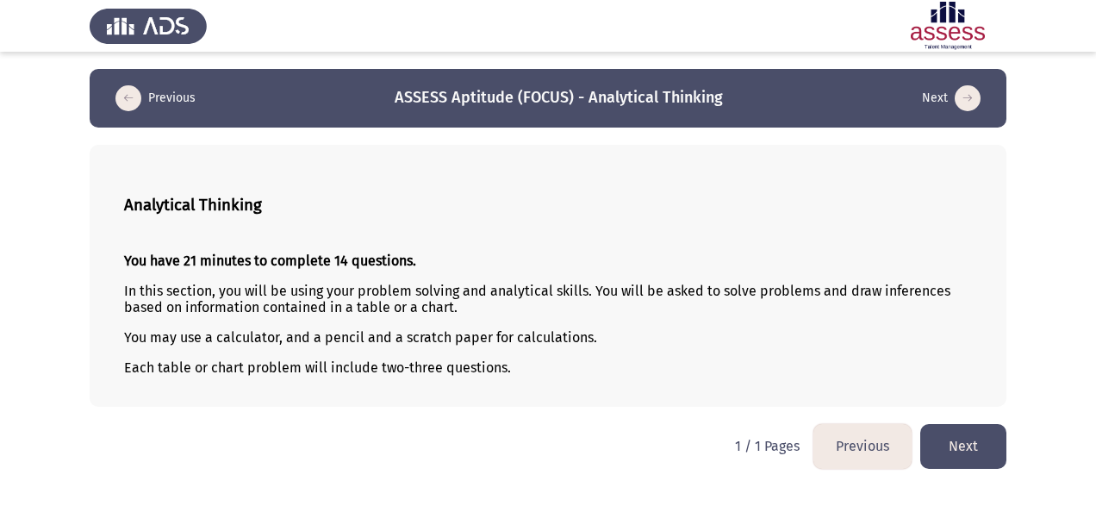
click at [983, 464] on button "Next" at bounding box center [963, 446] width 86 height 44
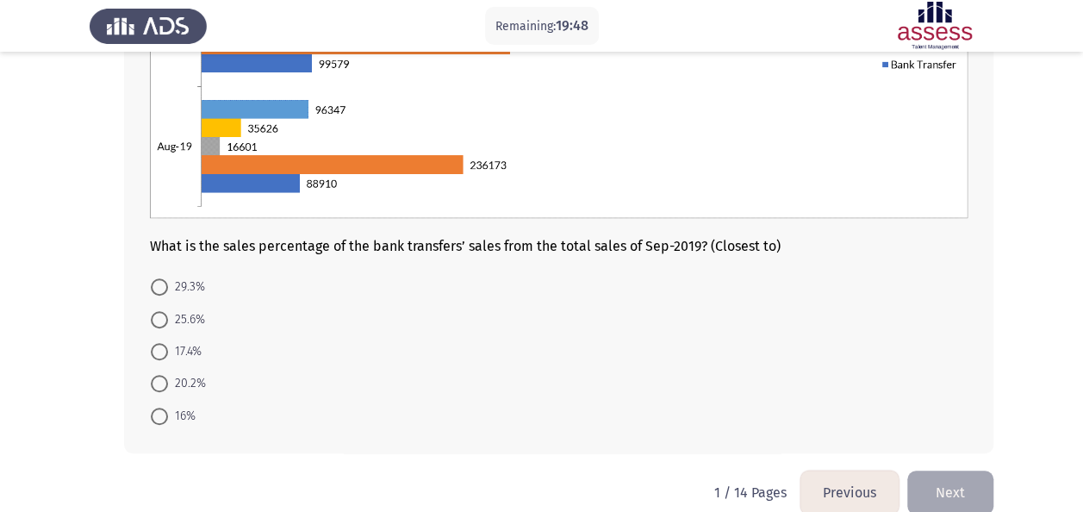
scroll to position [389, 0]
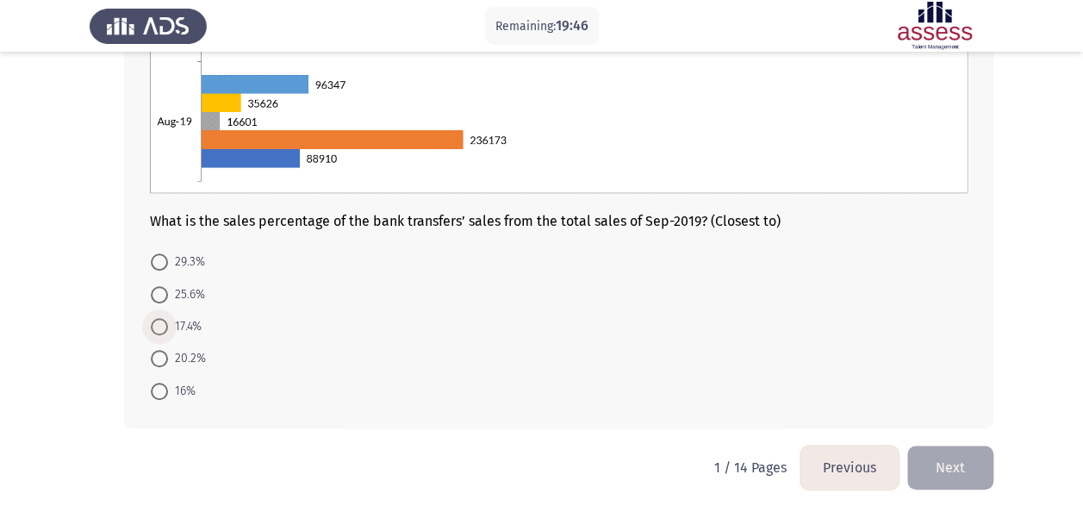
click at [195, 329] on span "17.4%" at bounding box center [185, 326] width 34 height 21
click at [168, 329] on input "17.4%" at bounding box center [159, 326] width 17 height 17
radio input "true"
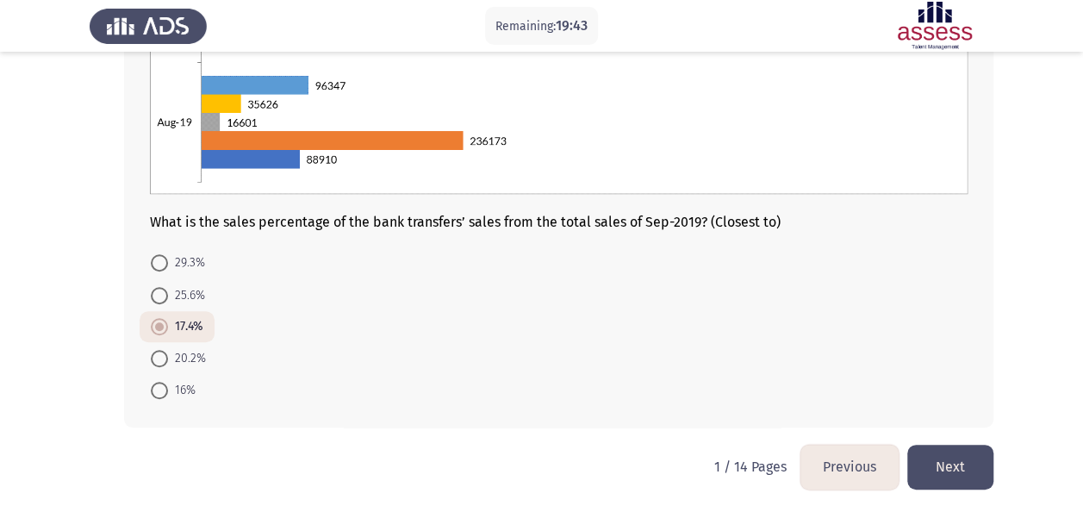
click at [974, 477] on button "Next" at bounding box center [950, 467] width 86 height 44
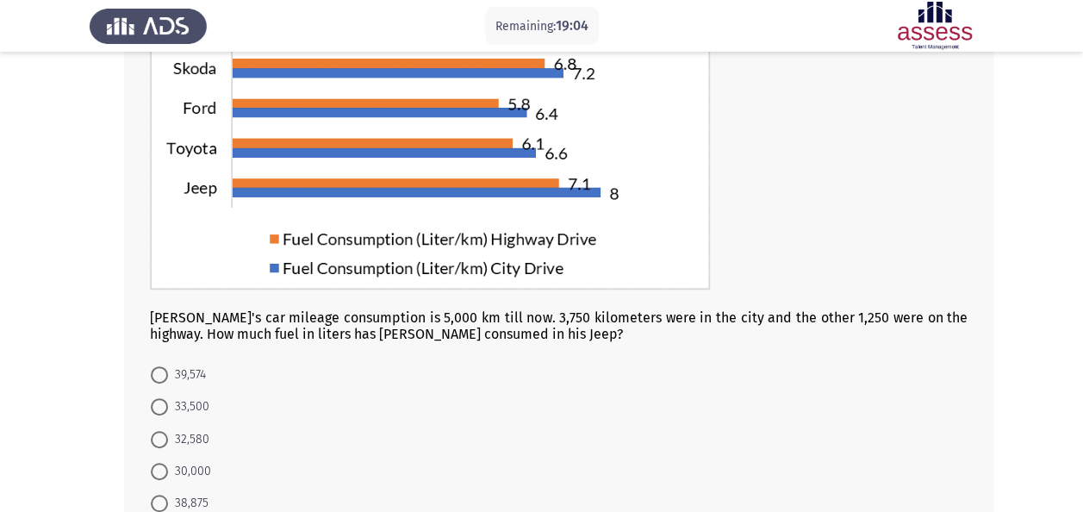
scroll to position [239, 0]
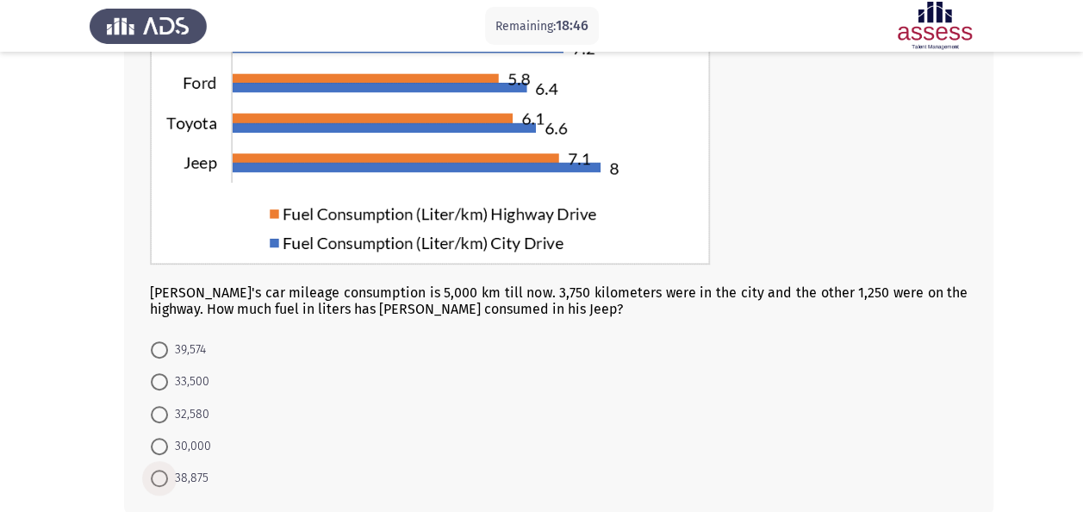
click at [164, 483] on span at bounding box center [159, 478] width 17 height 17
click at [164, 483] on input "38,875" at bounding box center [159, 478] width 17 height 17
radio input "true"
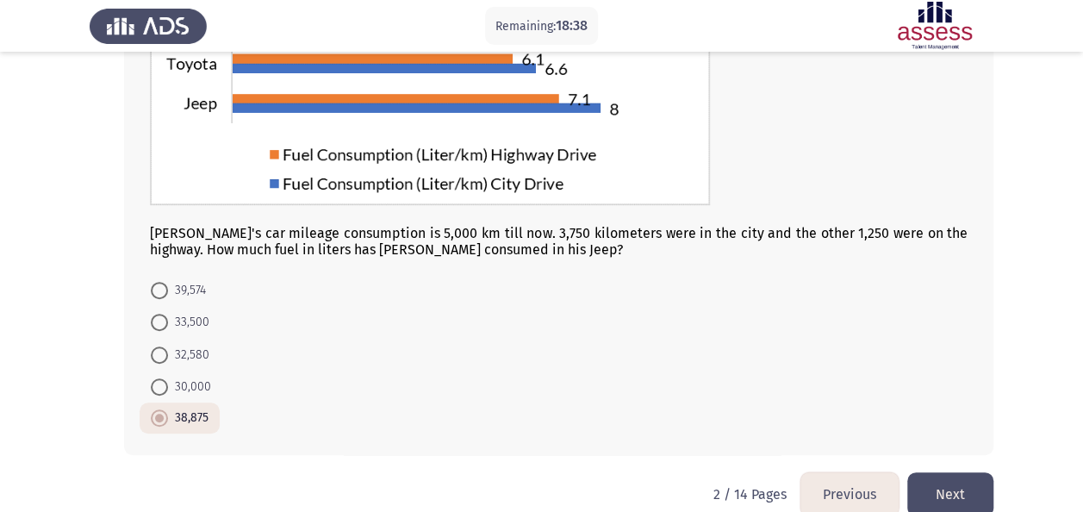
scroll to position [325, 0]
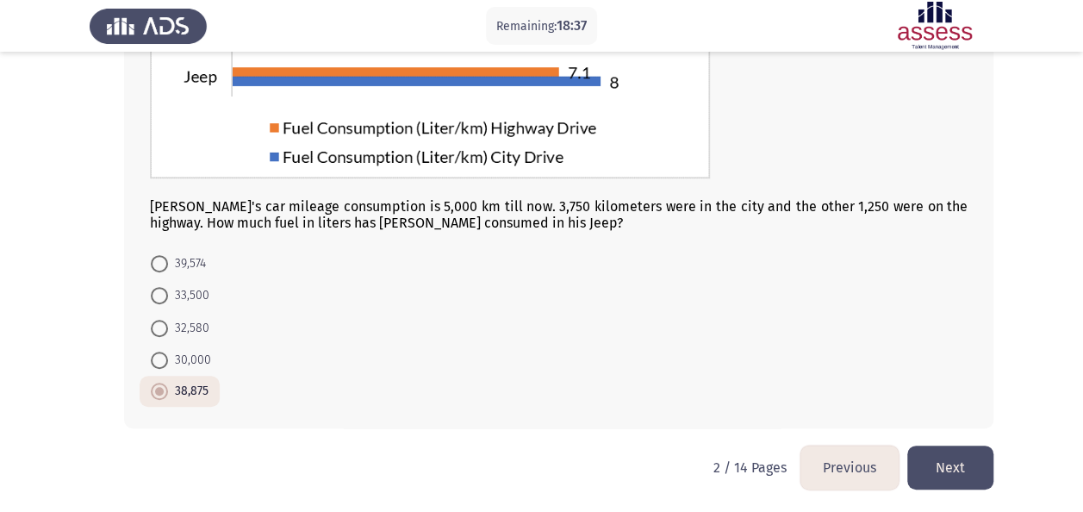
click at [951, 452] on button "Next" at bounding box center [950, 468] width 86 height 44
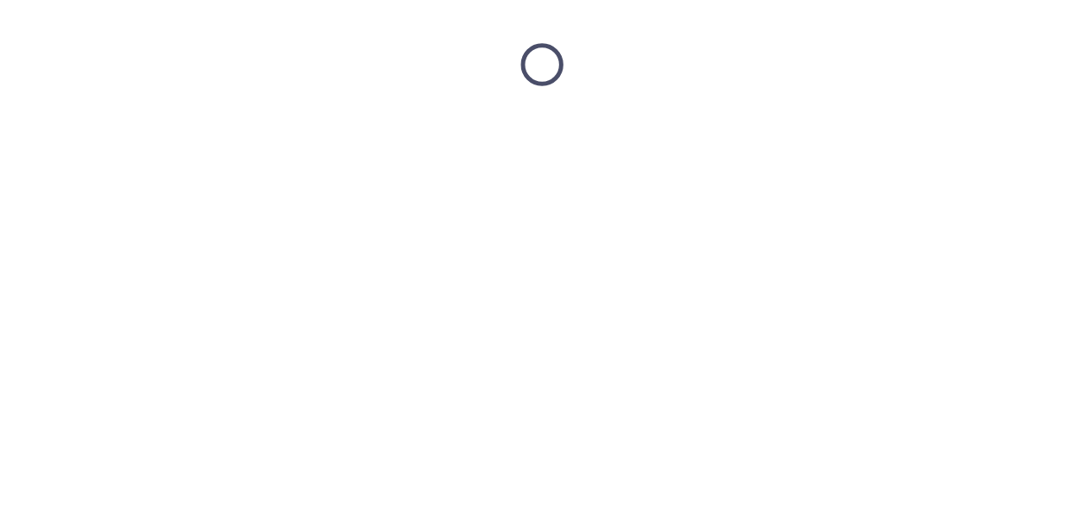
scroll to position [0, 0]
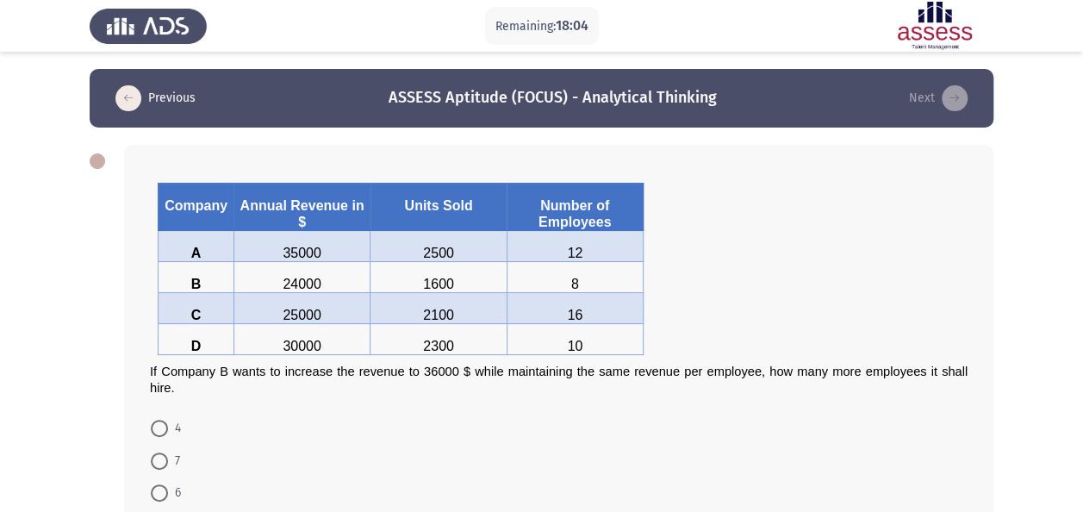
click at [165, 433] on span at bounding box center [159, 428] width 17 height 17
click at [165, 433] on input "4" at bounding box center [159, 428] width 17 height 17
radio input "true"
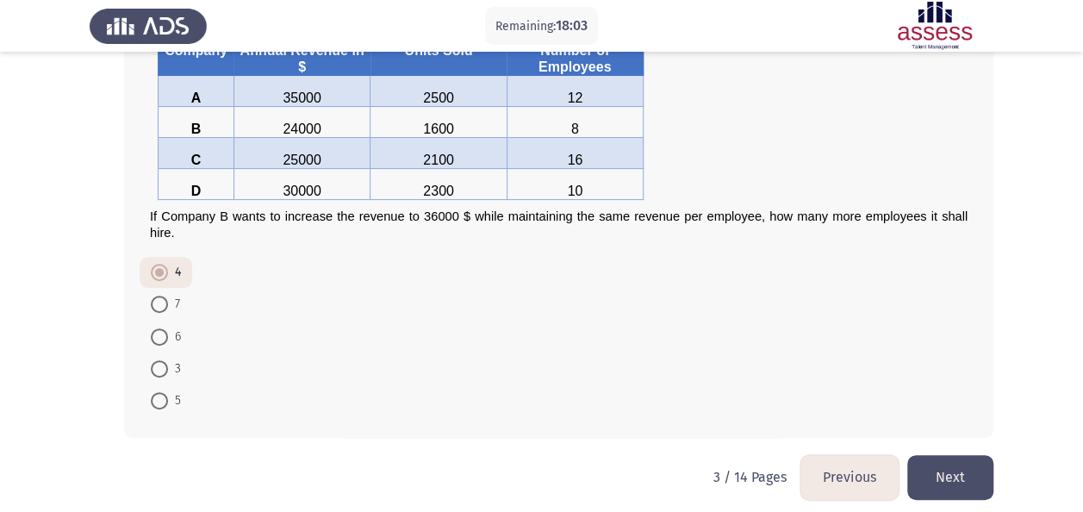
scroll to position [162, 0]
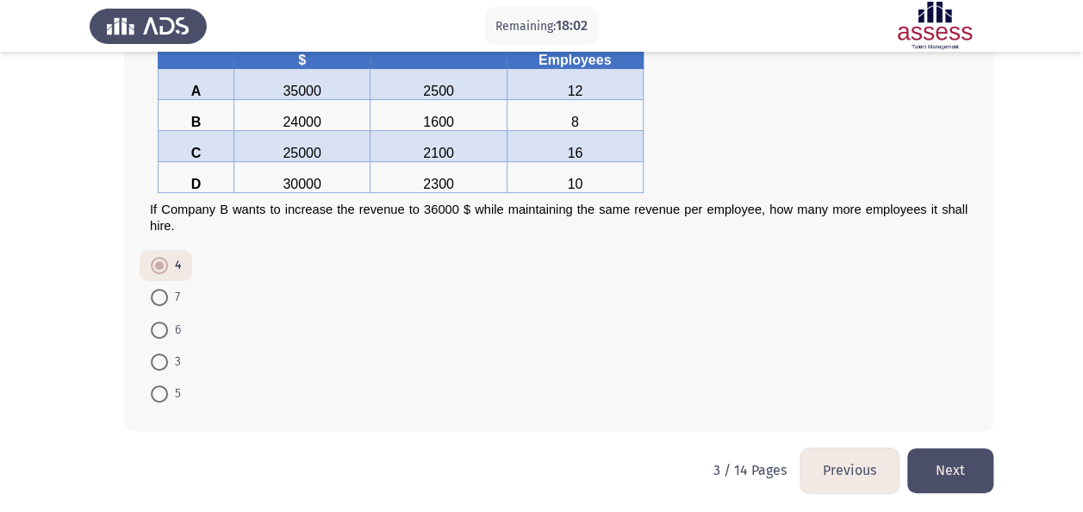
click at [965, 471] on button "Next" at bounding box center [950, 470] width 86 height 44
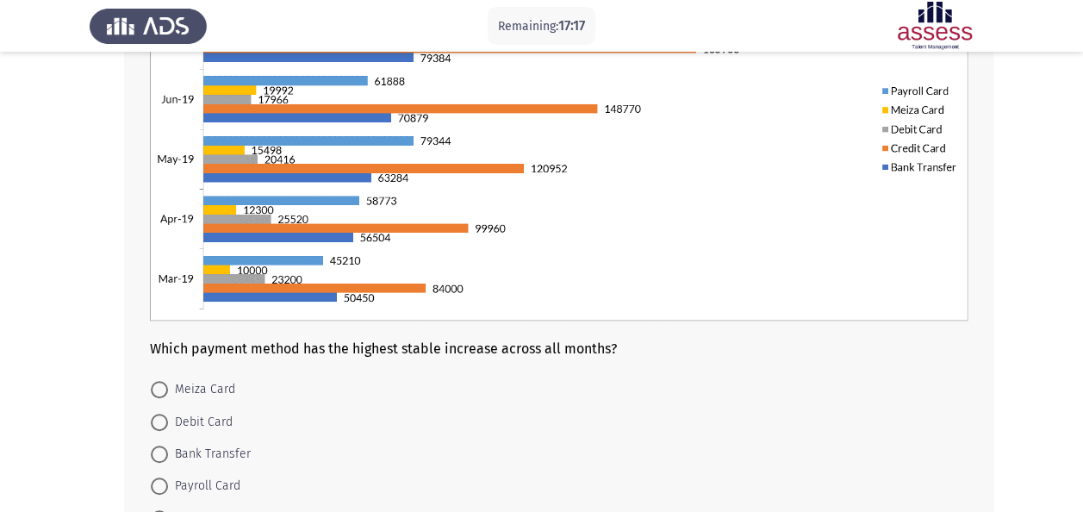
scroll to position [287, 0]
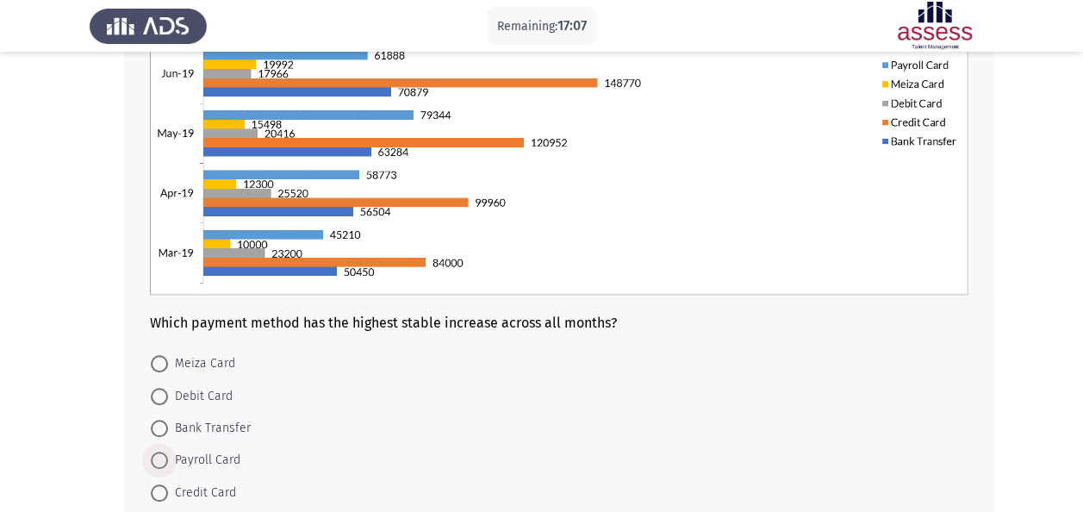
click at [215, 459] on span "Payroll Card" at bounding box center [204, 460] width 72 height 21
click at [168, 459] on input "Payroll Card" at bounding box center [159, 460] width 17 height 17
radio input "true"
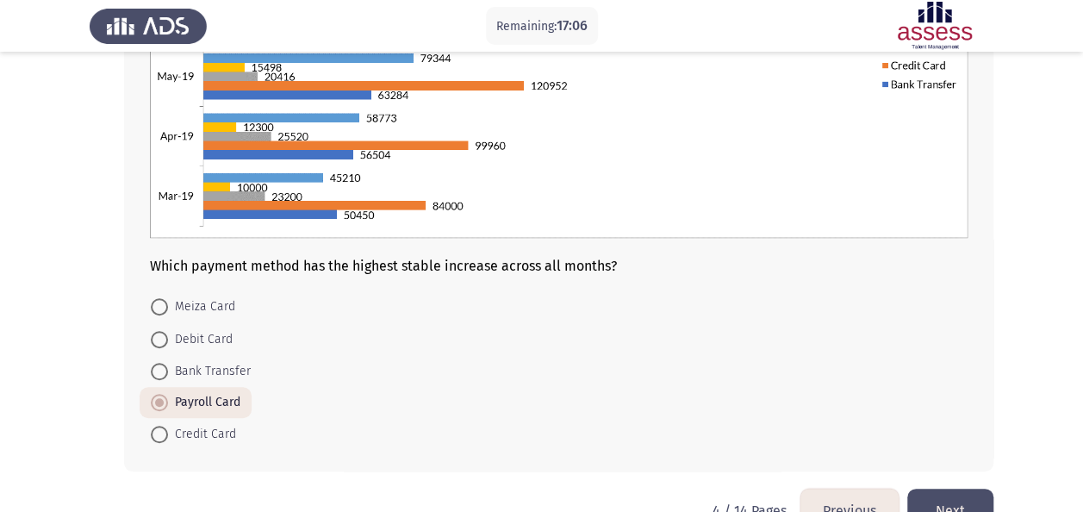
scroll to position [388, 0]
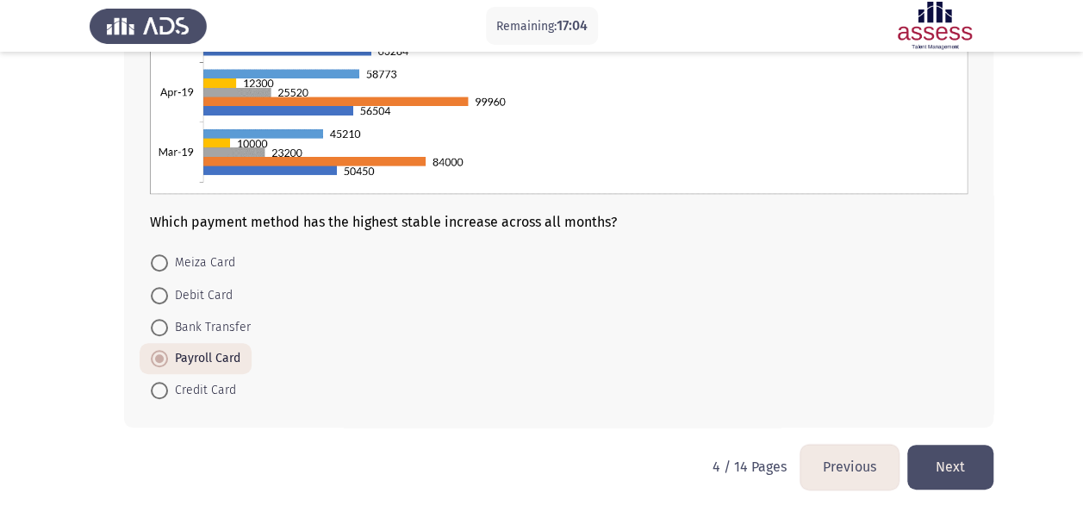
click at [973, 471] on button "Next" at bounding box center [950, 467] width 86 height 44
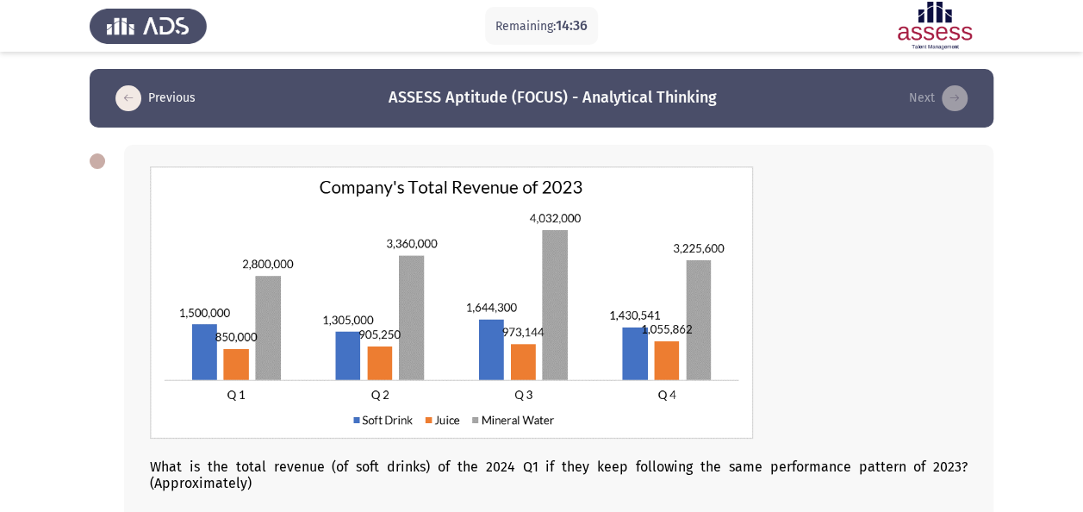
scroll to position [86, 0]
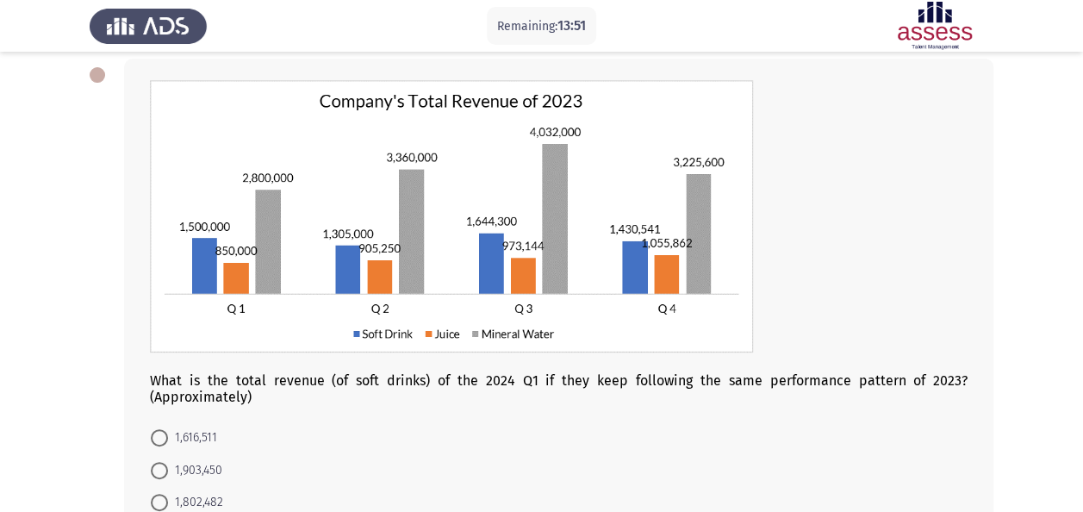
click at [202, 442] on span "1,616,511" at bounding box center [192, 437] width 49 height 21
click at [168, 442] on input "1,616,511" at bounding box center [159, 437] width 17 height 17
radio input "true"
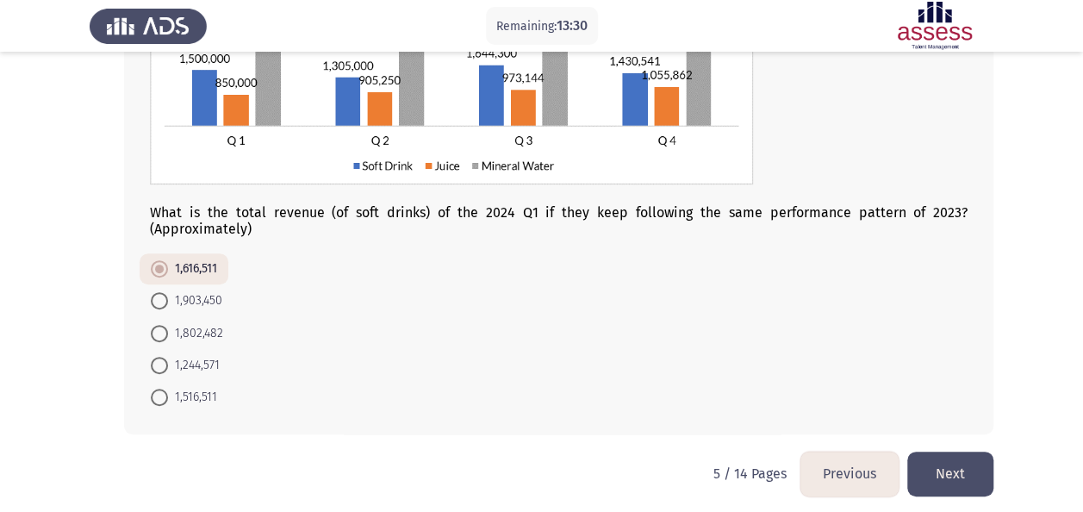
scroll to position [260, 0]
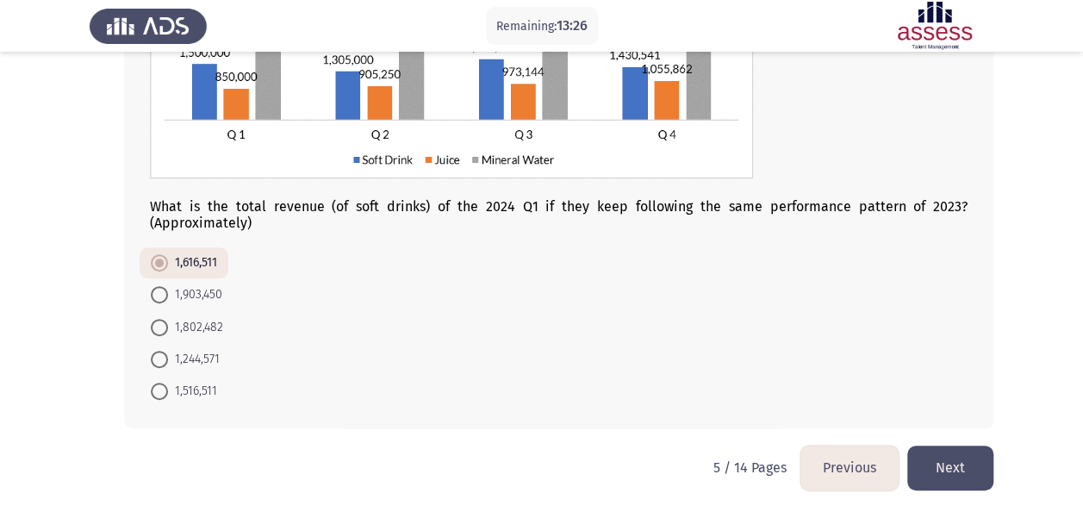
click at [952, 453] on button "Next" at bounding box center [950, 468] width 86 height 44
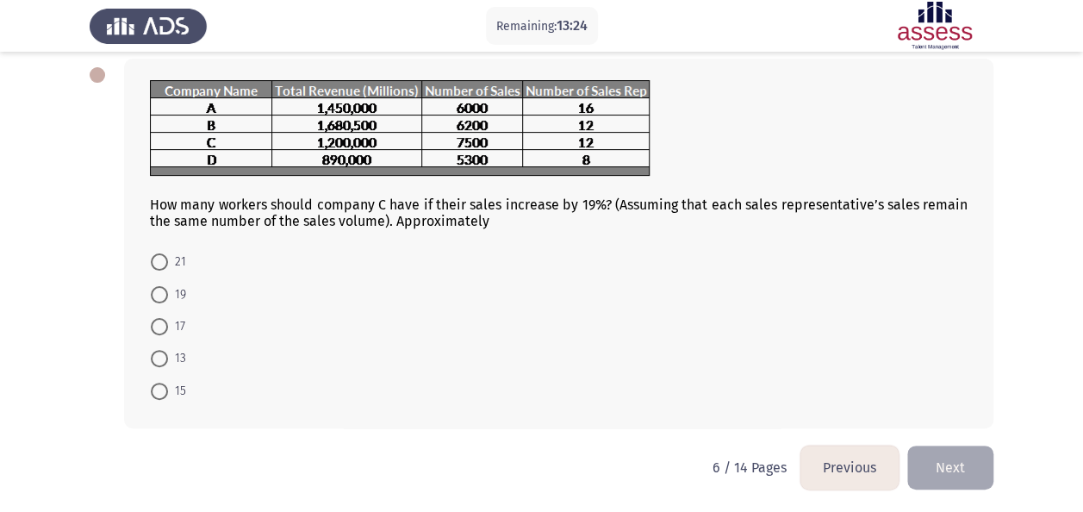
scroll to position [0, 0]
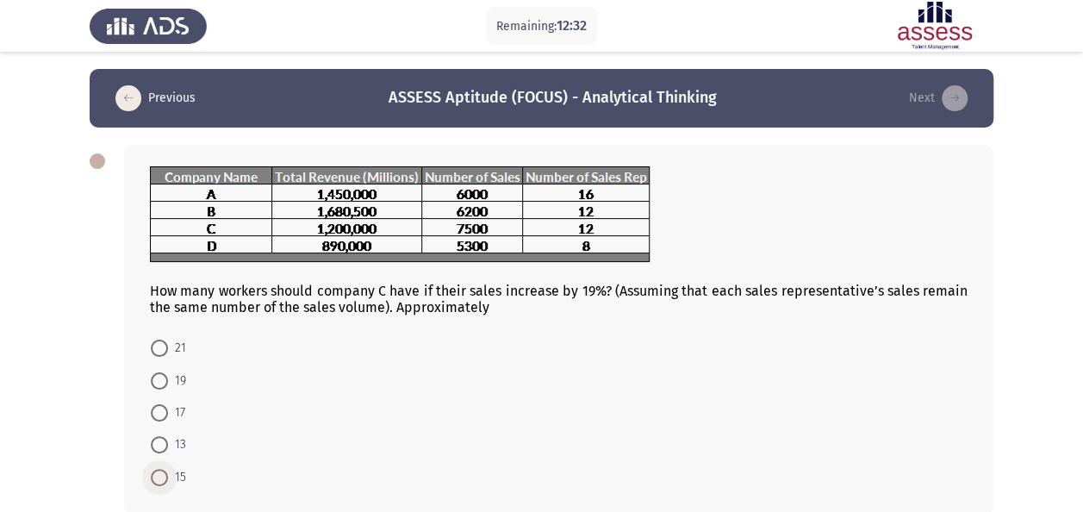
click at [159, 478] on span at bounding box center [159, 477] width 17 height 17
click at [159, 478] on input "15" at bounding box center [159, 477] width 17 height 17
radio input "true"
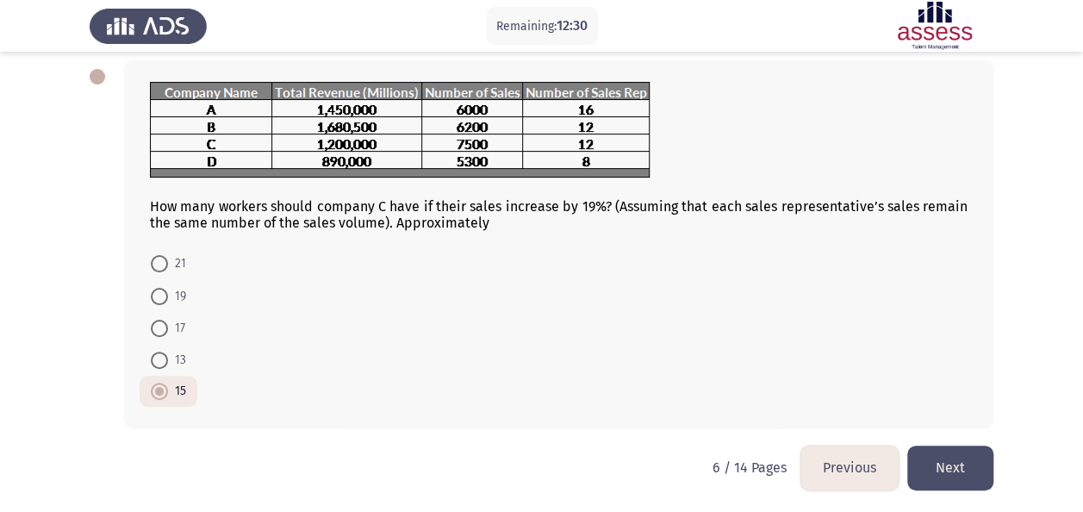
click at [989, 464] on button "Next" at bounding box center [950, 468] width 86 height 44
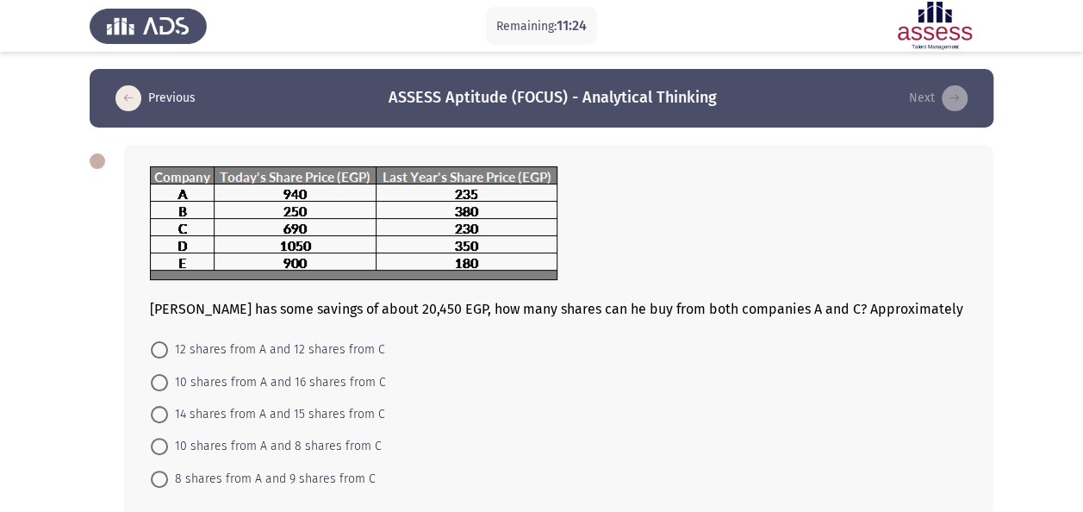
click at [307, 357] on span "12 shares from A and 12 shares from C" at bounding box center [276, 350] width 217 height 21
click at [168, 357] on input "12 shares from A and 12 shares from C" at bounding box center [159, 349] width 17 height 17
radio input "true"
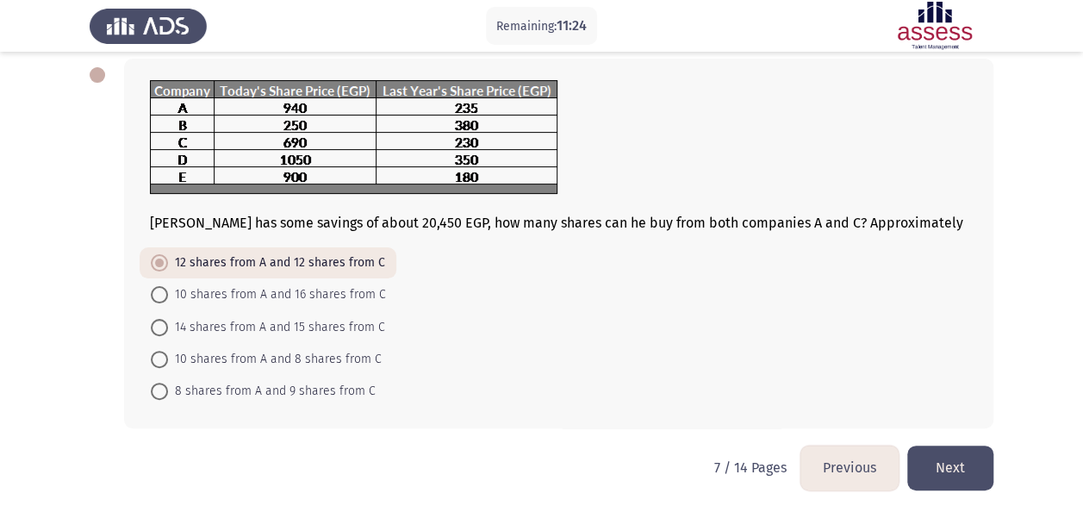
scroll to position [87, 0]
click at [957, 465] on button "Next" at bounding box center [950, 467] width 86 height 44
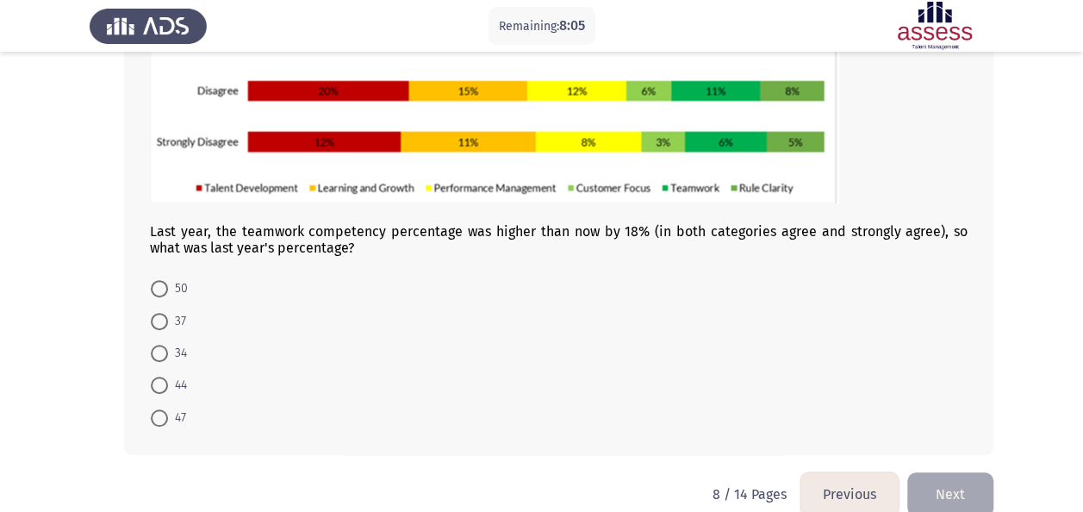
scroll to position [321, 0]
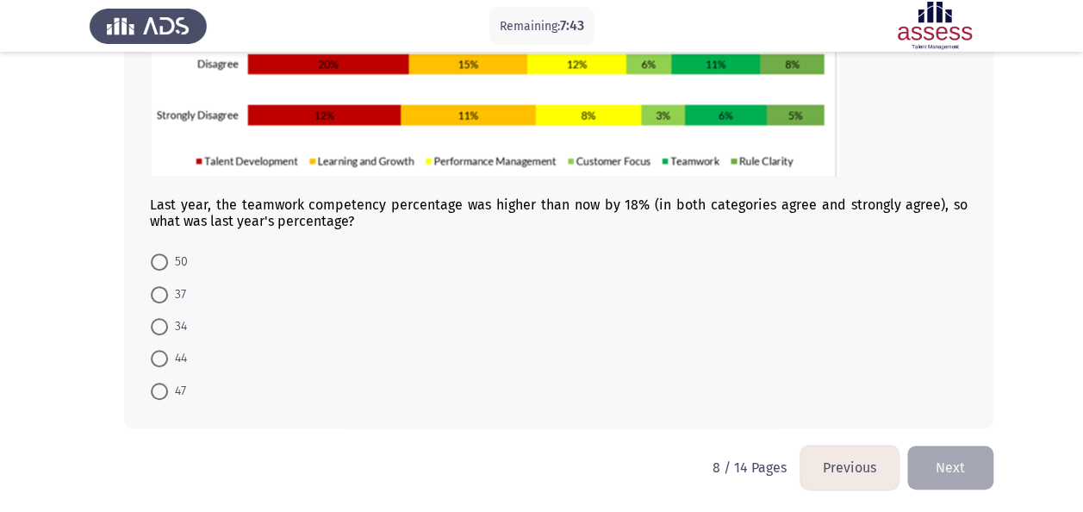
click at [165, 262] on span at bounding box center [159, 261] width 17 height 17
click at [165, 262] on input "50" at bounding box center [159, 261] width 17 height 17
radio input "true"
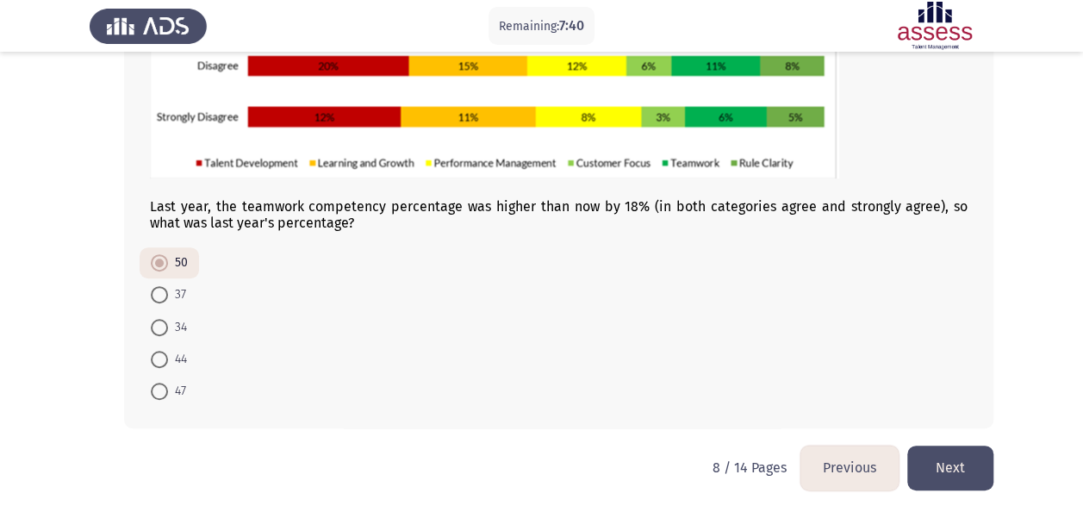
click at [964, 483] on button "Next" at bounding box center [950, 468] width 86 height 44
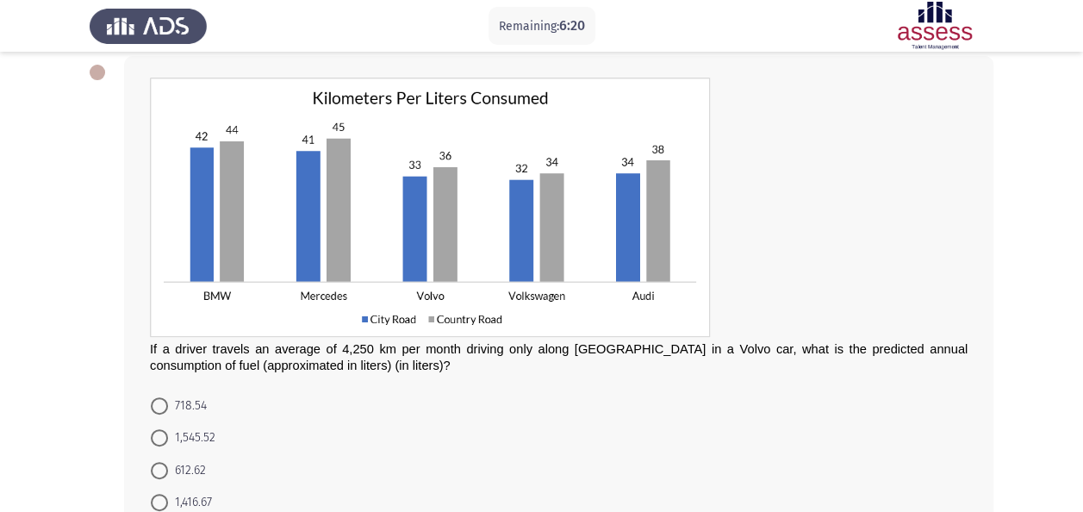
scroll to position [172, 0]
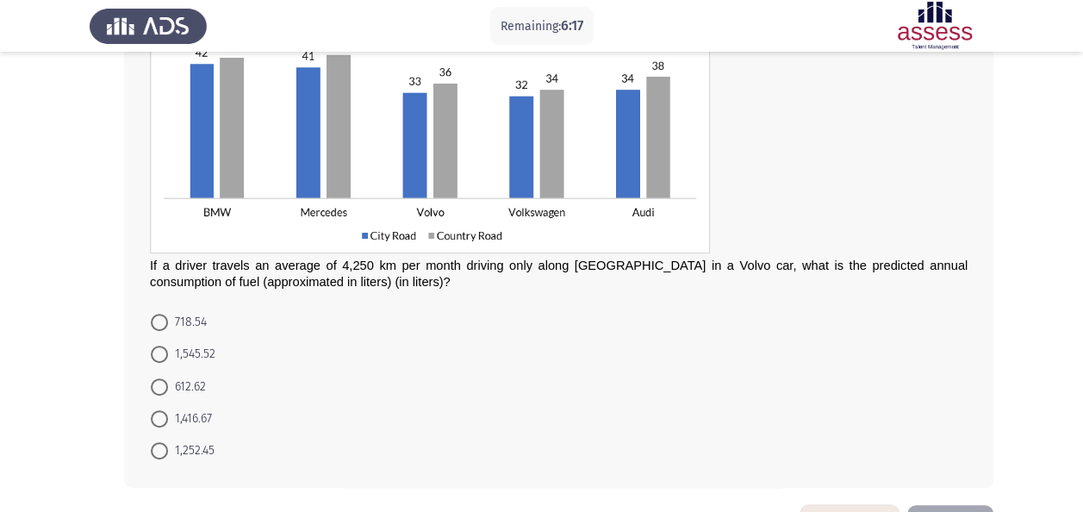
click at [209, 411] on span "1,416.67" at bounding box center [190, 418] width 44 height 21
click at [168, 411] on input "1,416.67" at bounding box center [159, 418] width 17 height 17
radio input "true"
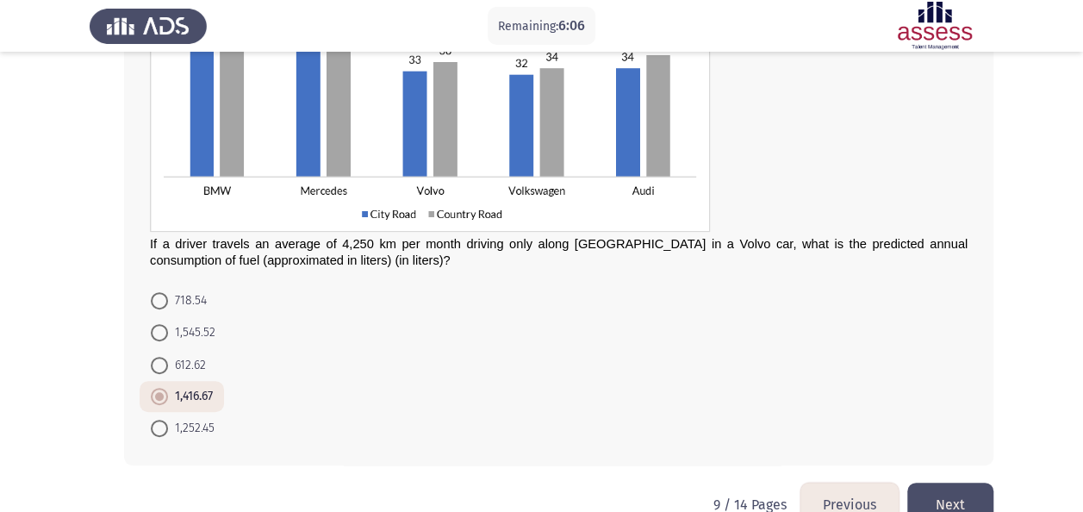
scroll to position [231, 0]
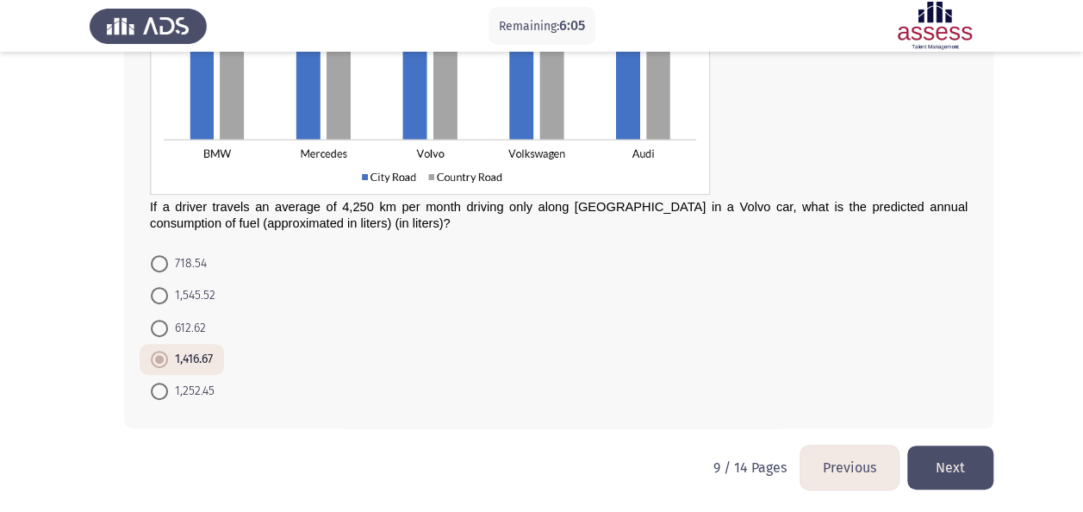
click at [936, 463] on button "Next" at bounding box center [950, 468] width 86 height 44
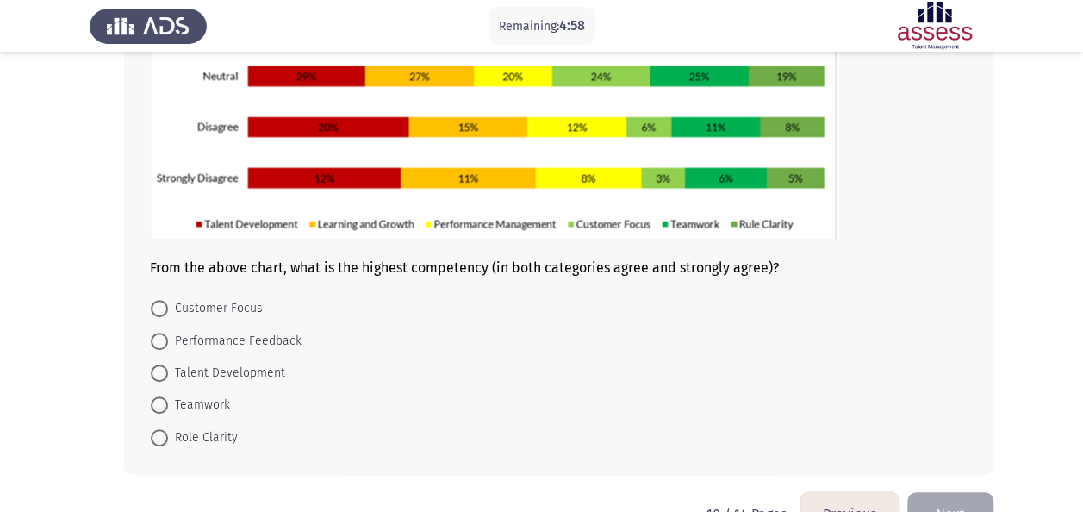
scroll to position [259, 0]
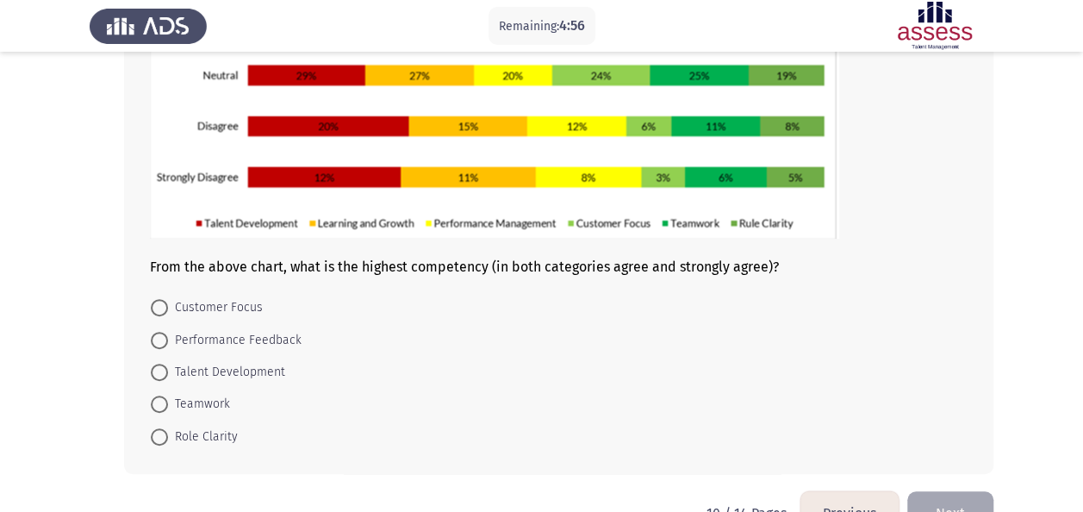
click at [165, 428] on span at bounding box center [159, 436] width 17 height 17
click at [165, 428] on input "Role Clarity" at bounding box center [159, 436] width 17 height 17
radio input "true"
click at [928, 490] on button "Next" at bounding box center [950, 512] width 86 height 44
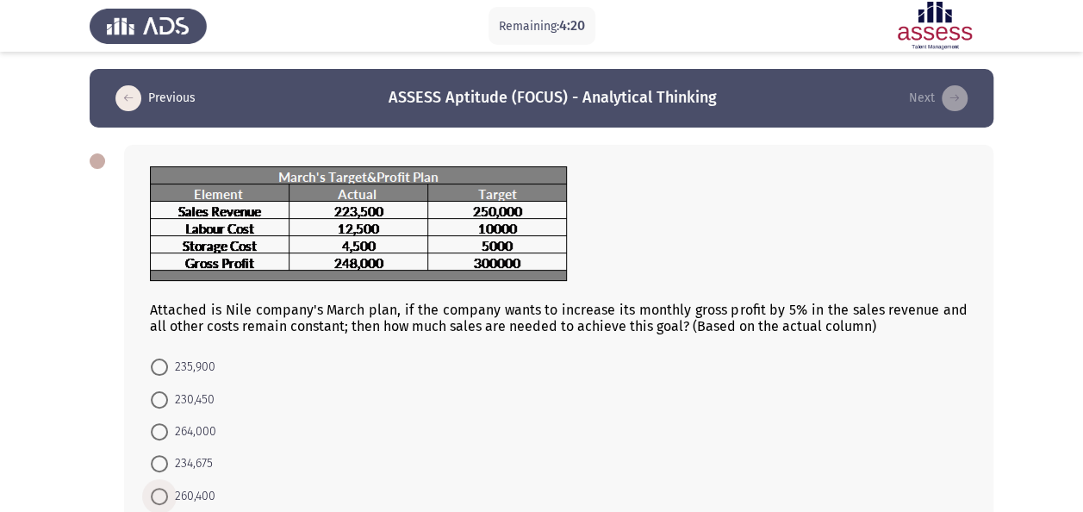
click at [203, 497] on span "260,400" at bounding box center [191, 496] width 47 height 21
click at [168, 497] on input "260,400" at bounding box center [159, 496] width 17 height 17
radio input "true"
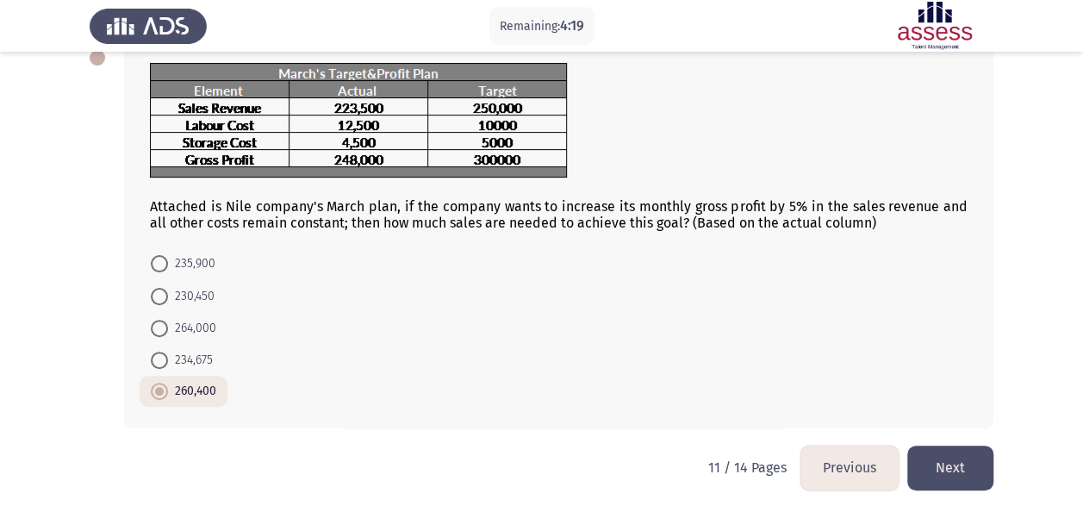
click at [957, 456] on button "Next" at bounding box center [950, 468] width 86 height 44
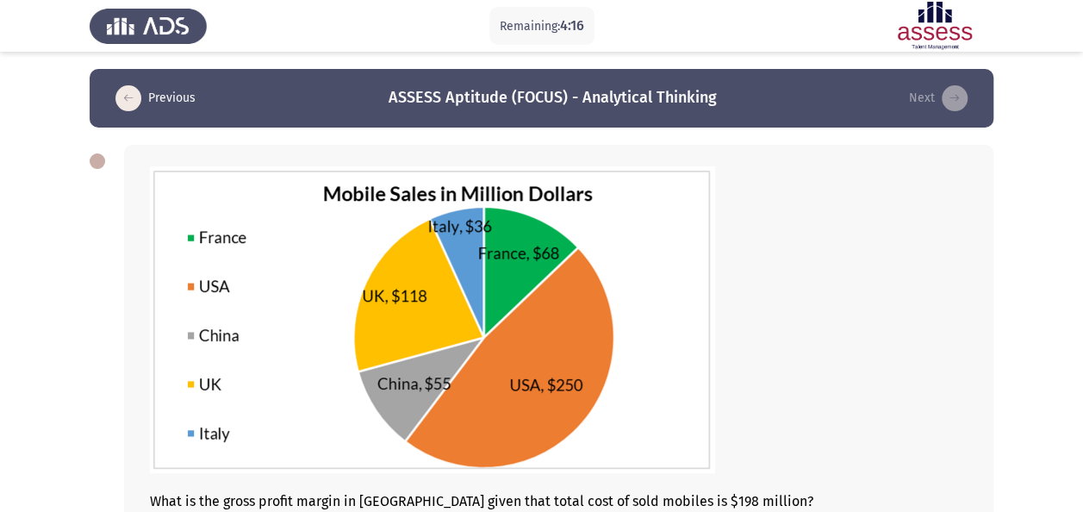
scroll to position [86, 0]
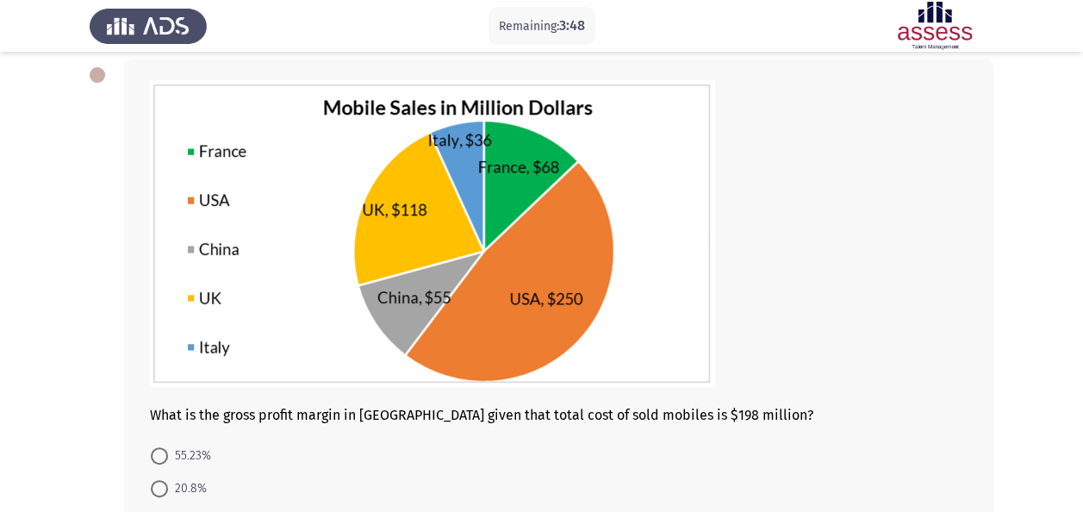
click at [191, 490] on span "20.8%" at bounding box center [187, 488] width 39 height 21
click at [168, 490] on input "20.8%" at bounding box center [159, 488] width 17 height 17
radio input "true"
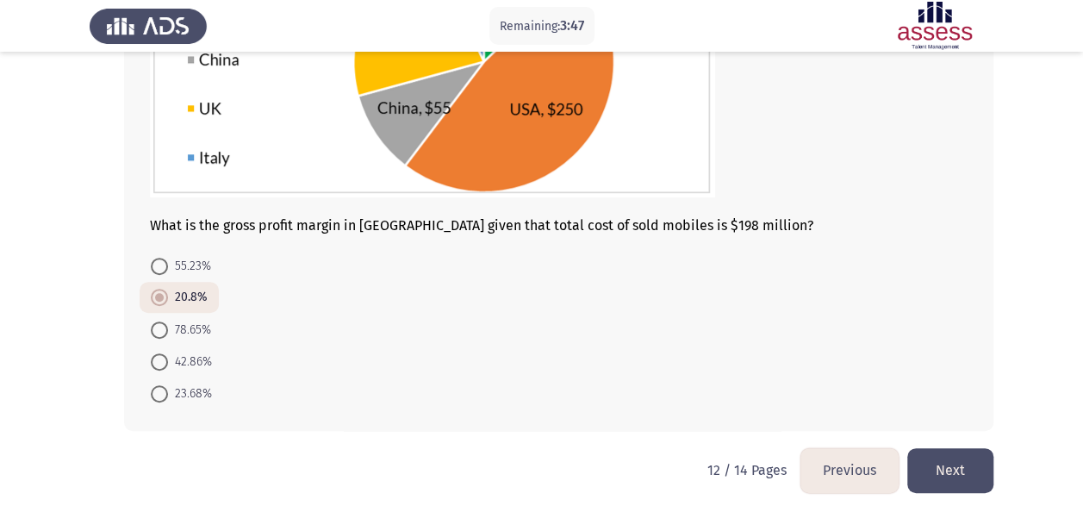
scroll to position [279, 0]
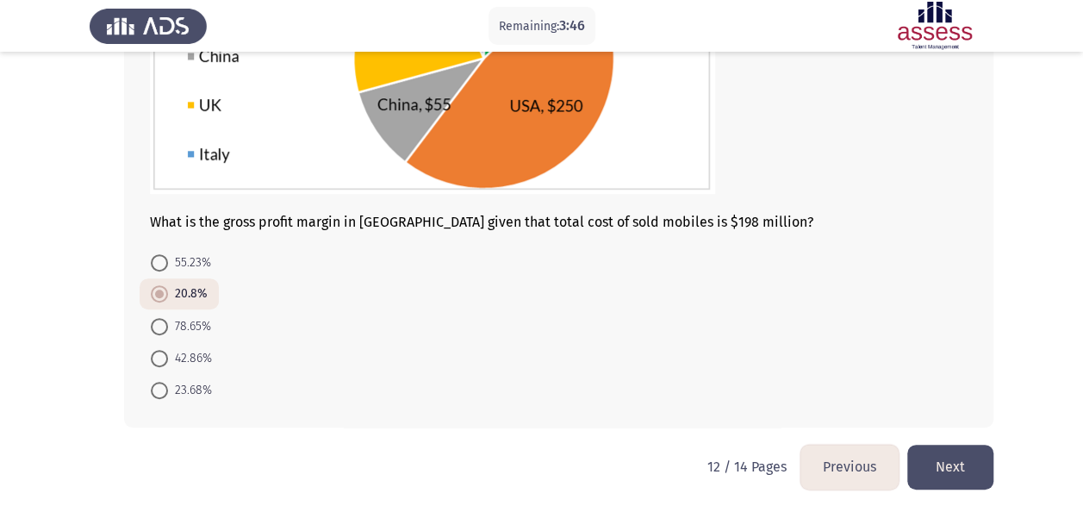
click at [970, 476] on button "Next" at bounding box center [950, 467] width 86 height 44
click at [970, 476] on html "Remaining: 3:46 Previous ASSESS Aptitude (FOCUS) - Analytical Thinking Next Wha…" at bounding box center [541, 117] width 1083 height 793
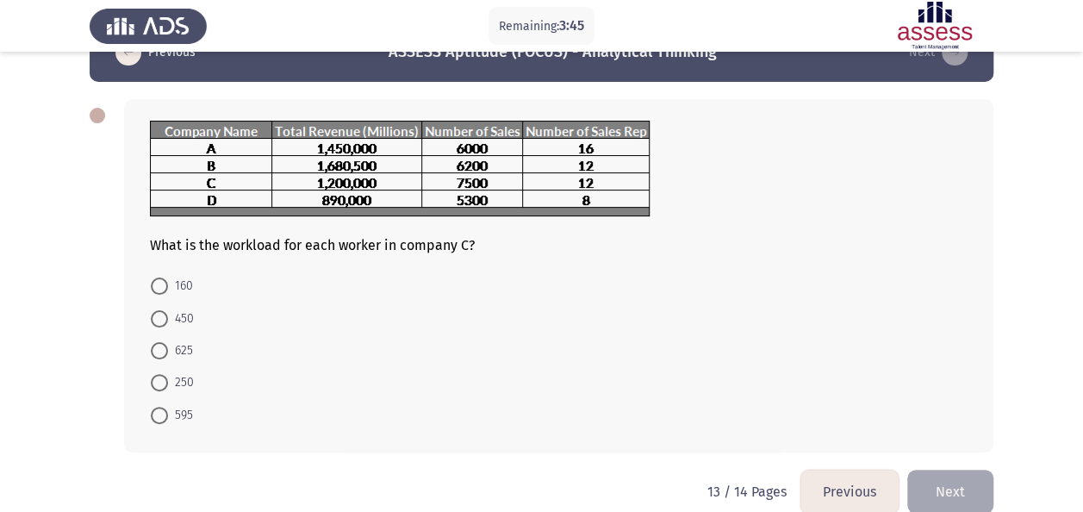
scroll to position [70, 0]
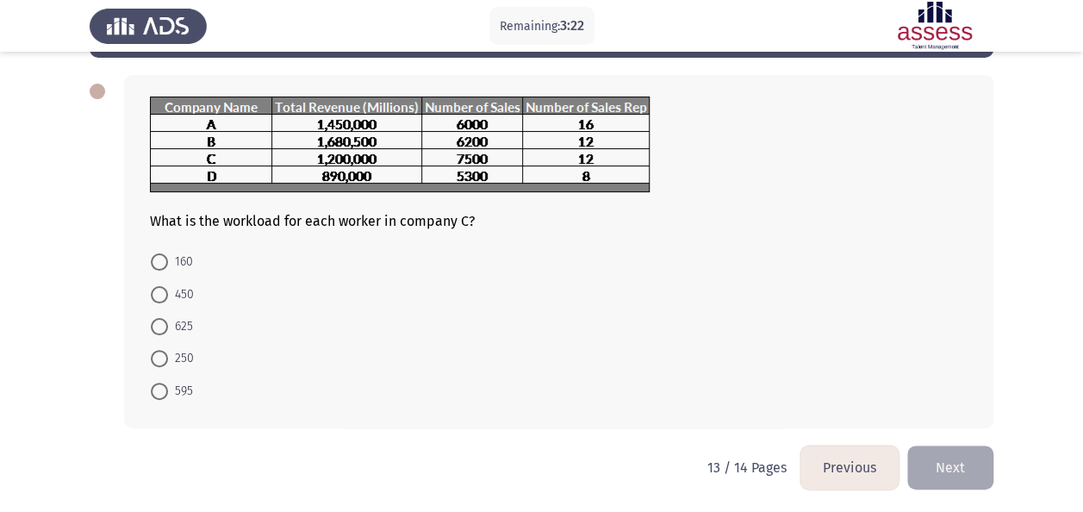
click at [164, 324] on span at bounding box center [159, 326] width 17 height 17
click at [164, 324] on input "625" at bounding box center [159, 326] width 17 height 17
radio input "true"
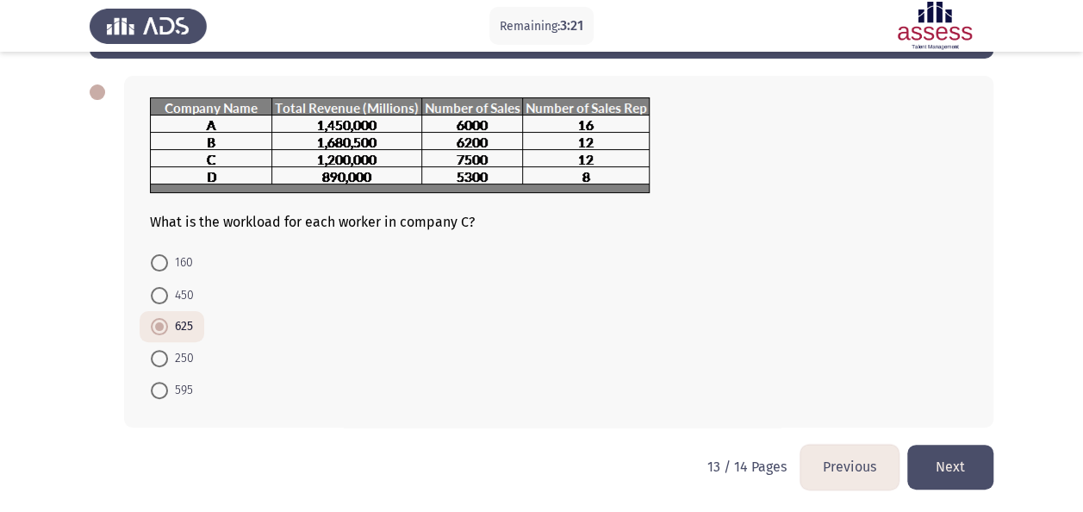
click at [963, 464] on button "Next" at bounding box center [950, 467] width 86 height 44
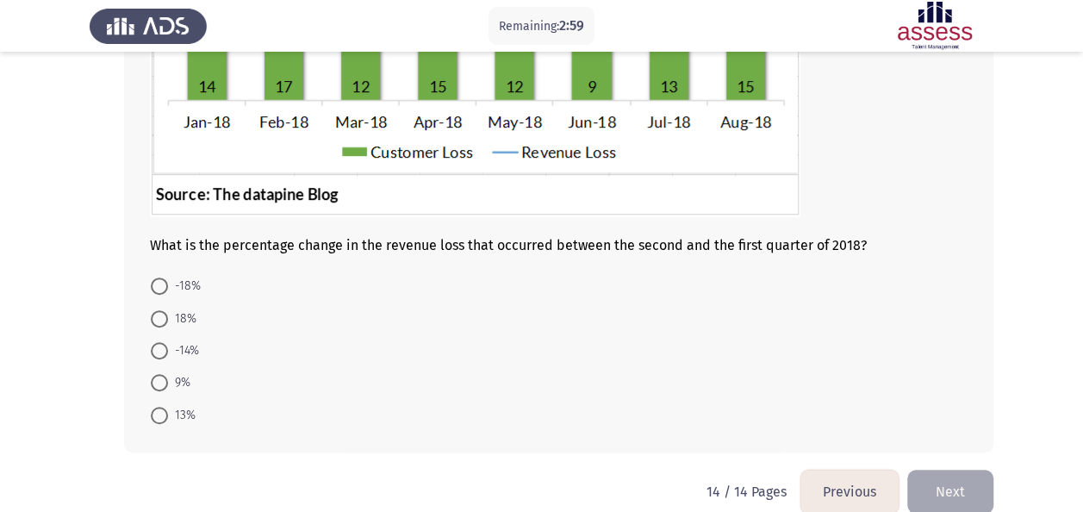
scroll to position [338, 0]
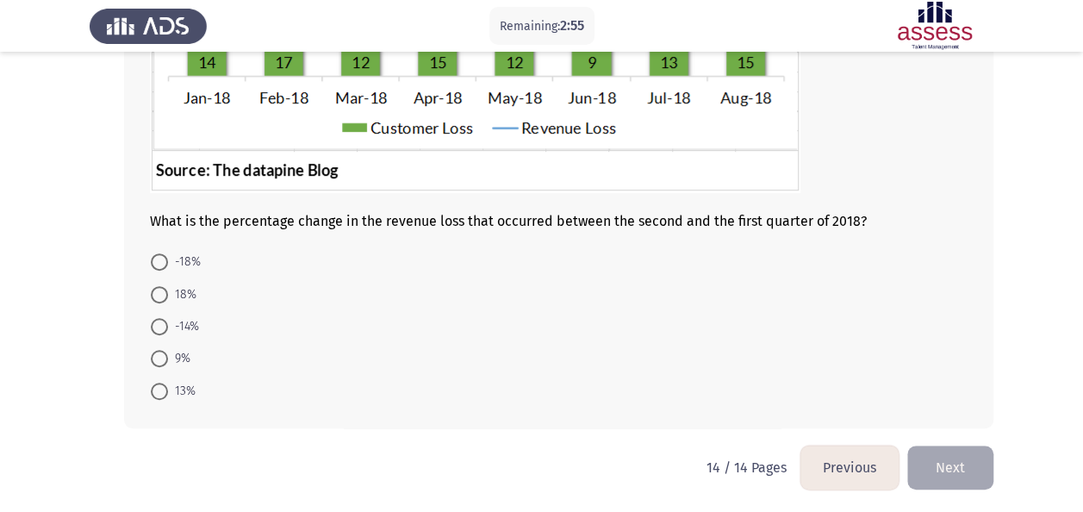
click at [180, 329] on span "-14%" at bounding box center [183, 326] width 31 height 21
click at [168, 329] on input "-14%" at bounding box center [159, 326] width 17 height 17
radio input "true"
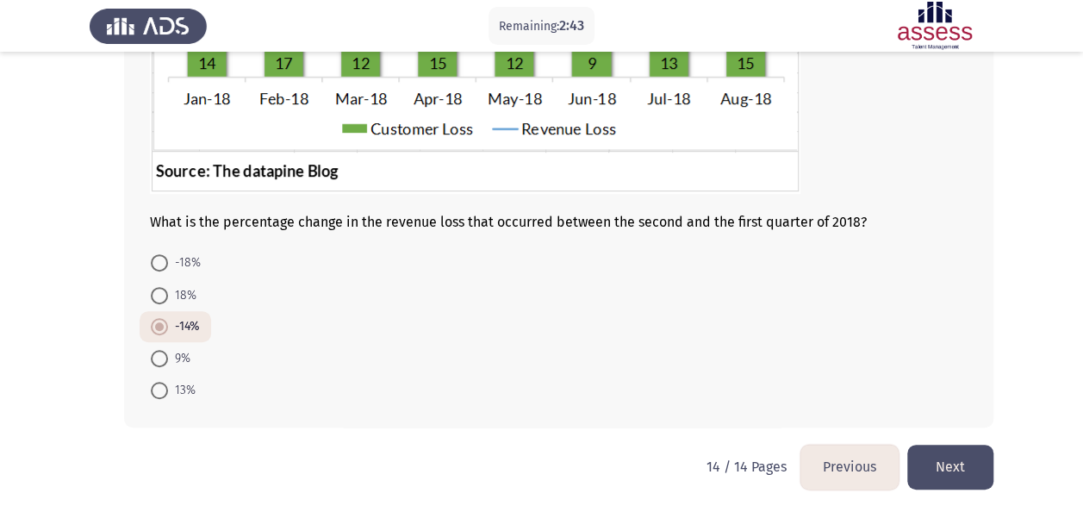
click at [178, 260] on span "-18%" at bounding box center [184, 263] width 33 height 21
click at [168, 260] on input "-18%" at bounding box center [159, 262] width 17 height 17
radio input "true"
click at [934, 471] on button "Next" at bounding box center [950, 467] width 86 height 44
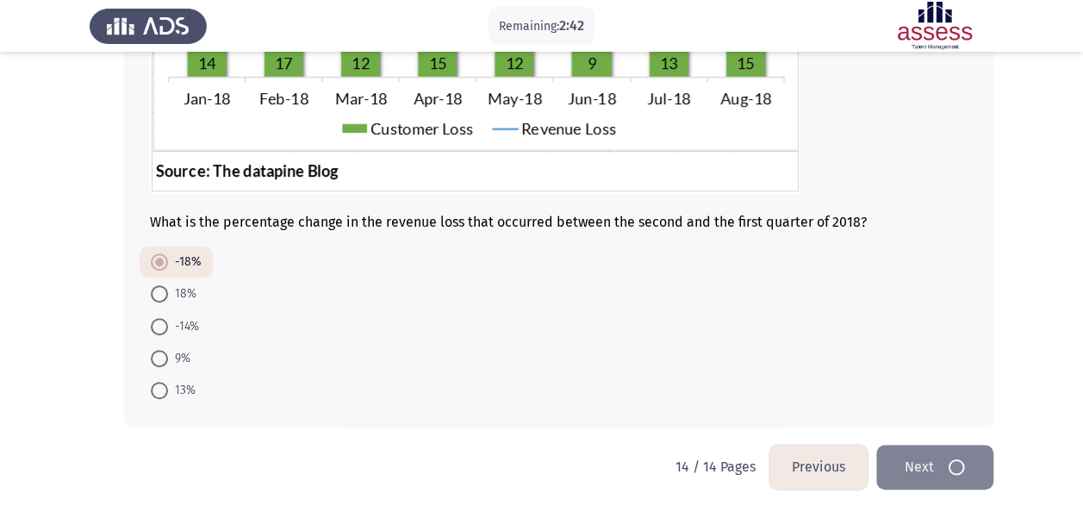
scroll to position [0, 0]
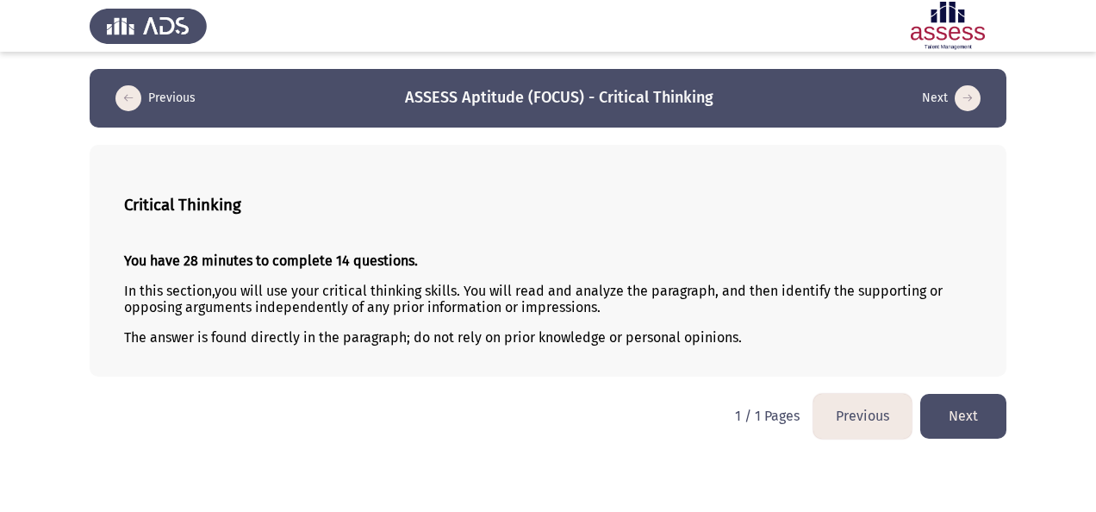
click at [947, 396] on button "Next" at bounding box center [963, 416] width 86 height 44
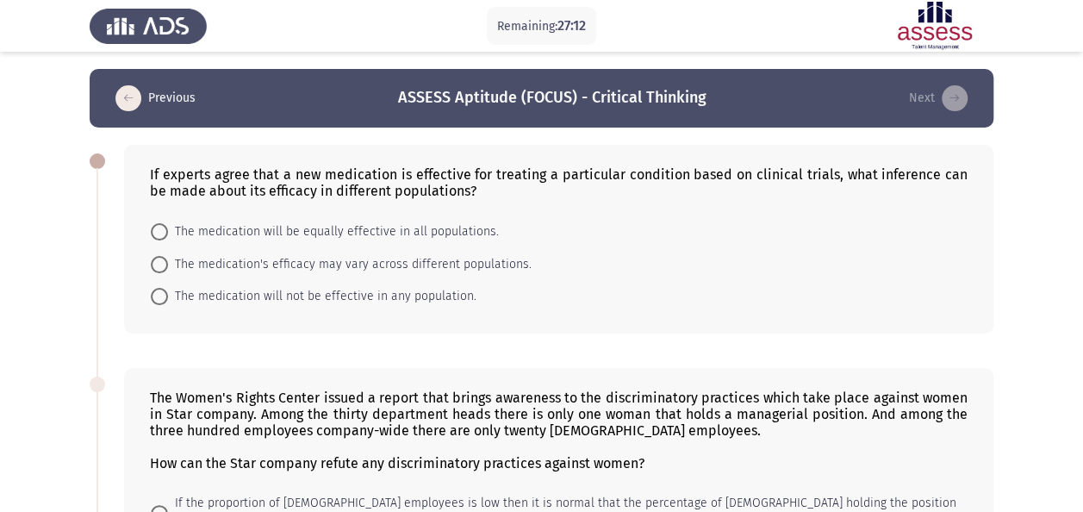
click at [164, 257] on span at bounding box center [159, 264] width 17 height 17
click at [164, 257] on input "The medication's efficacy may vary across different populations." at bounding box center [159, 264] width 17 height 17
radio input "true"
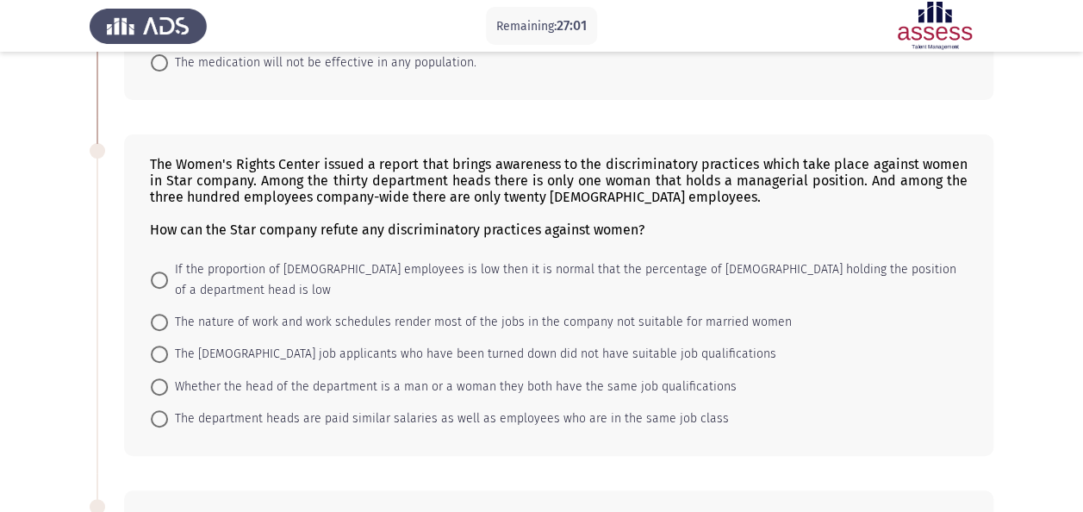
scroll to position [259, 0]
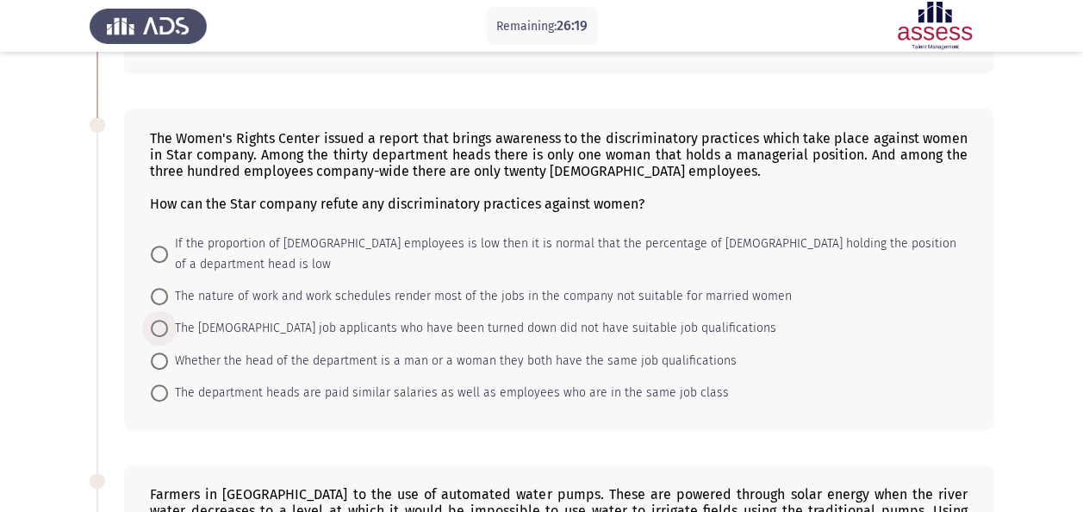
click at [331, 318] on span "The [DEMOGRAPHIC_DATA] job applicants who have been turned down did not have su…" at bounding box center [472, 328] width 608 height 21
click at [168, 320] on input "The [DEMOGRAPHIC_DATA] job applicants who have been turned down did not have su…" at bounding box center [159, 328] width 17 height 17
radio input "true"
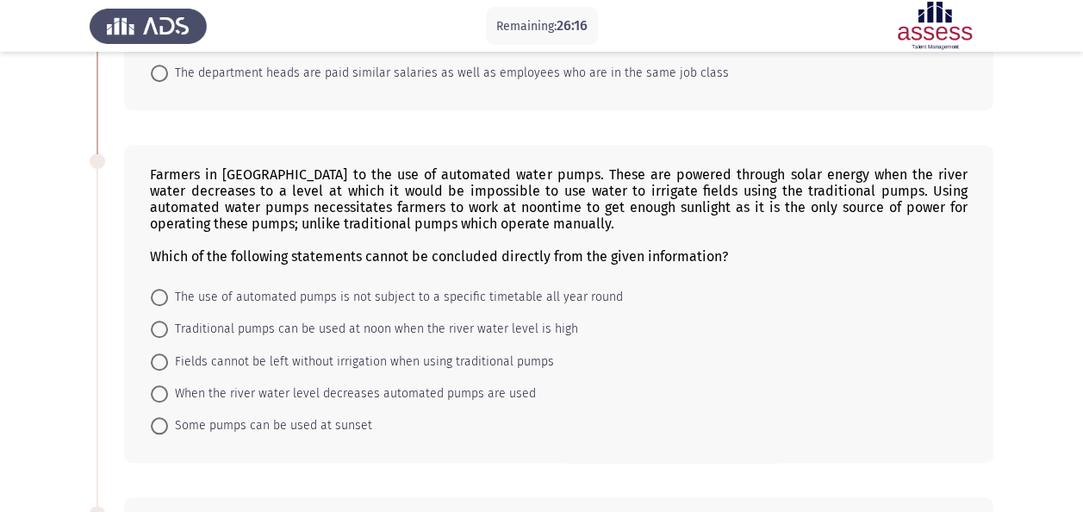
scroll to position [603, 0]
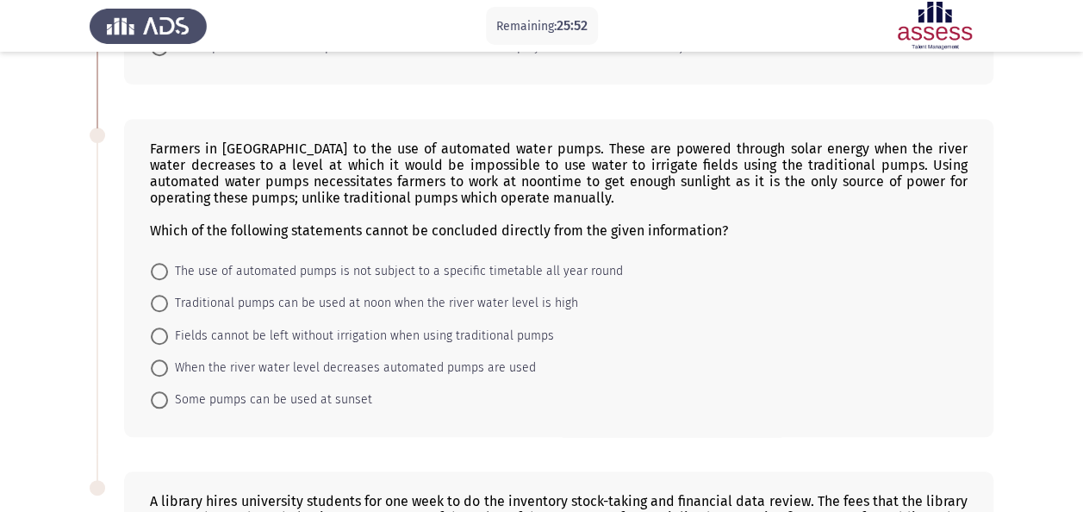
click at [223, 390] on span "Some pumps can be used at sunset" at bounding box center [270, 400] width 204 height 21
click at [168, 391] on input "Some pumps can be used at sunset" at bounding box center [159, 399] width 17 height 17
radio input "true"
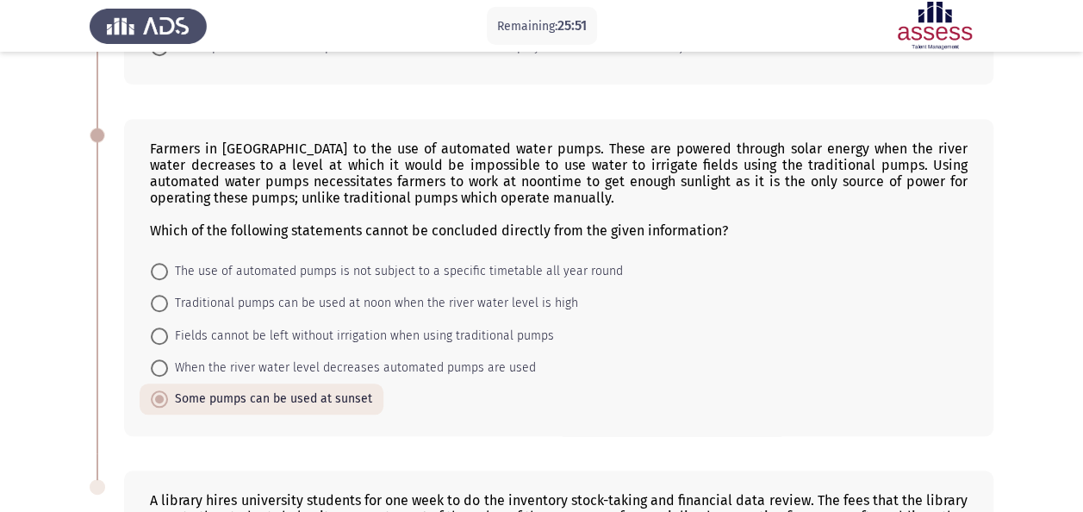
click at [0, 241] on html "Remaining: 25:51 Previous ASSESS Aptitude (FOCUS) - Critical Thinking Next If e…" at bounding box center [541, 136] width 1083 height 1479
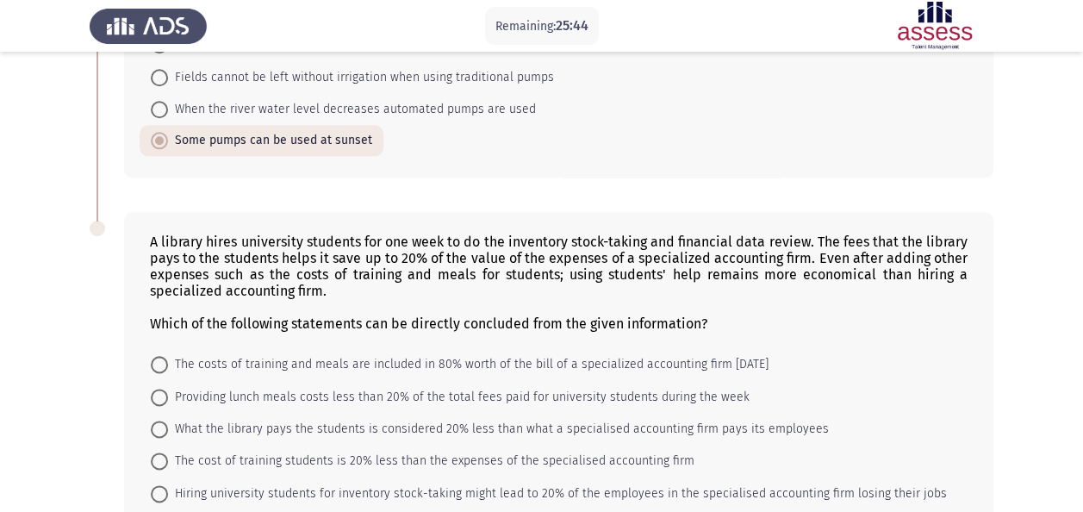
scroll to position [937, 0]
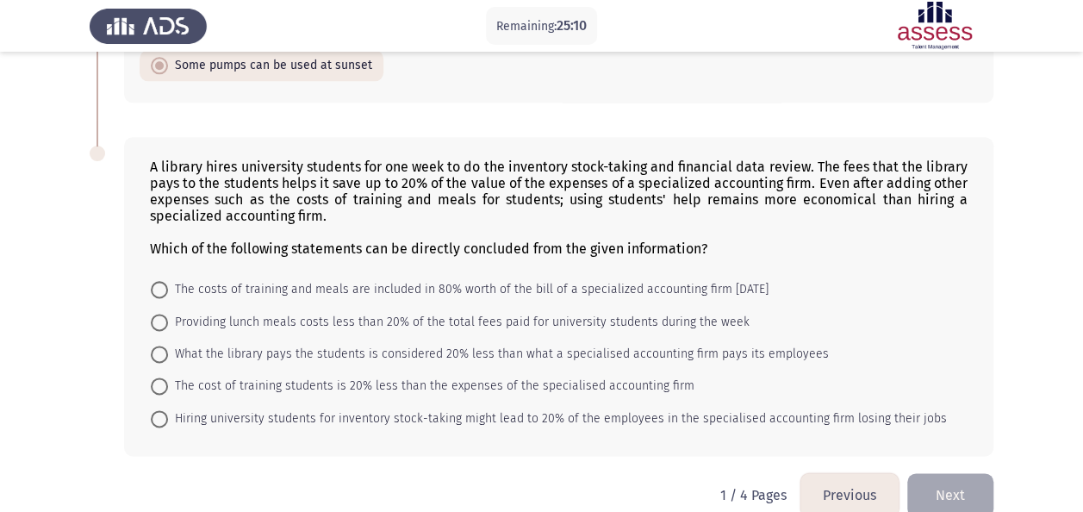
click at [493, 312] on span "Providing lunch meals costs less than 20% of the total fees paid for university…" at bounding box center [459, 322] width 582 height 21
click at [168, 314] on input "Providing lunch meals costs less than 20% of the total fees paid for university…" at bounding box center [159, 322] width 17 height 17
radio input "true"
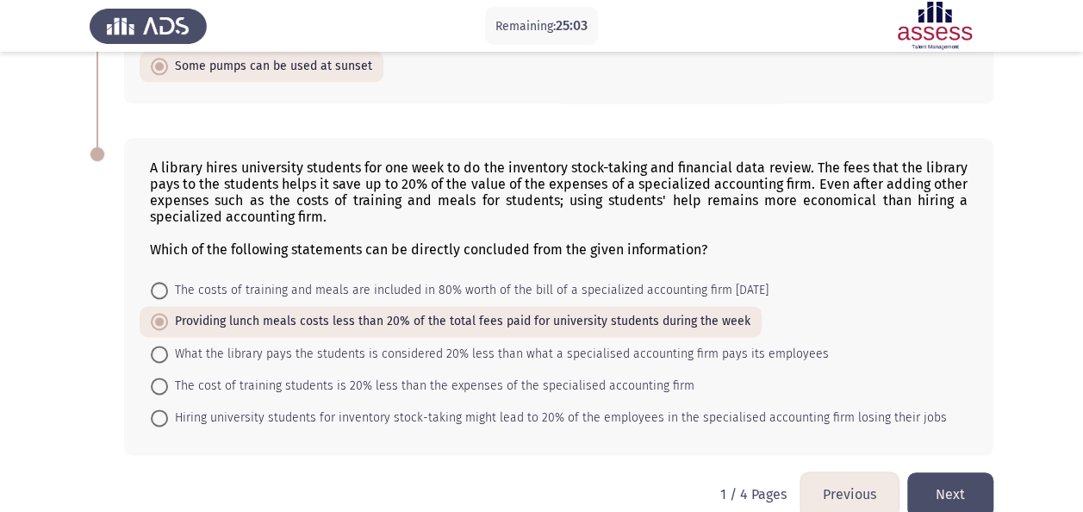
click at [944, 472] on button "Next" at bounding box center [950, 494] width 86 height 44
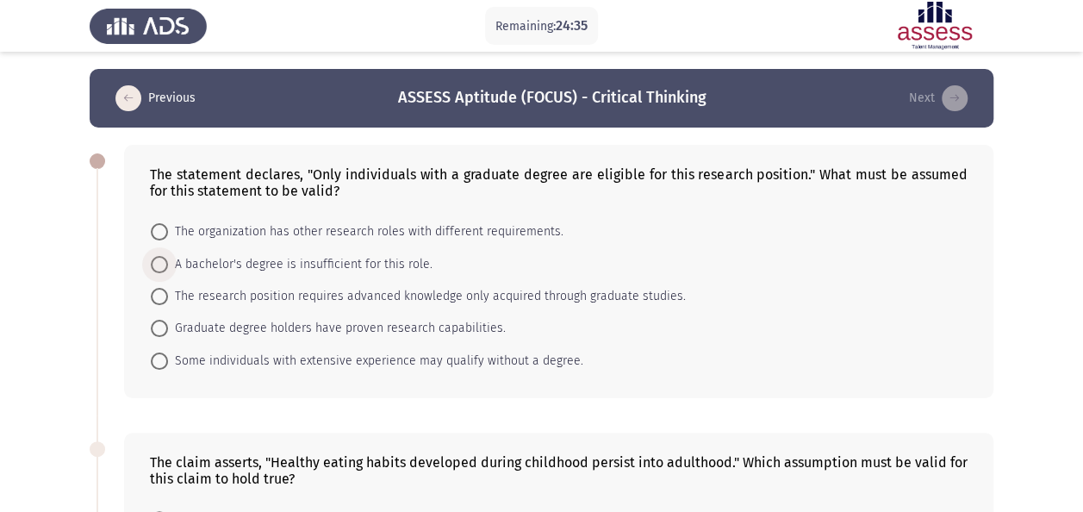
click at [306, 265] on span "A bachelor's degree is insufficient for this role." at bounding box center [300, 264] width 265 height 21
click at [168, 265] on input "A bachelor's degree is insufficient for this role." at bounding box center [159, 264] width 17 height 17
radio input "true"
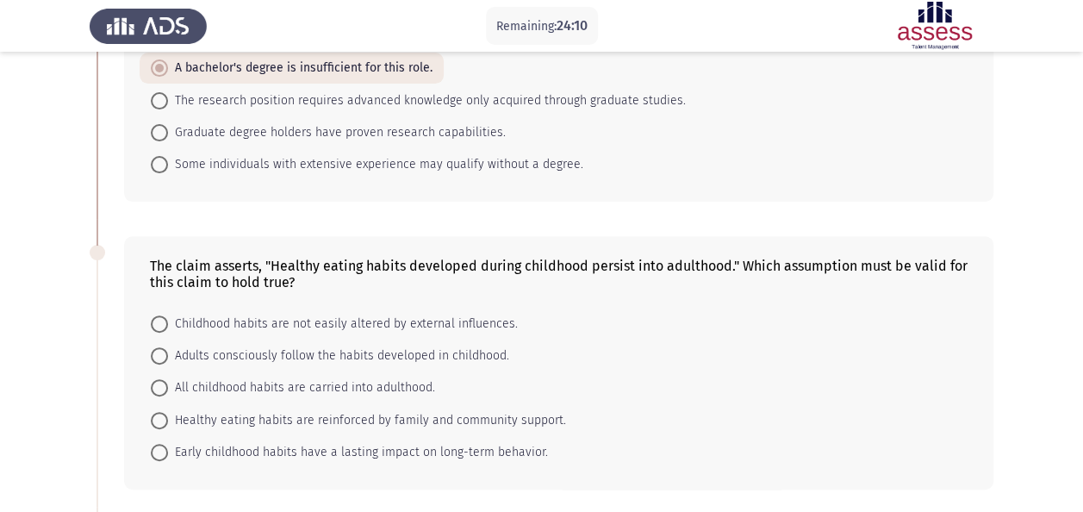
scroll to position [172, 0]
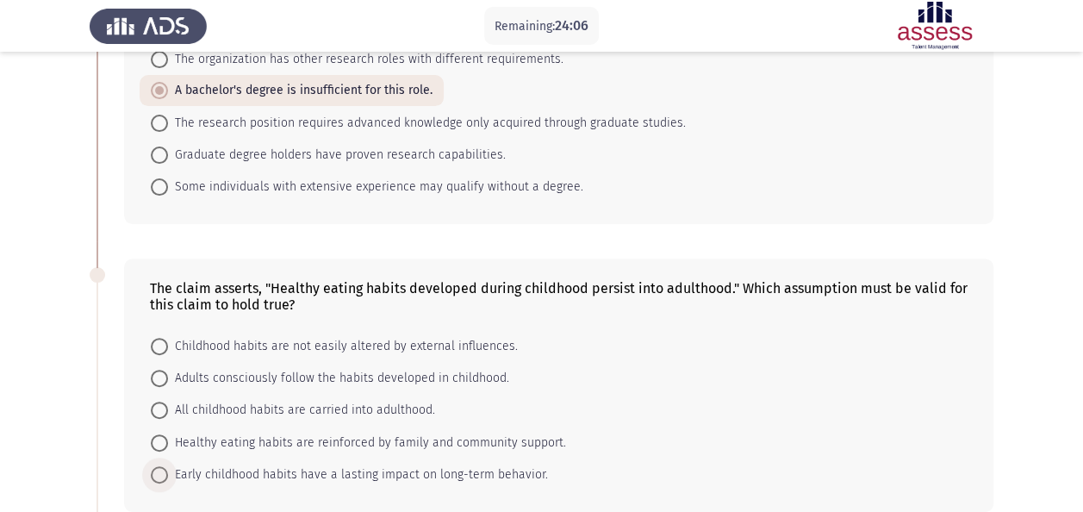
click at [379, 473] on span "Early childhood habits have a lasting impact on long-term behavior." at bounding box center [358, 475] width 380 height 21
click at [168, 473] on input "Early childhood habits have a lasting impact on long-term behavior." at bounding box center [159, 474] width 17 height 17
radio input "true"
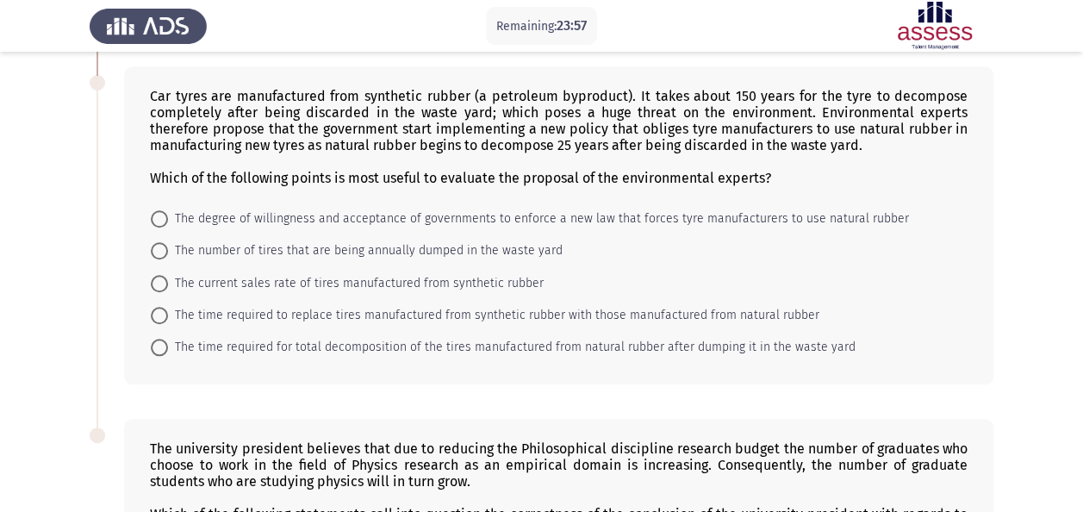
scroll to position [648, 0]
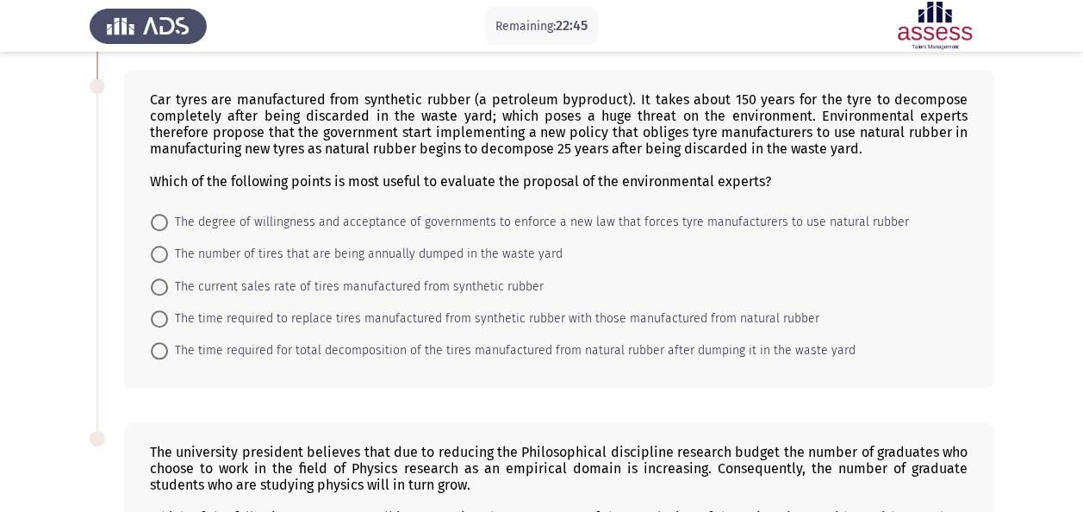
click at [522, 340] on span "The time required for total decomposition of the tires manufactured from natura…" at bounding box center [512, 350] width 688 height 21
click at [168, 342] on input "The time required for total decomposition of the tires manufactured from natura…" at bounding box center [159, 350] width 17 height 17
radio input "true"
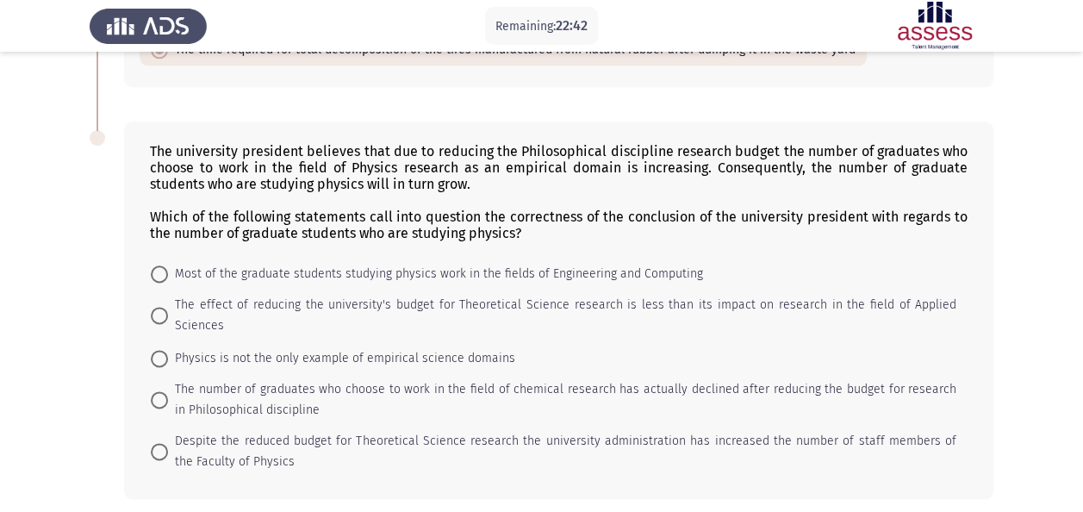
scroll to position [992, 0]
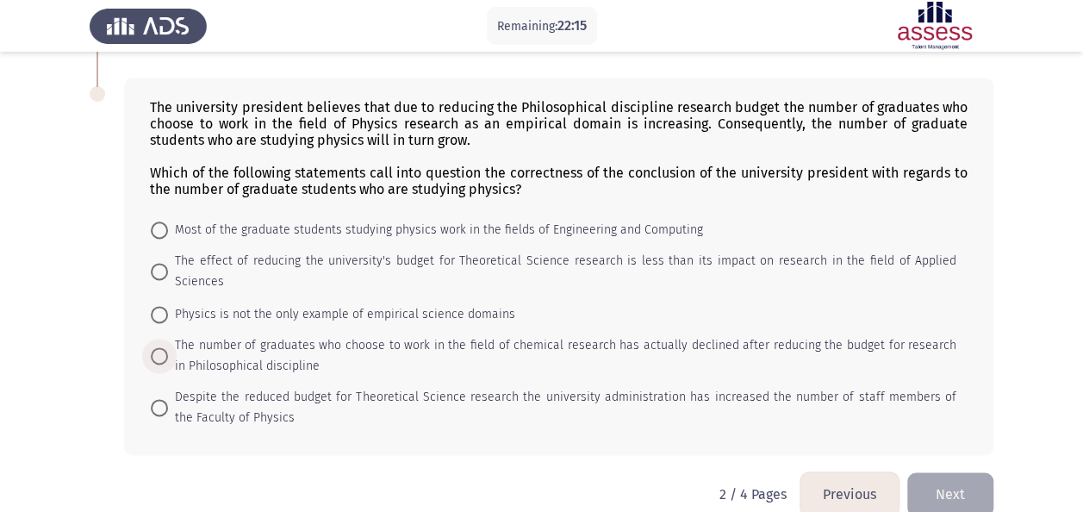
click at [278, 335] on span "The number of graduates who choose to work in the field of chemical research ha…" at bounding box center [562, 355] width 789 height 41
click at [168, 347] on input "The number of graduates who choose to work in the field of chemical research ha…" at bounding box center [159, 355] width 17 height 17
radio input "true"
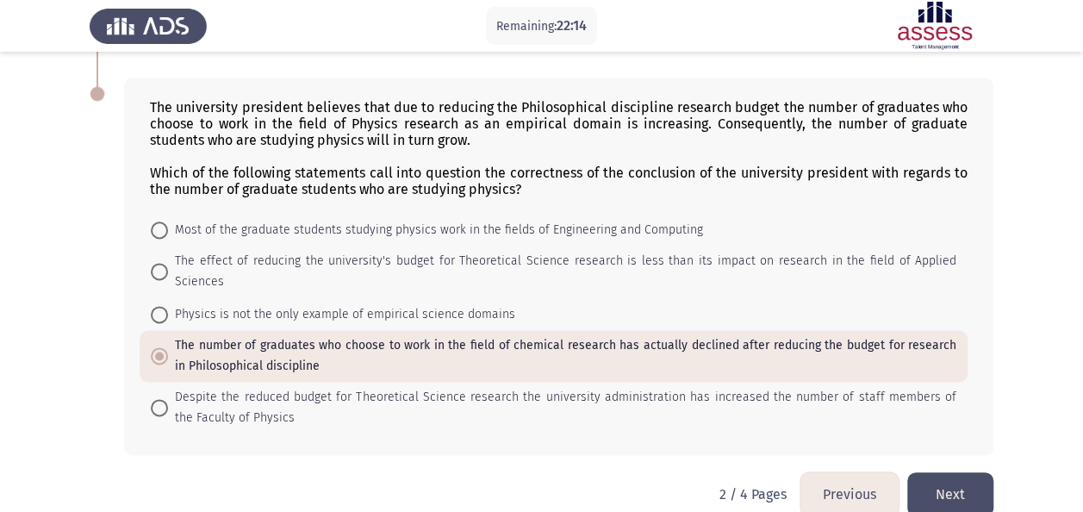
click at [965, 472] on button "Next" at bounding box center [950, 494] width 86 height 44
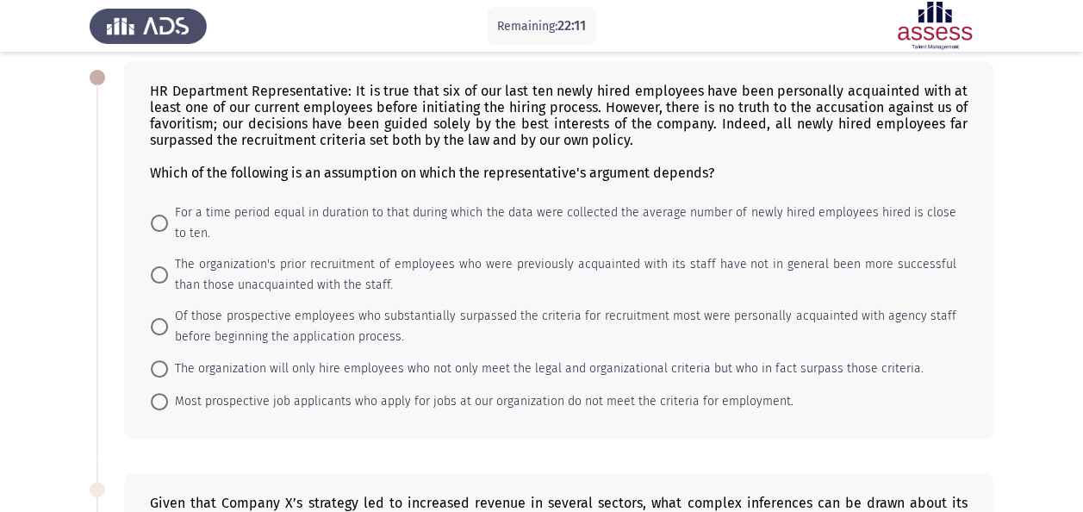
scroll to position [86, 0]
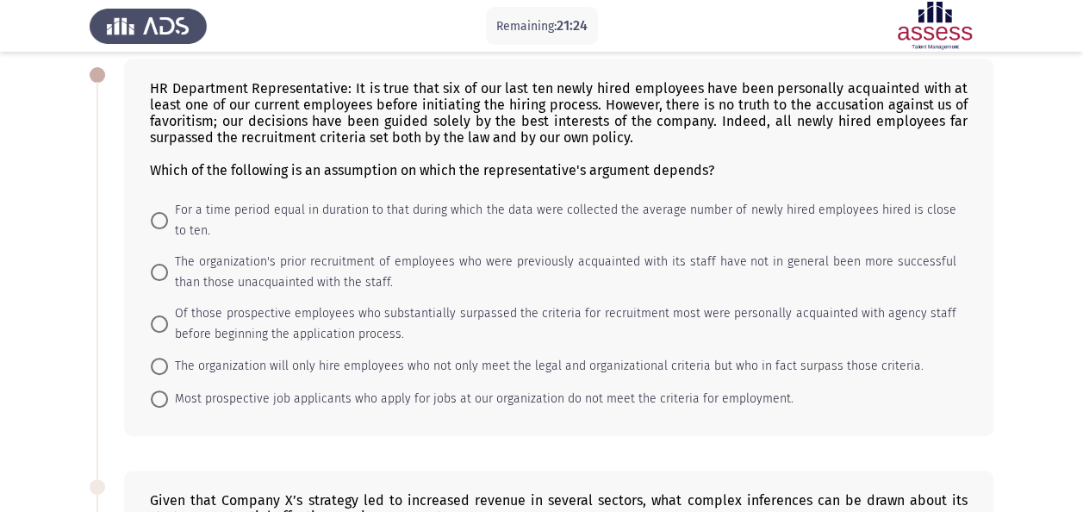
click at [322, 311] on span "Of those prospective employees who substantially surpassed the criteria for rec…" at bounding box center [562, 323] width 789 height 41
click at [168, 315] on input "Of those prospective employees who substantially surpassed the criteria for rec…" at bounding box center [159, 323] width 17 height 17
radio input "true"
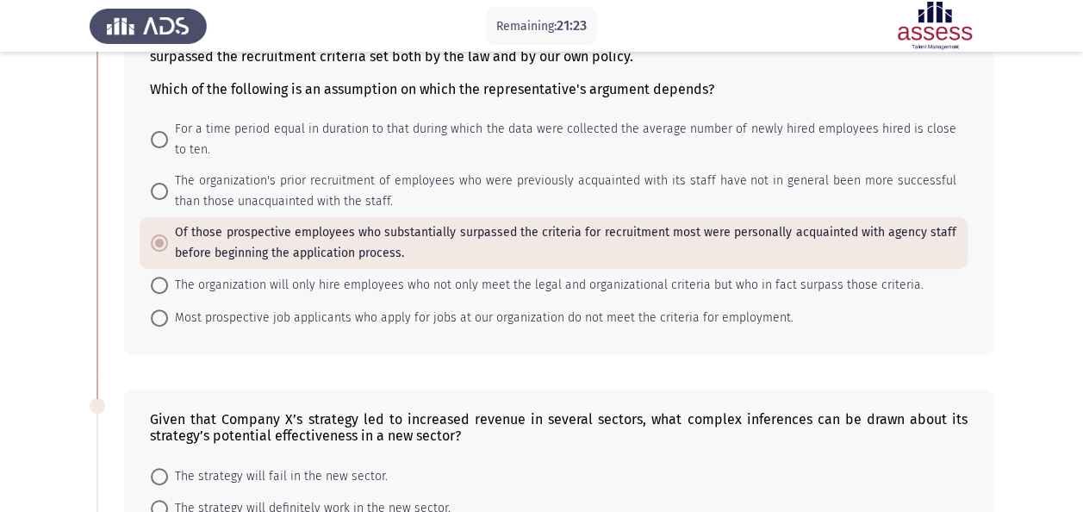
scroll to position [345, 0]
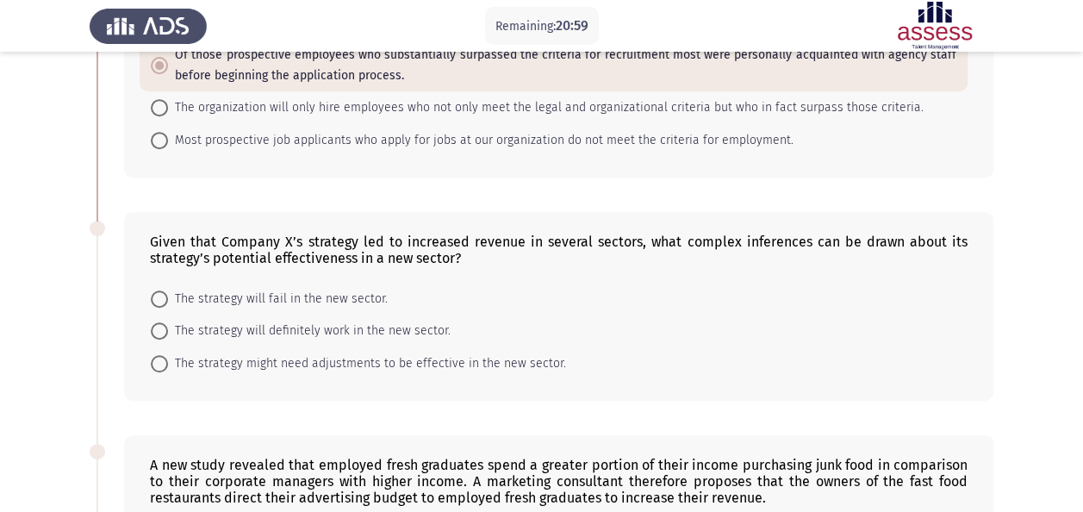
click at [274, 324] on span "The strategy will definitely work in the new sector." at bounding box center [309, 331] width 283 height 21
click at [168, 324] on input "The strategy will definitely work in the new sector." at bounding box center [159, 330] width 17 height 17
radio input "true"
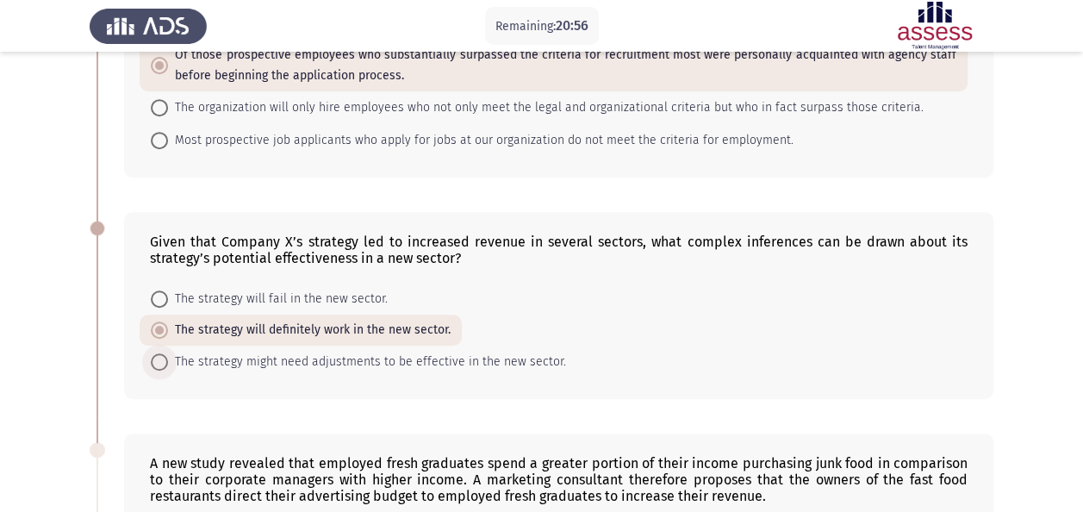
click at [260, 362] on span "The strategy might need adjustments to be effective in the new sector." at bounding box center [367, 362] width 398 height 21
click at [168, 362] on input "The strategy might need adjustments to be effective in the new sector." at bounding box center [159, 361] width 17 height 17
radio input "true"
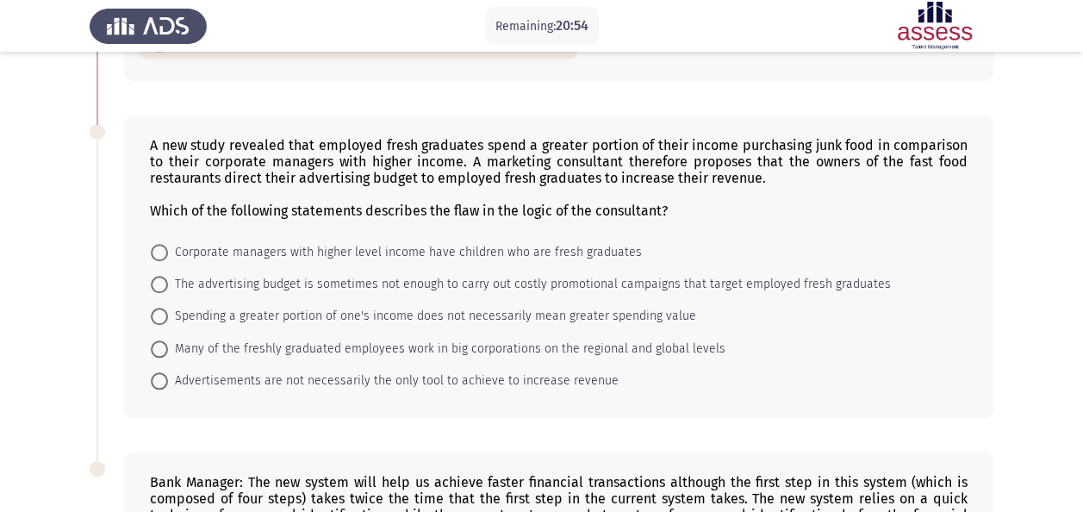
scroll to position [689, 0]
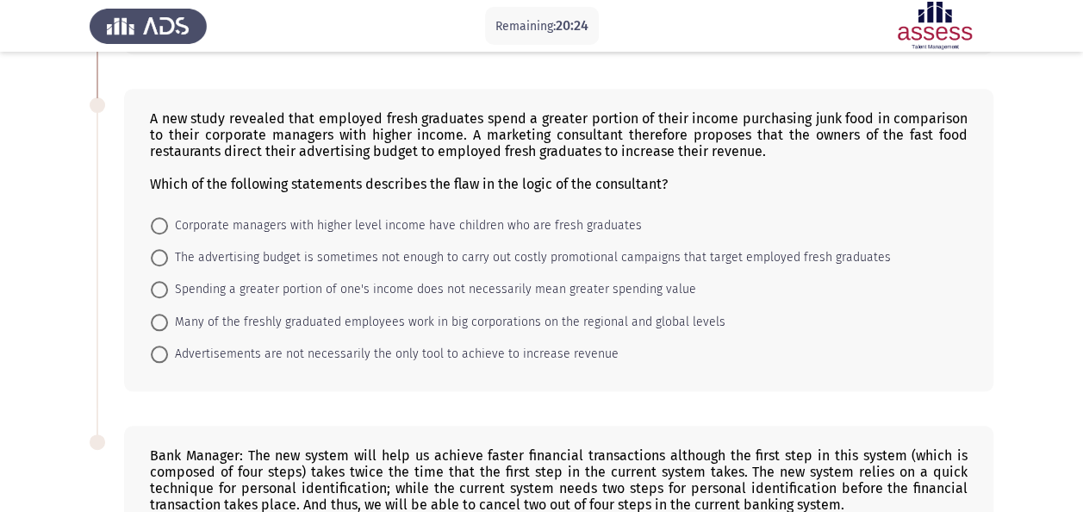
click at [246, 281] on span "Spending a greater portion of one's income does not necessarily mean greater sp…" at bounding box center [432, 289] width 528 height 21
click at [168, 281] on input "Spending a greater portion of one's income does not necessarily mean greater sp…" at bounding box center [159, 289] width 17 height 17
radio input "true"
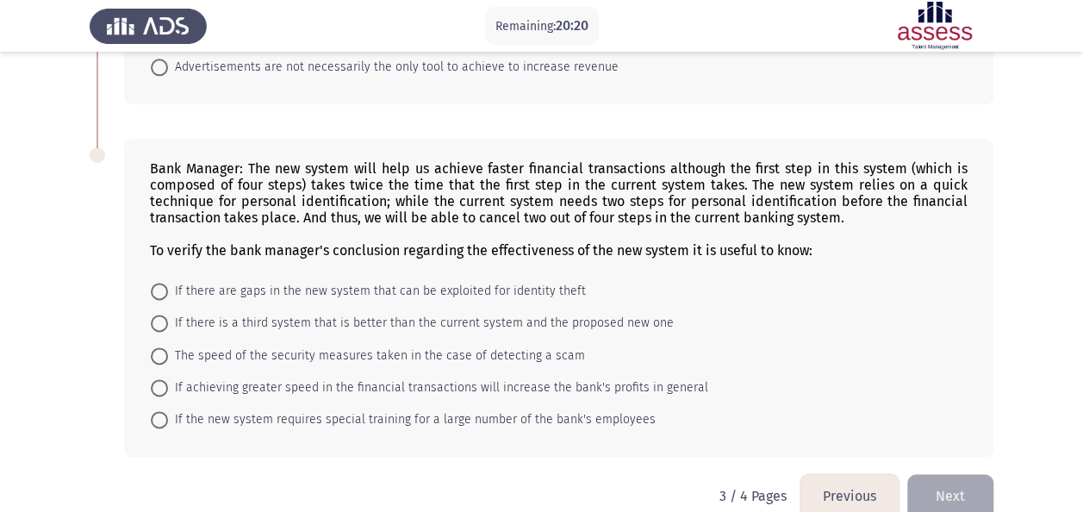
scroll to position [997, 0]
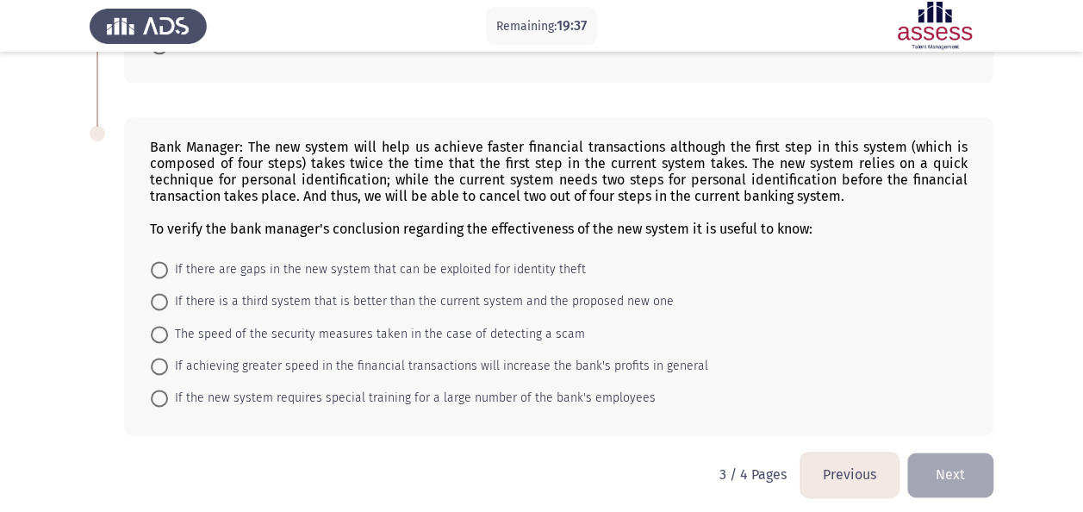
click at [346, 291] on span "If there is a third system that is better than the current system and the propo…" at bounding box center [421, 301] width 506 height 21
click at [168, 293] on input "If there is a third system that is better than the current system and the propo…" at bounding box center [159, 301] width 17 height 17
radio input "true"
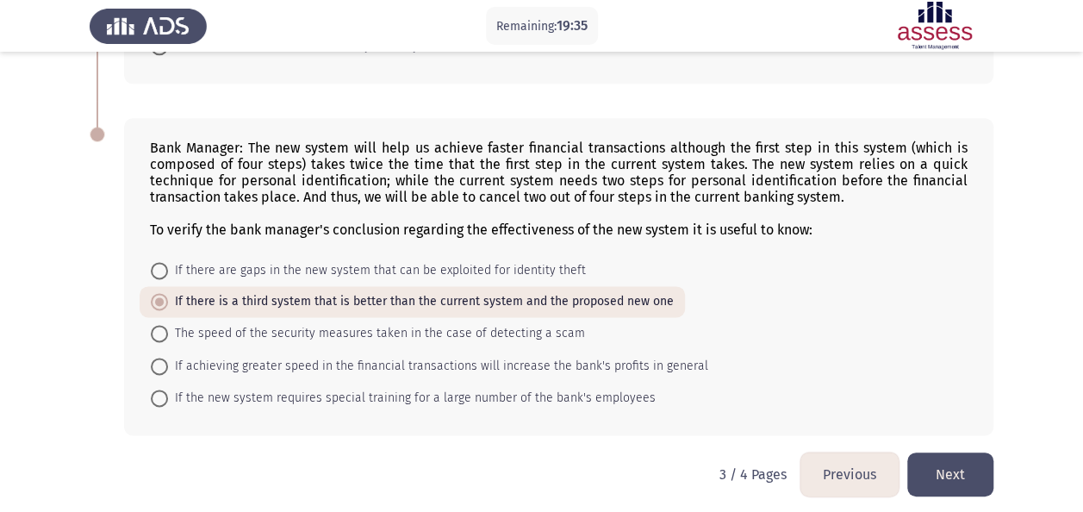
click at [971, 460] on button "Next" at bounding box center [950, 474] width 86 height 44
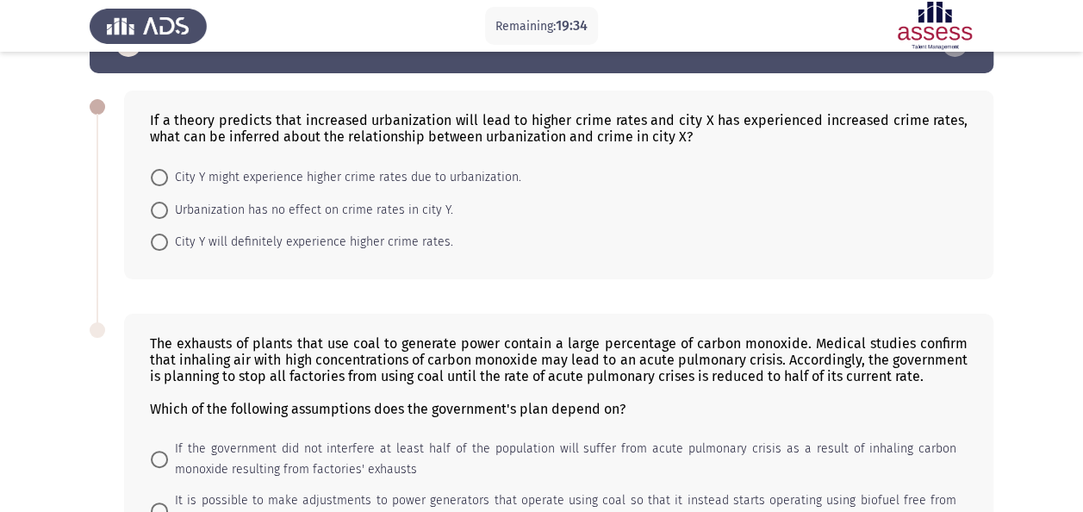
scroll to position [0, 0]
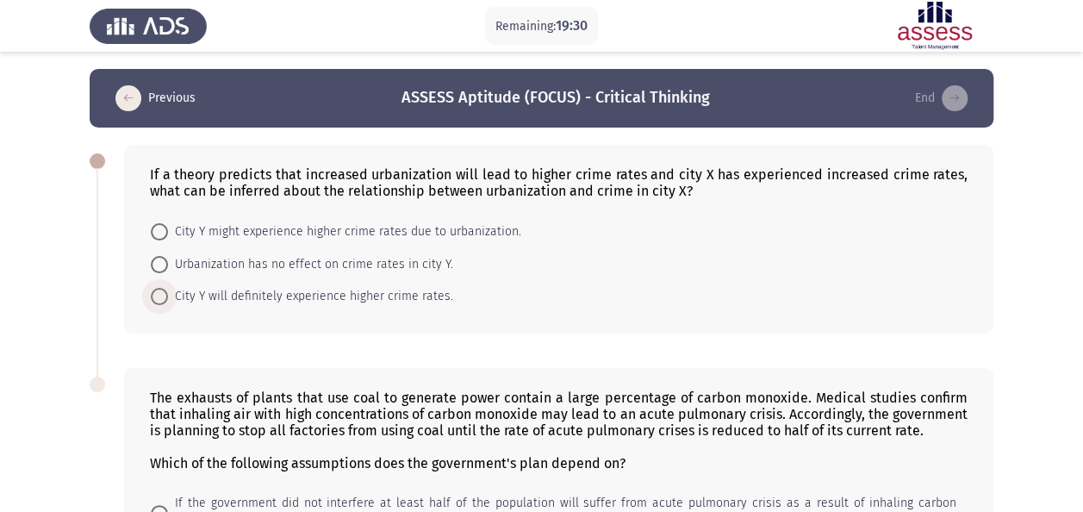
click at [202, 290] on span "City Y will definitely experience higher crime rates." at bounding box center [310, 296] width 285 height 21
click at [168, 290] on input "City Y will definitely experience higher crime rates." at bounding box center [159, 296] width 17 height 17
radio input "true"
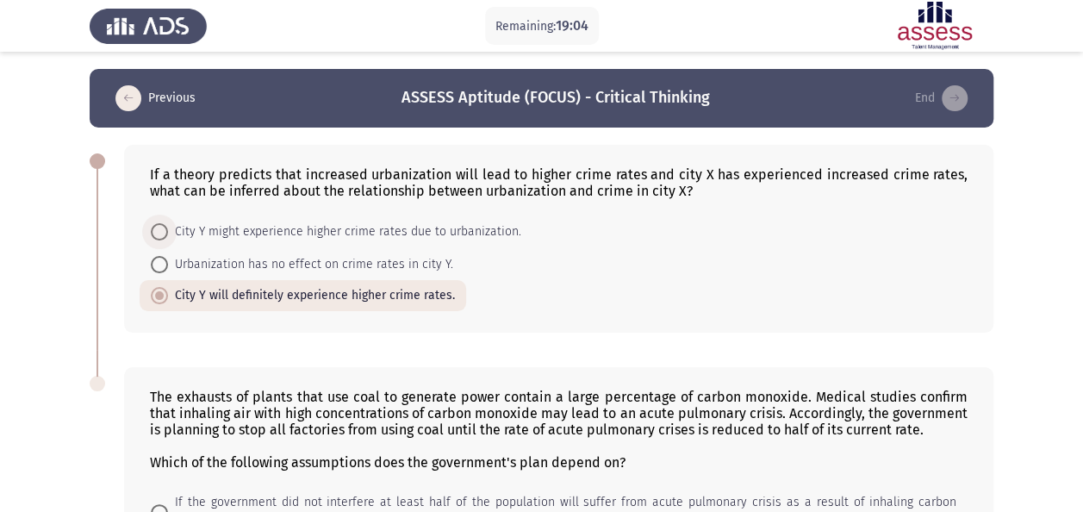
click at [334, 228] on span "City Y might experience higher crime rates due to urbanization." at bounding box center [344, 231] width 353 height 21
click at [168, 228] on input "City Y might experience higher crime rates due to urbanization." at bounding box center [159, 231] width 17 height 17
radio input "true"
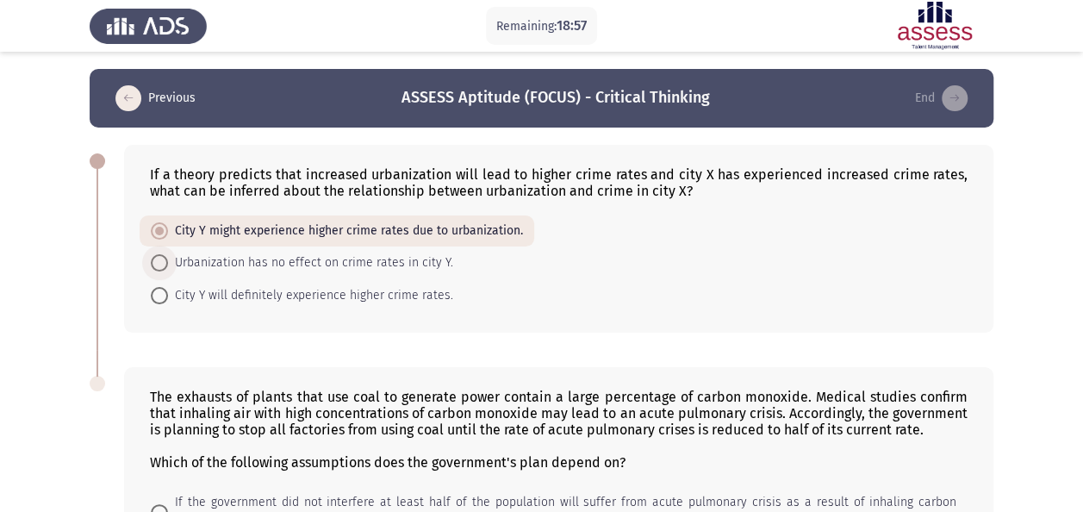
click at [303, 269] on span "Urbanization has no effect on crime rates in city Y." at bounding box center [310, 263] width 285 height 21
click at [168, 269] on input "Urbanization has no effect on crime rates in city Y." at bounding box center [159, 262] width 17 height 17
radio input "true"
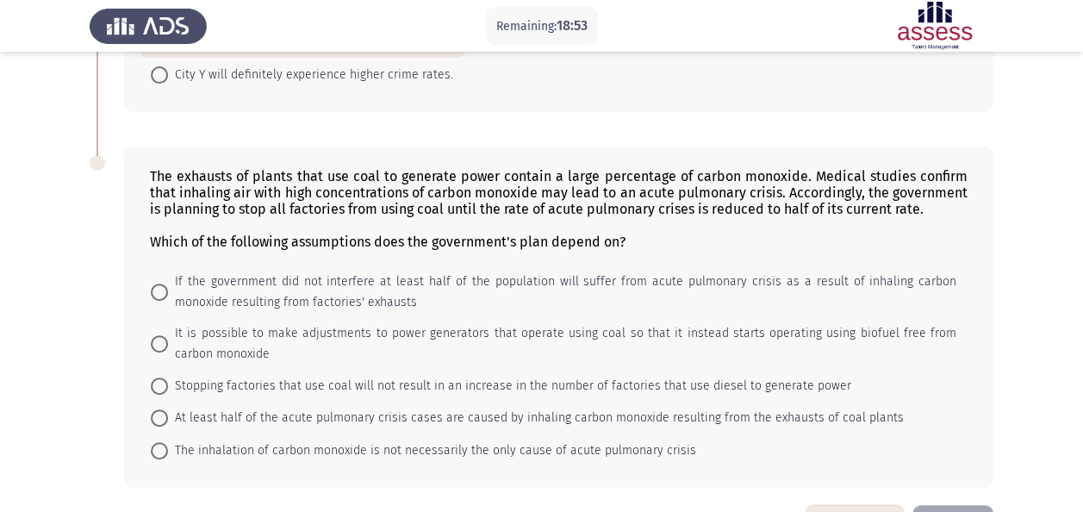
scroll to position [192, 0]
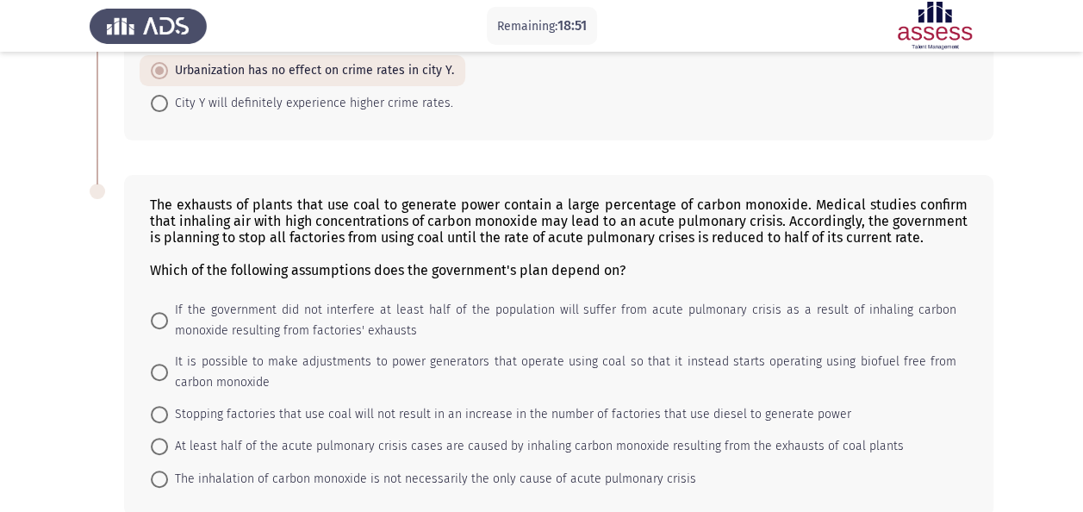
click at [202, 327] on span "If the government did not interfere at least half of the population will suffer…" at bounding box center [562, 320] width 789 height 41
click at [168, 327] on input "If the government did not interfere at least half of the population will suffer…" at bounding box center [159, 320] width 17 height 17
radio input "true"
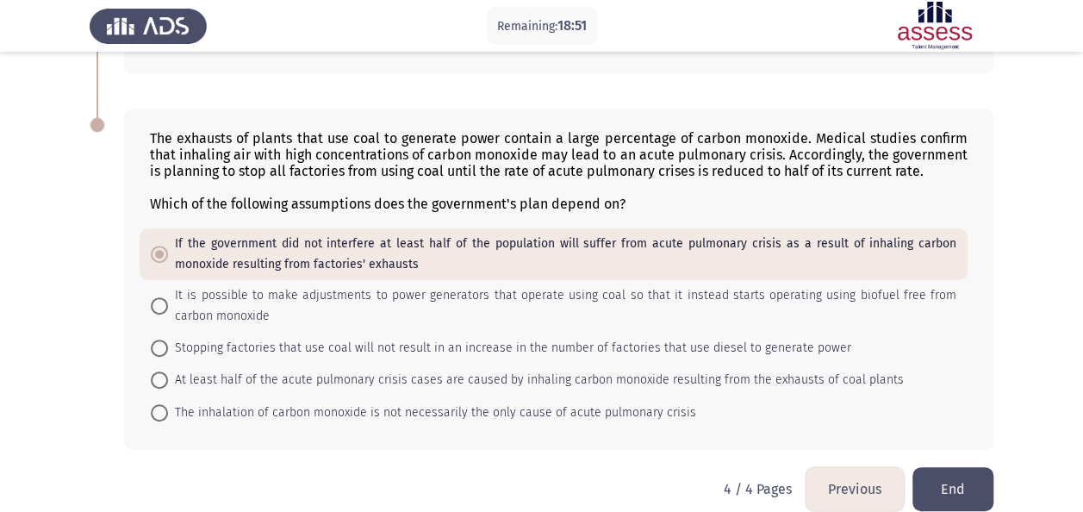
scroll to position [278, 0]
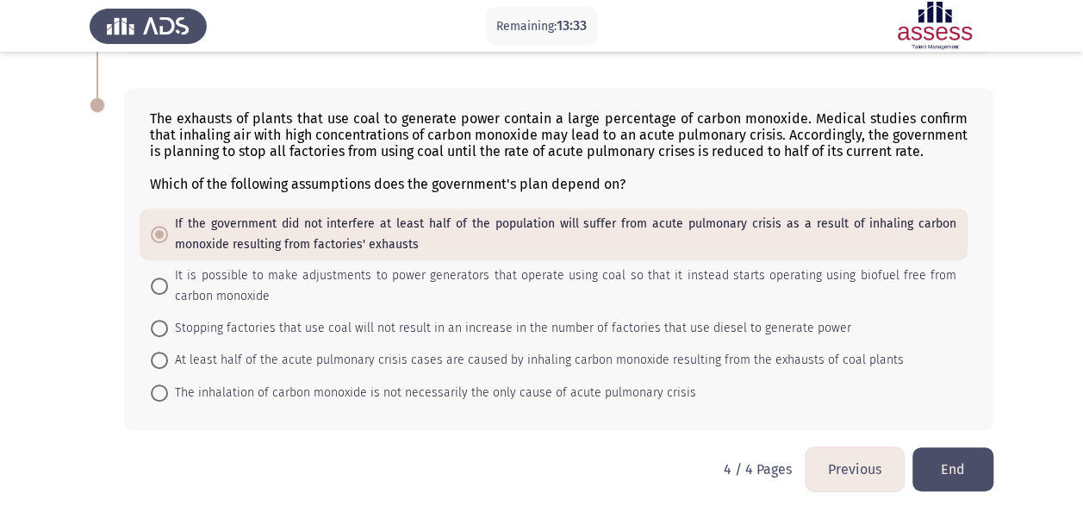
click at [980, 467] on button "End" at bounding box center [953, 469] width 81 height 44
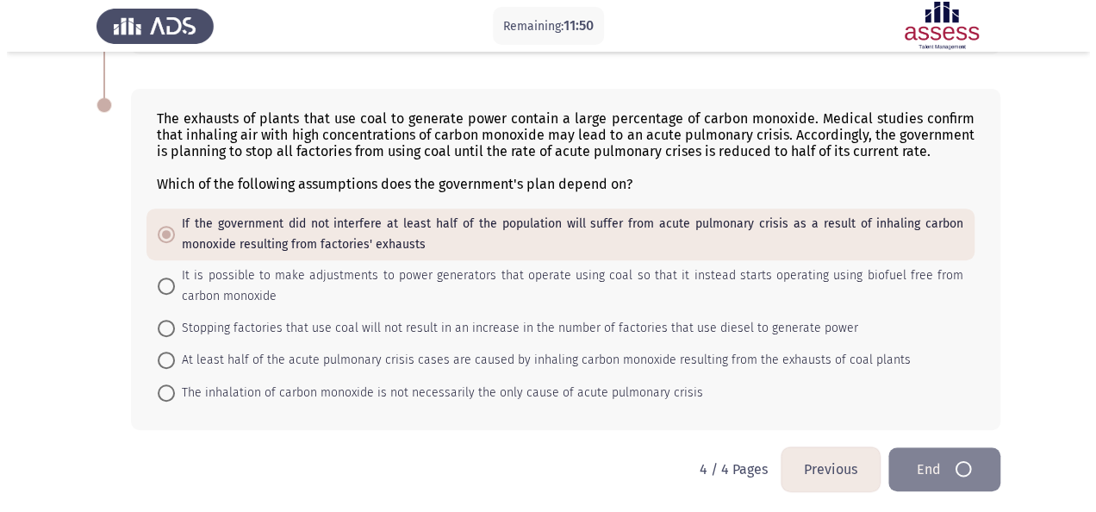
scroll to position [0, 0]
